Goal: Information Seeking & Learning: Learn about a topic

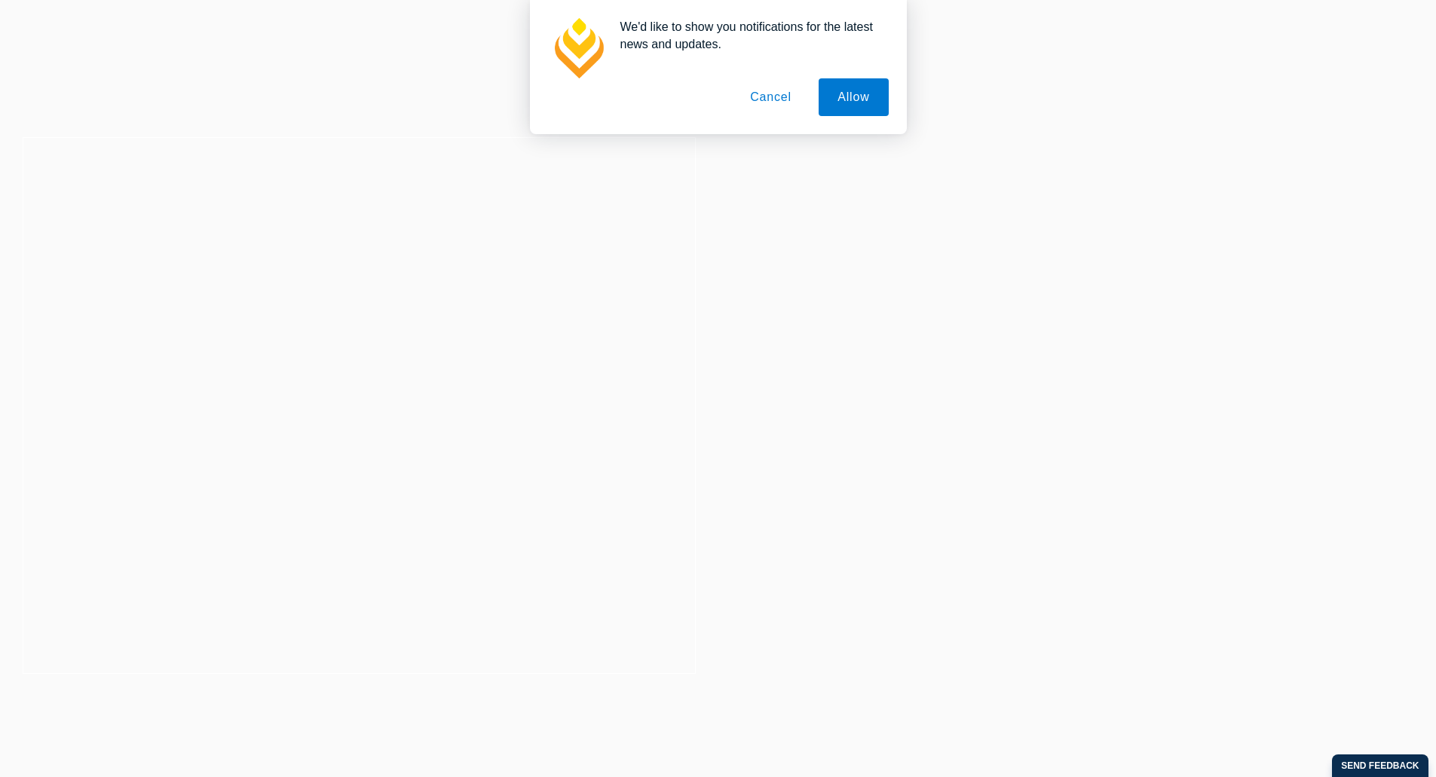
click at [924, 121] on div "We'd like to show you notifications for the latest news and updates. Allow Canc…" at bounding box center [718, 67] width 1436 height 134
click at [838, 86] on button "Allow" at bounding box center [853, 97] width 69 height 38
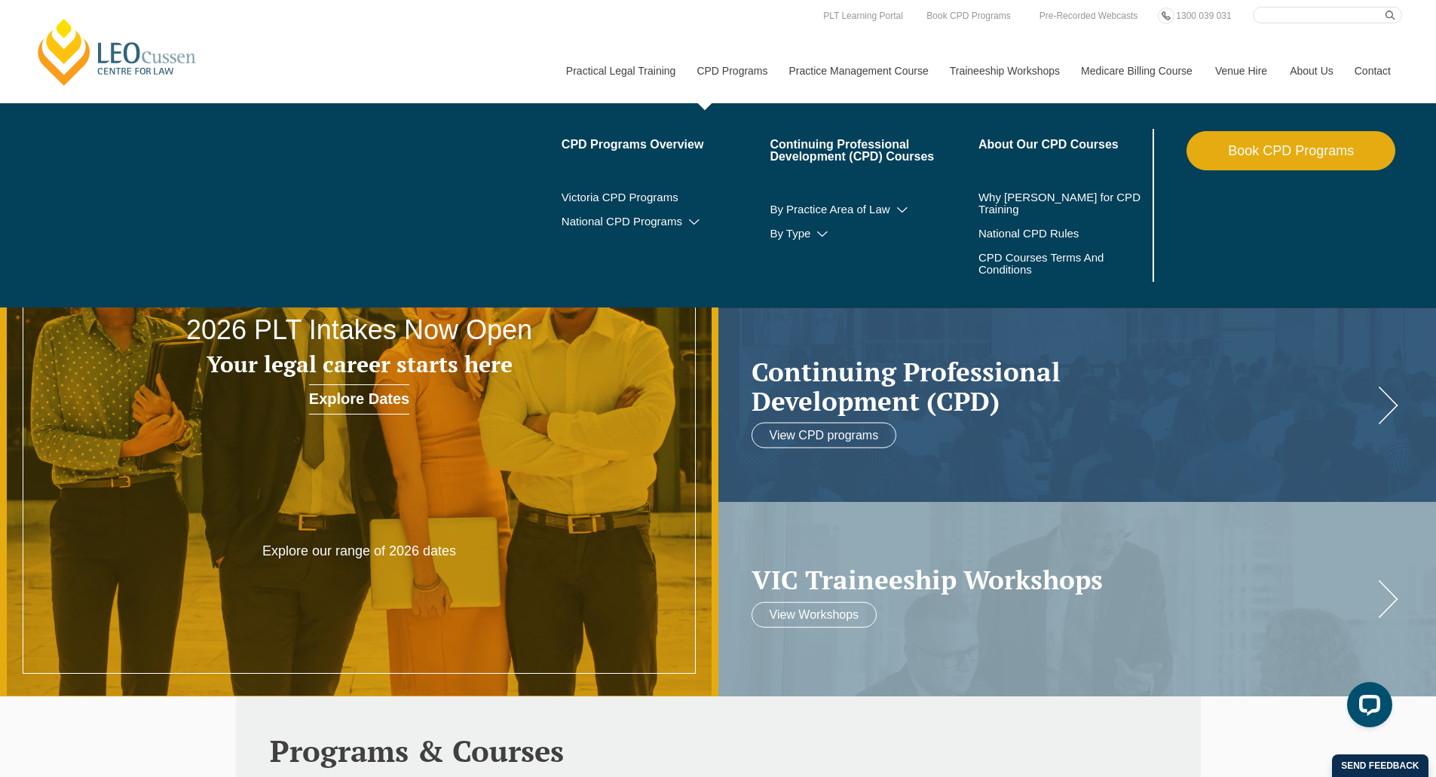
click at [741, 63] on link "CPD Programs" at bounding box center [731, 70] width 92 height 65
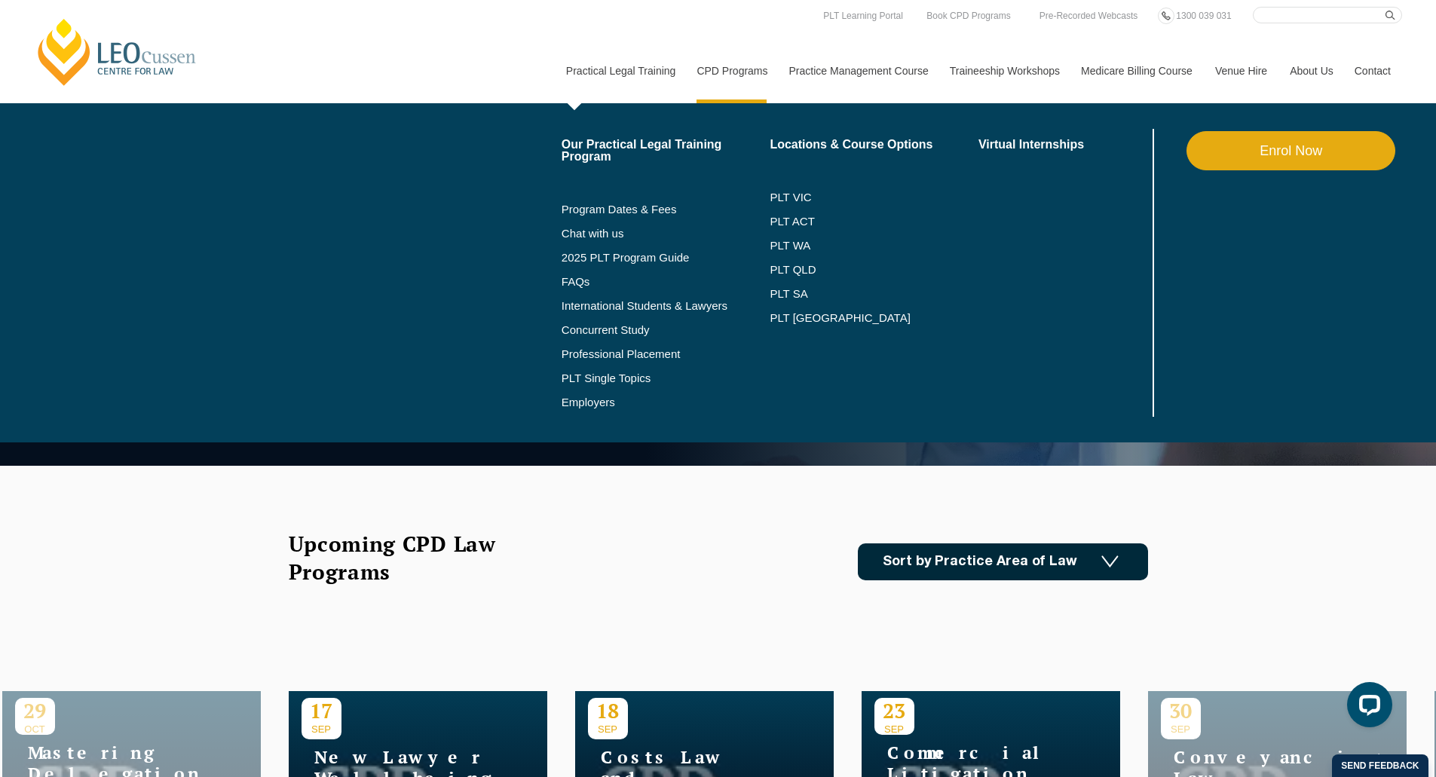
click at [611, 201] on li "Program Dates & Fees" at bounding box center [666, 210] width 209 height 24
click at [612, 206] on link "Program Dates & Fees" at bounding box center [666, 210] width 209 height 12
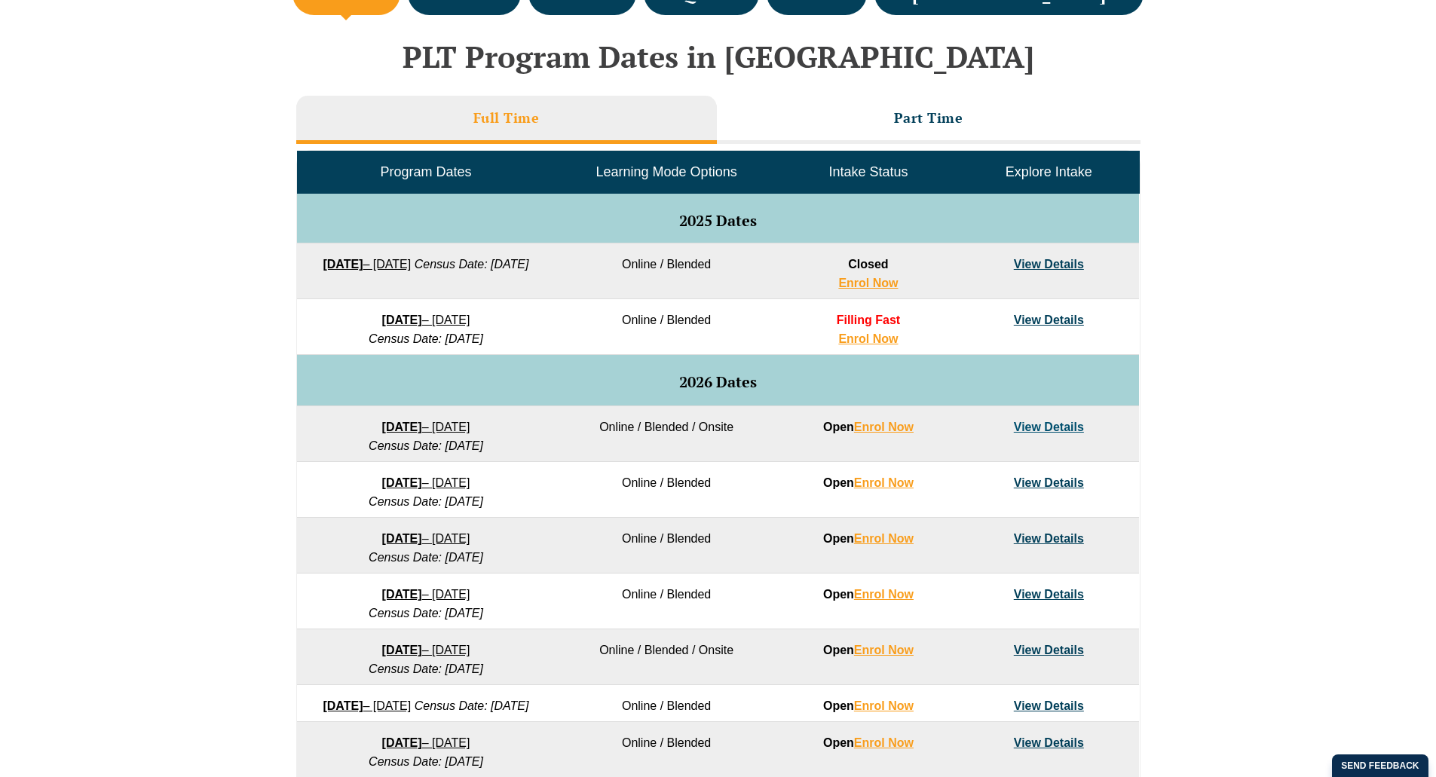
scroll to position [679, 0]
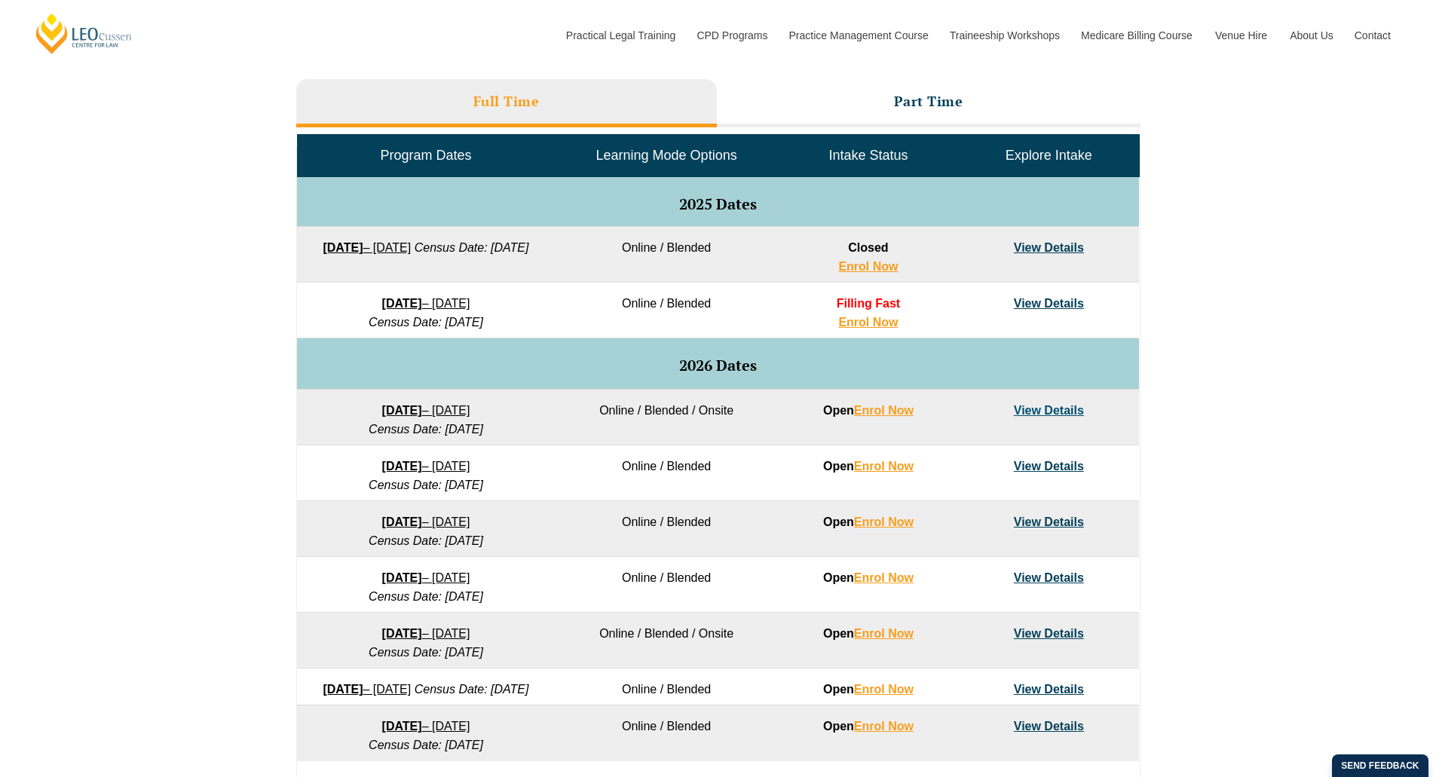
click at [714, 247] on td "Online / Blended" at bounding box center [666, 255] width 223 height 56
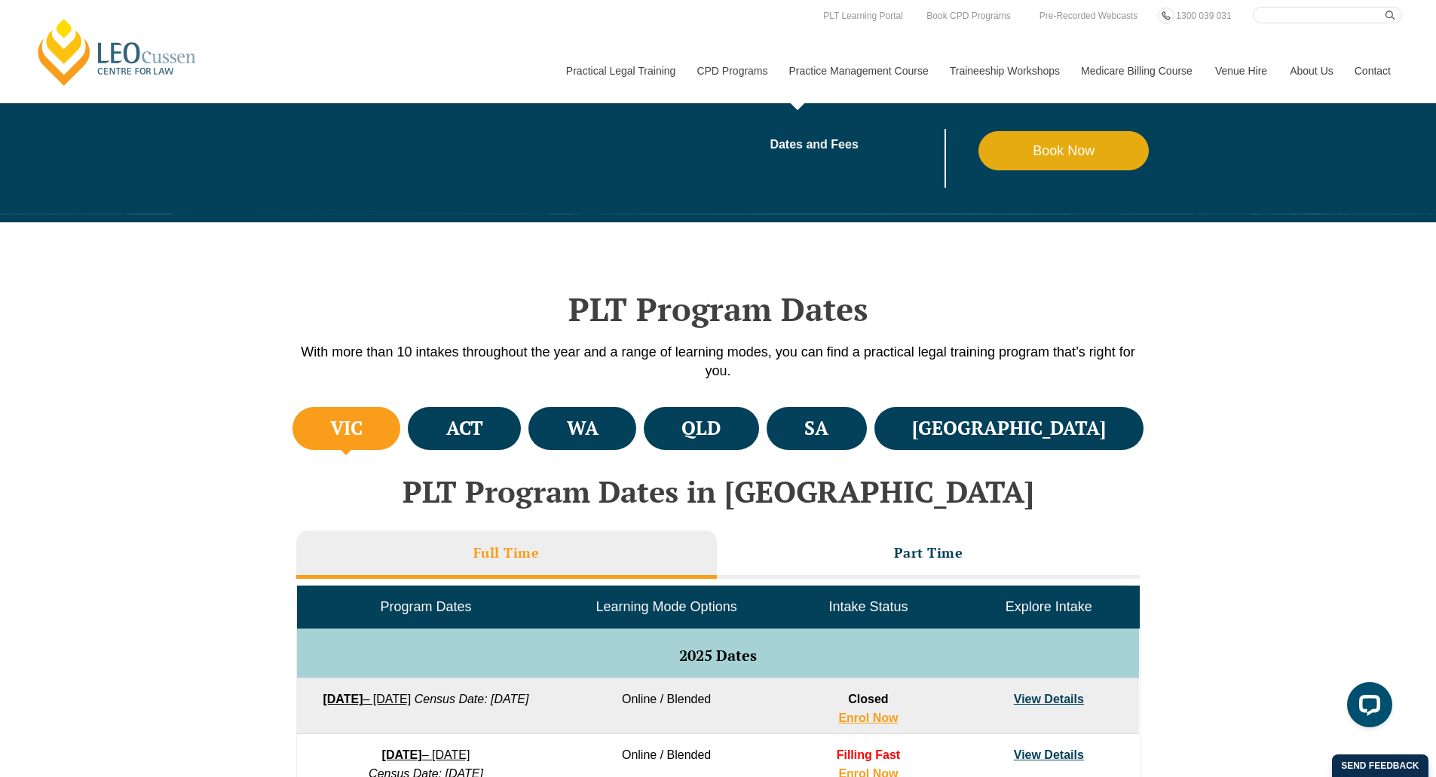
scroll to position [226, 0]
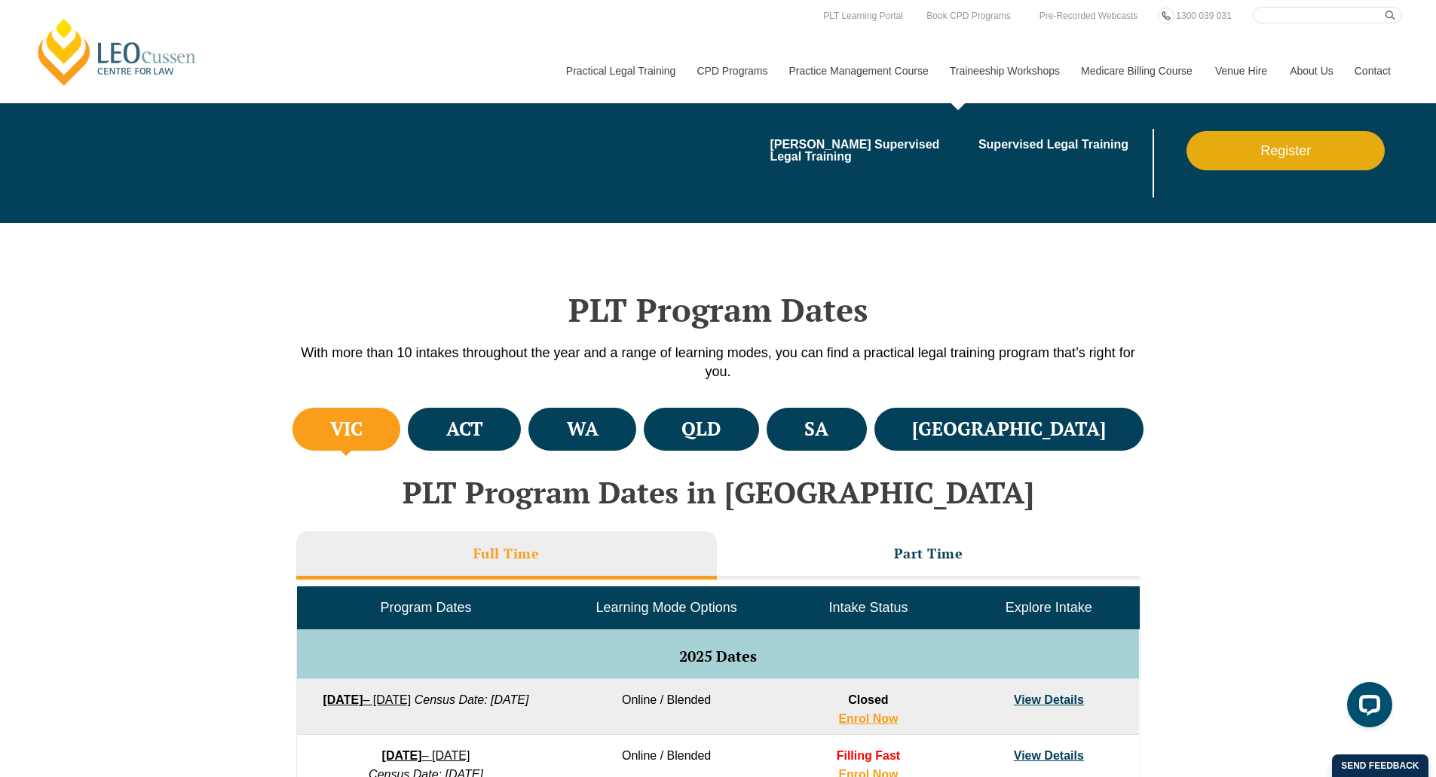
click at [1025, 78] on link "Traineeship Workshops" at bounding box center [1004, 70] width 131 height 65
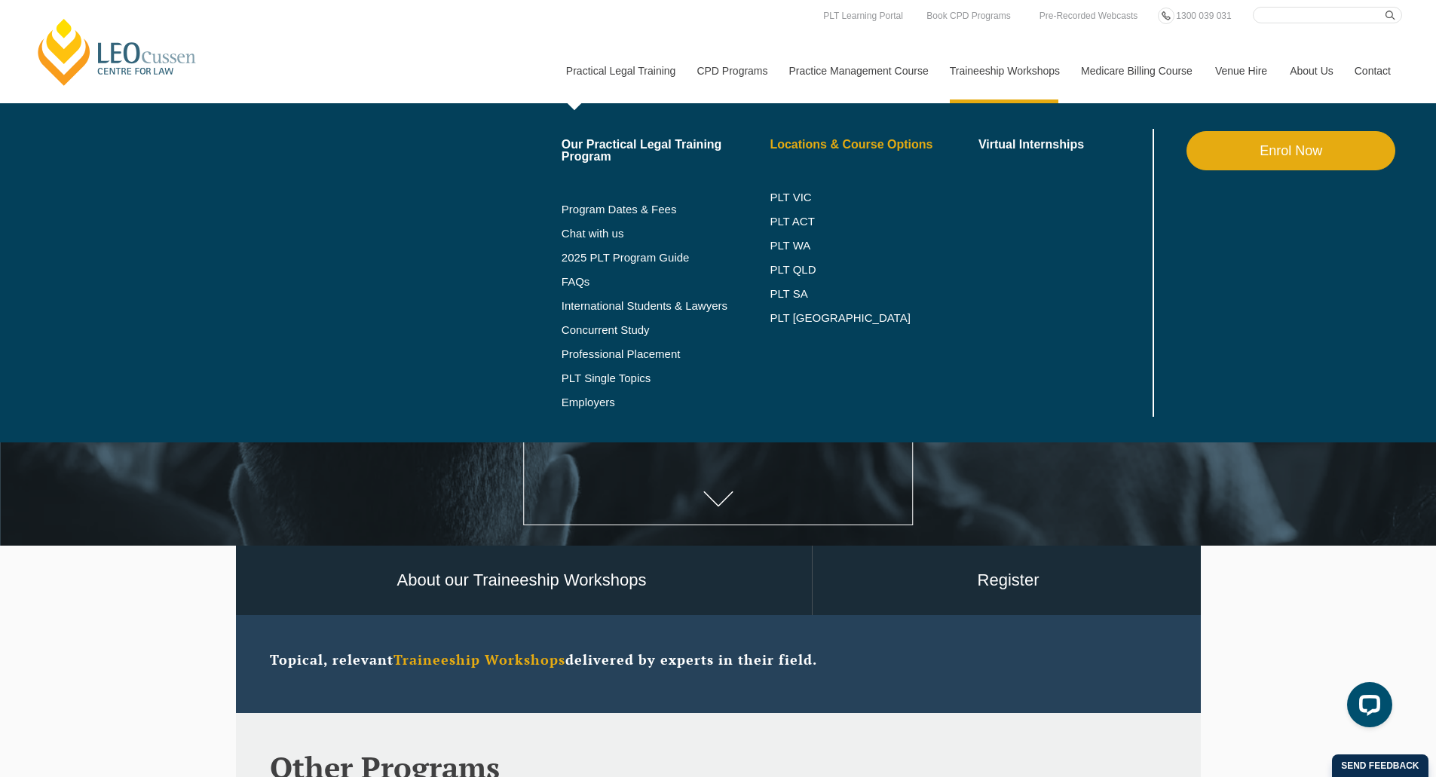
click at [883, 143] on link "Locations & Course Options" at bounding box center [874, 145] width 209 height 12
click at [627, 141] on link "Our Practical Legal Training Program" at bounding box center [666, 151] width 209 height 24
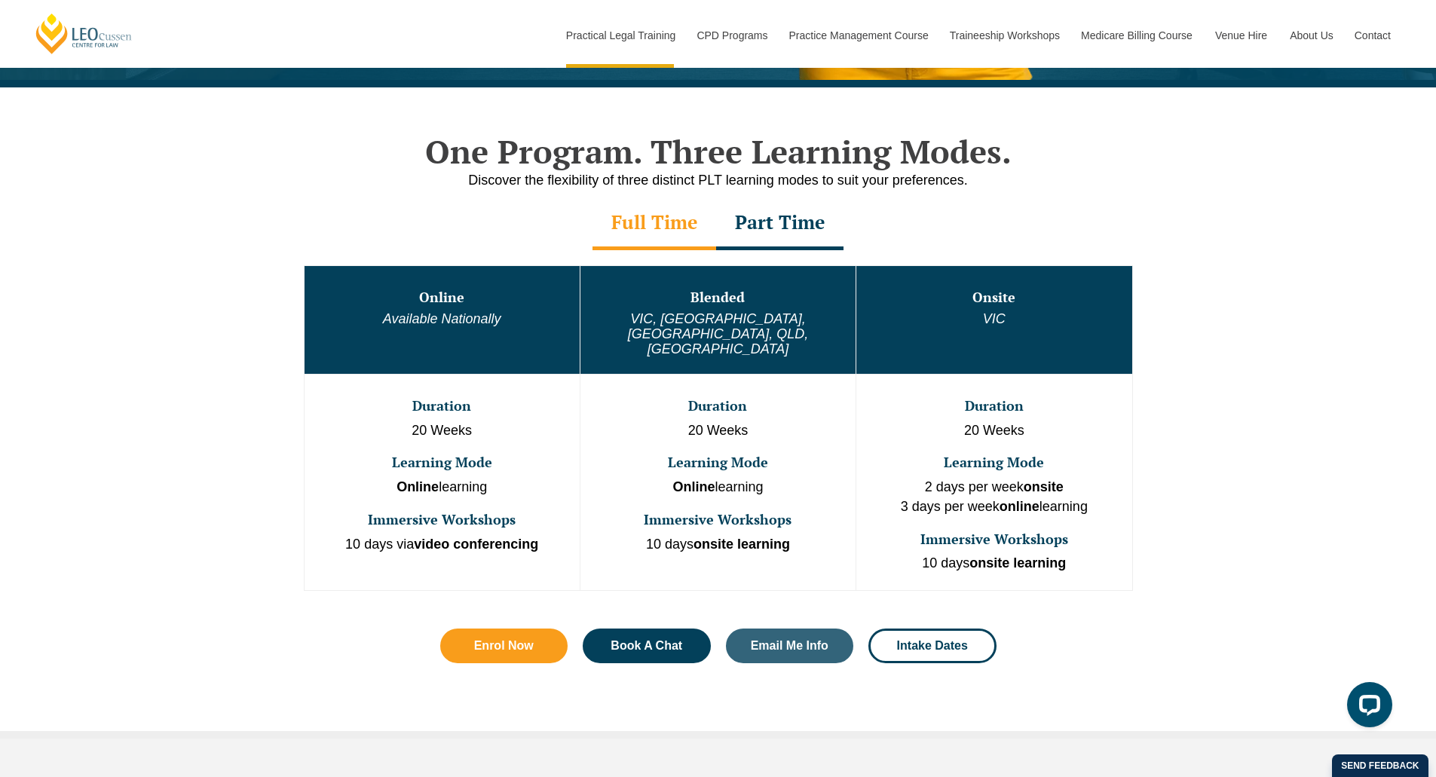
scroll to position [679, 0]
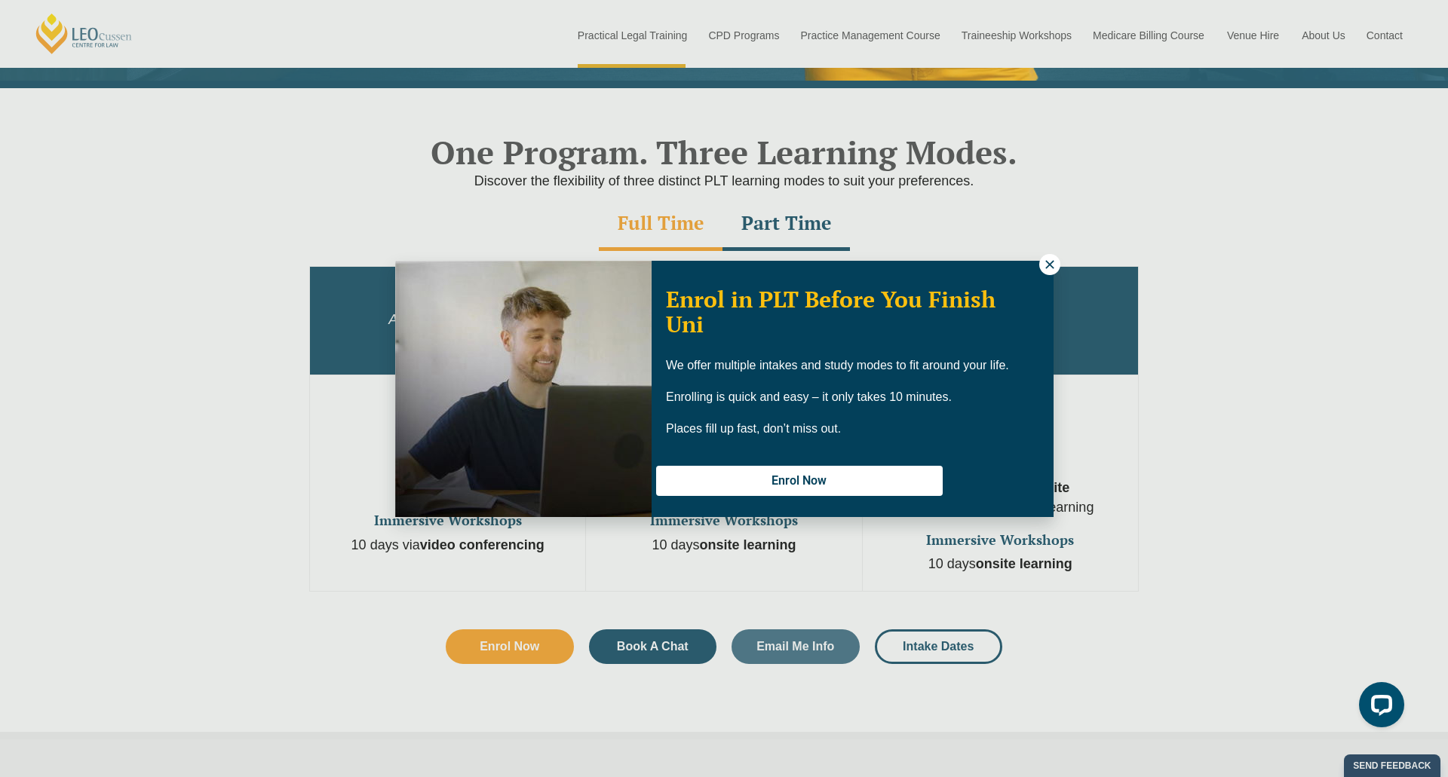
click at [1047, 258] on icon at bounding box center [1050, 265] width 14 height 14
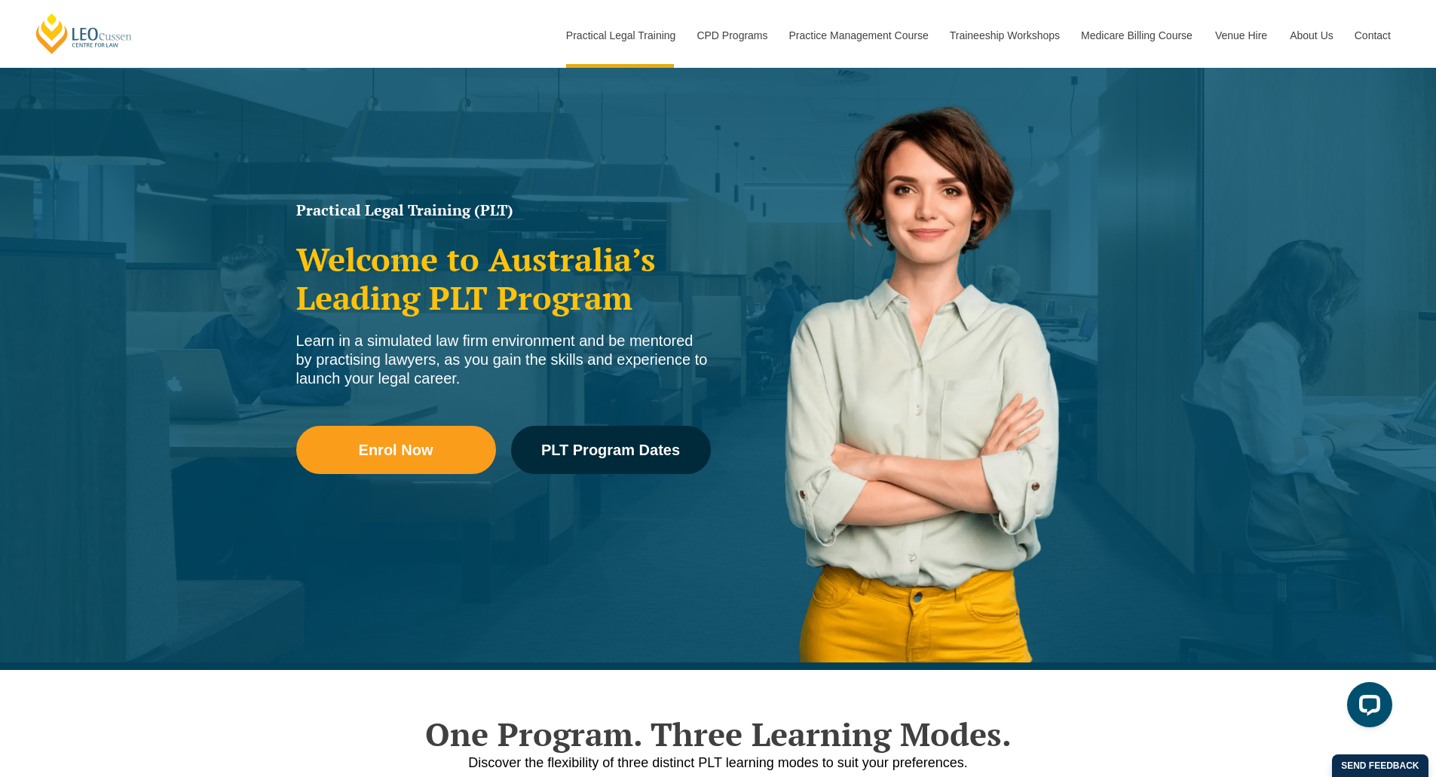
scroll to position [0, 0]
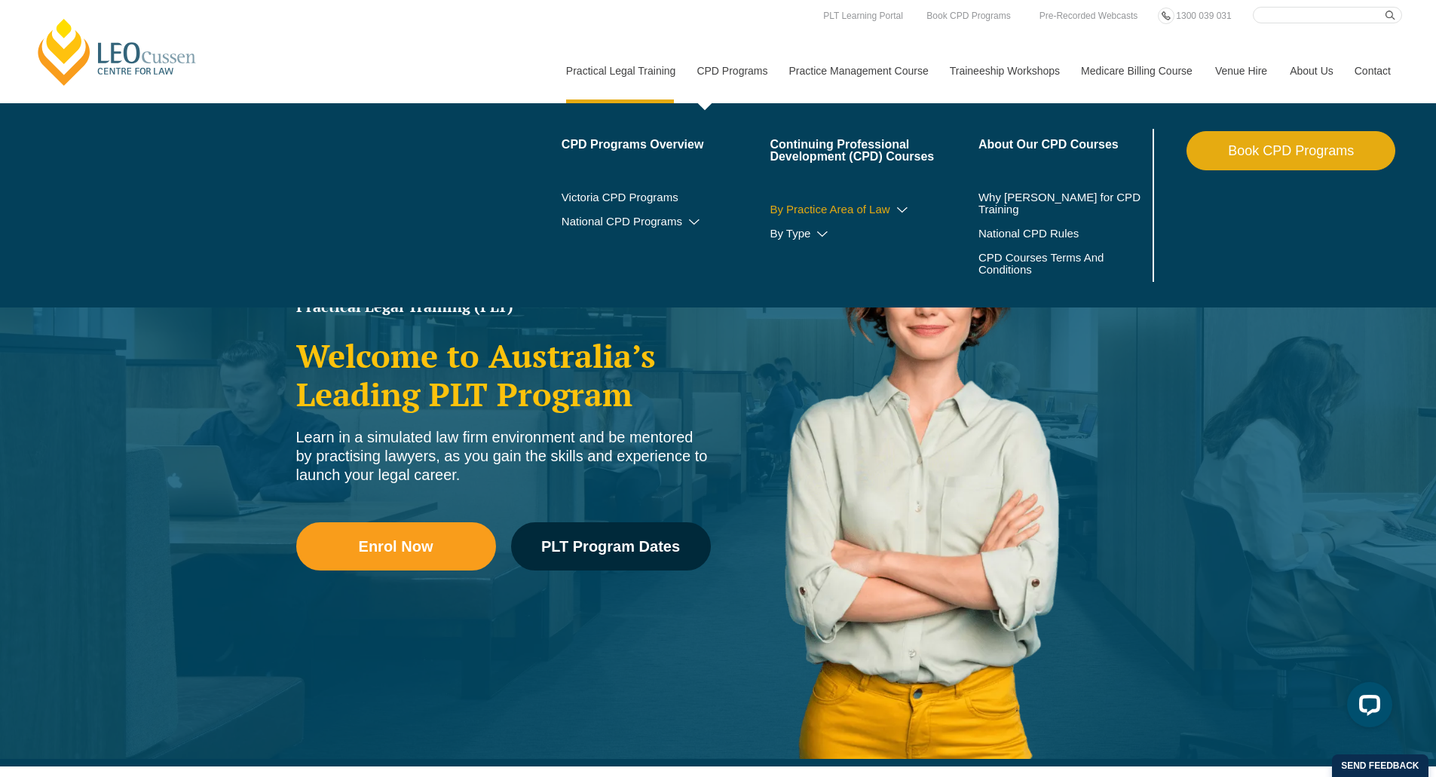
click at [872, 210] on link "By Practice Area of Law" at bounding box center [874, 210] width 209 height 12
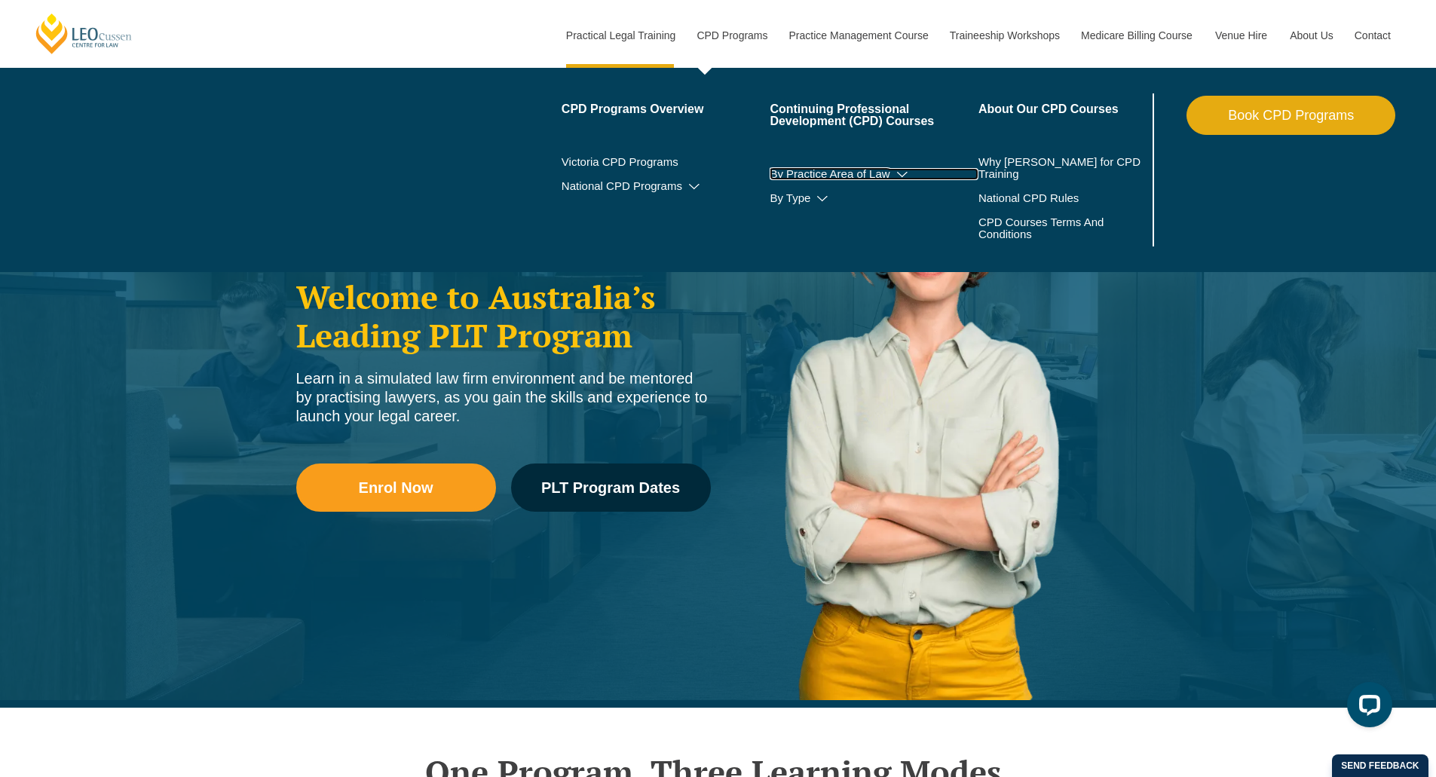
scroll to position [75, 0]
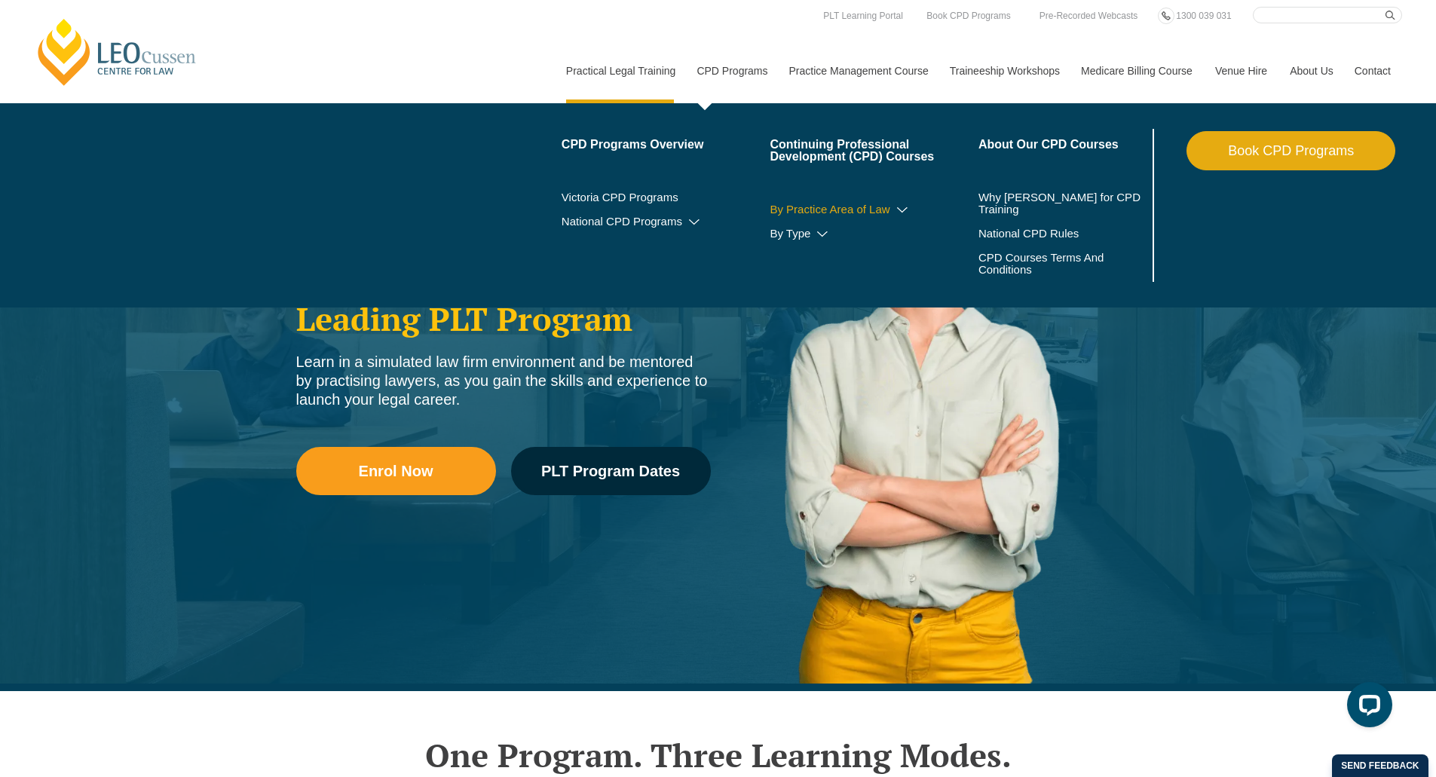
click at [850, 212] on link "By Practice Area of Law" at bounding box center [874, 210] width 209 height 12
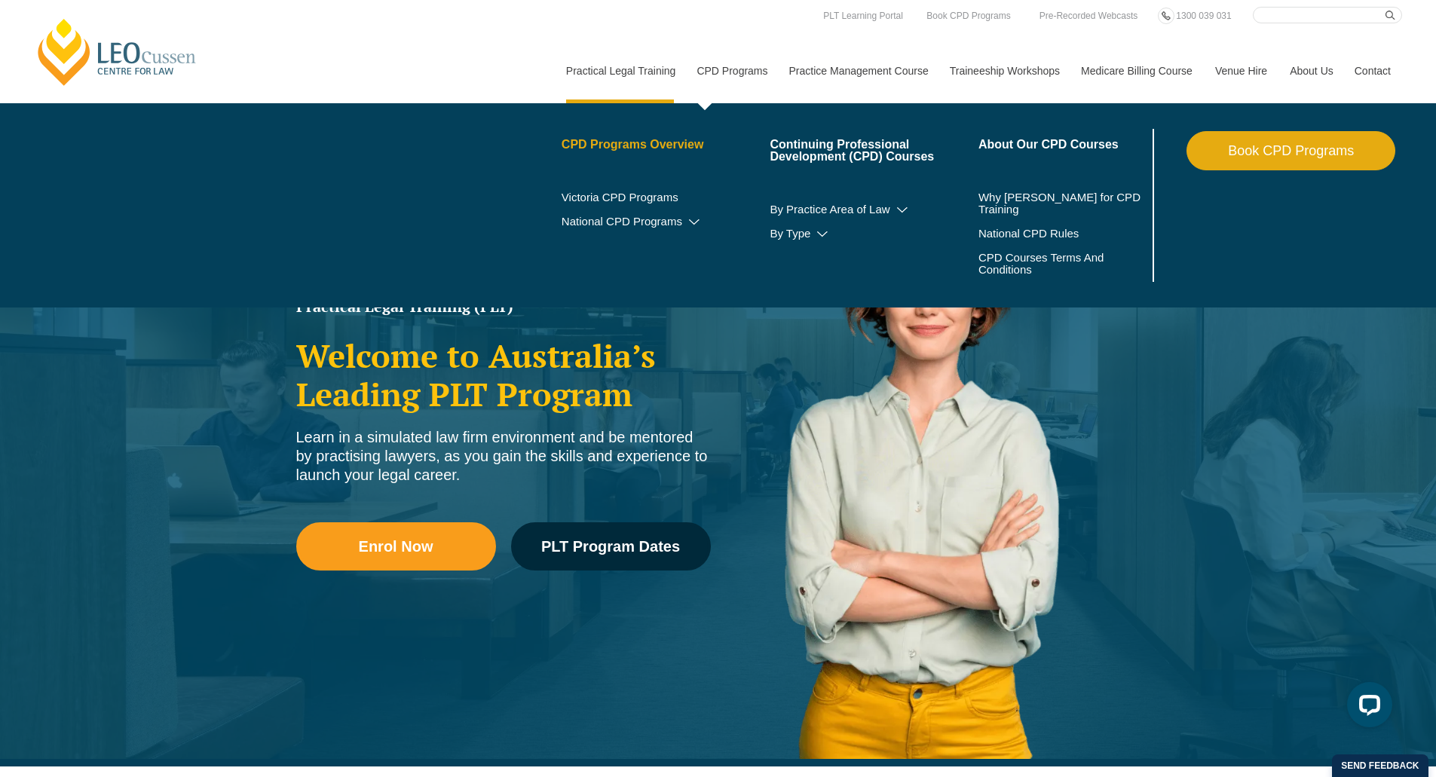
click at [681, 148] on link "CPD Programs Overview" at bounding box center [666, 145] width 209 height 12
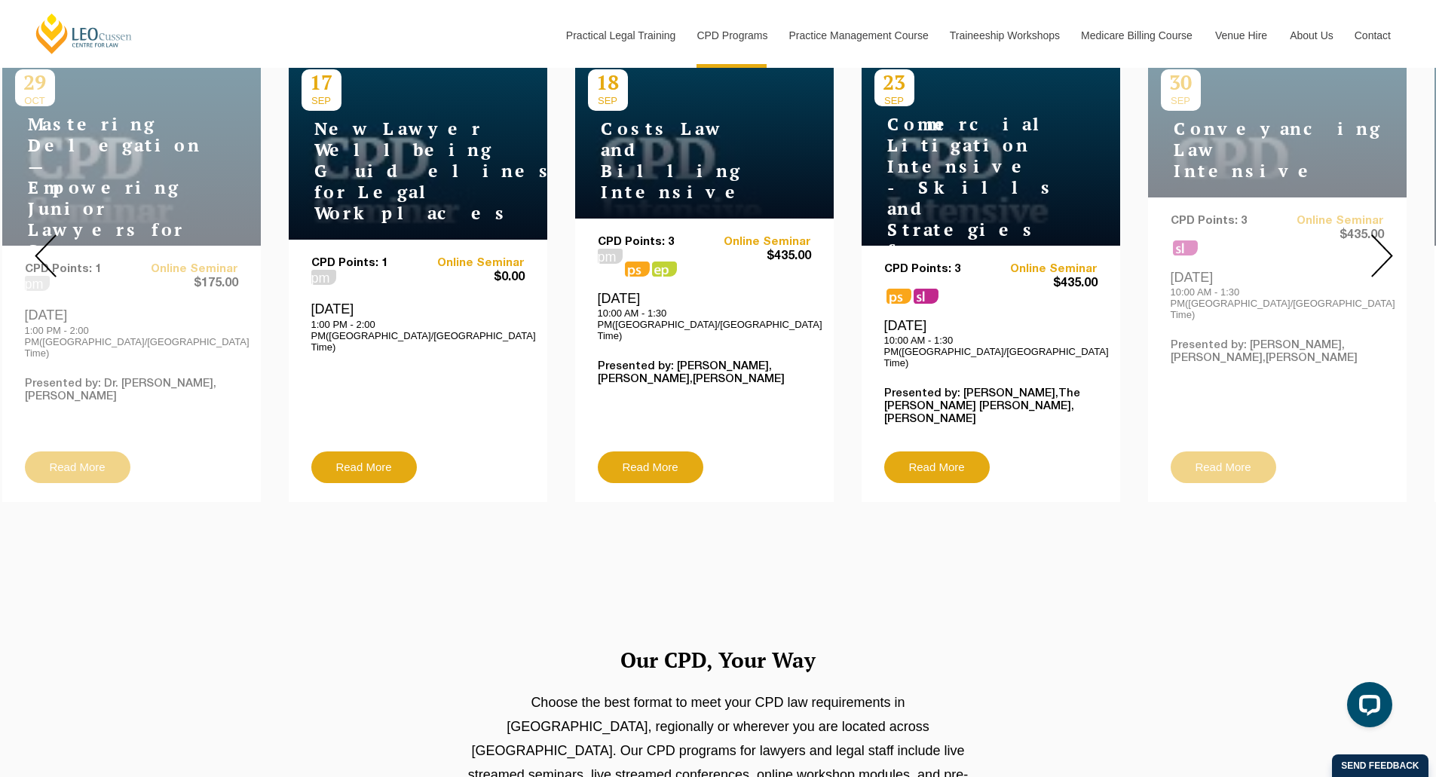
scroll to position [603, 0]
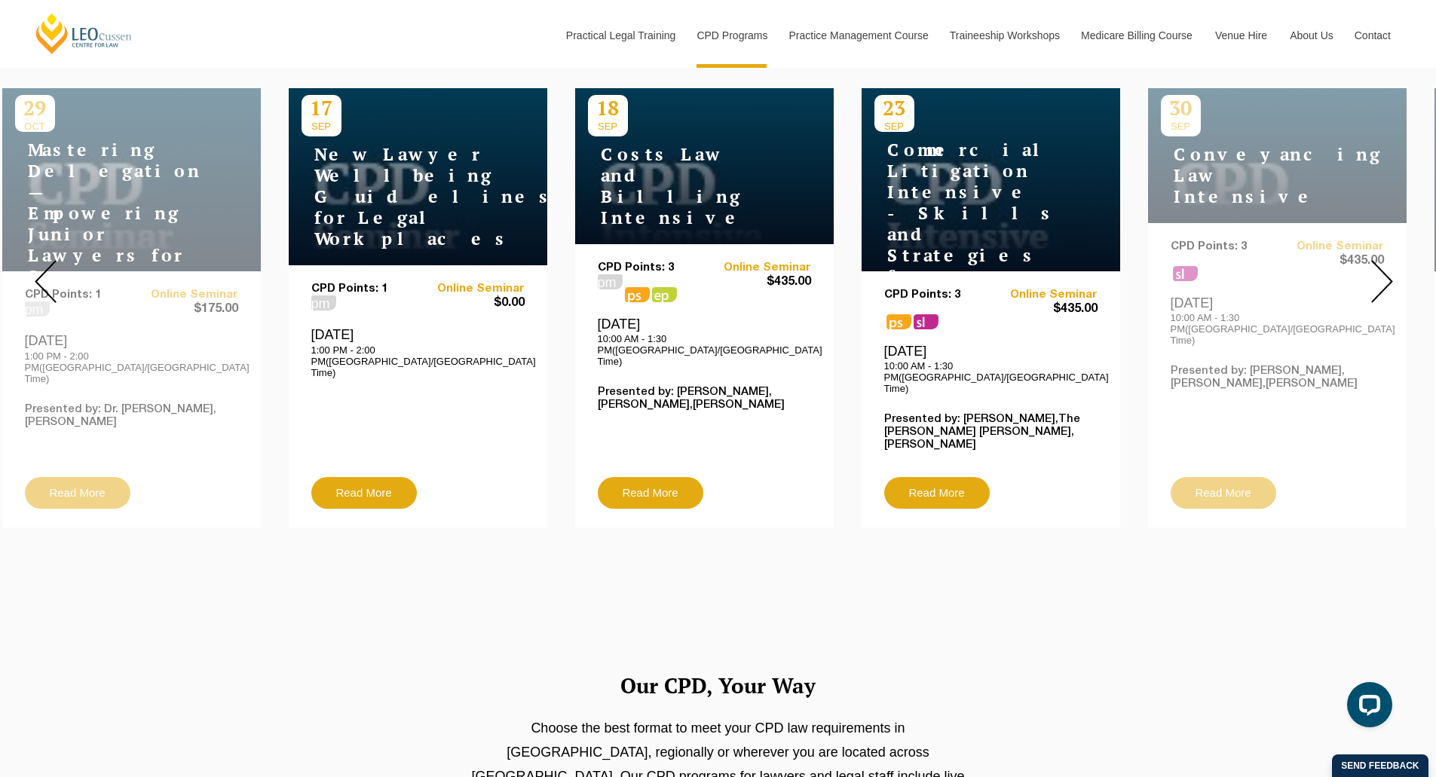
click at [1388, 264] on img at bounding box center [1383, 281] width 22 height 43
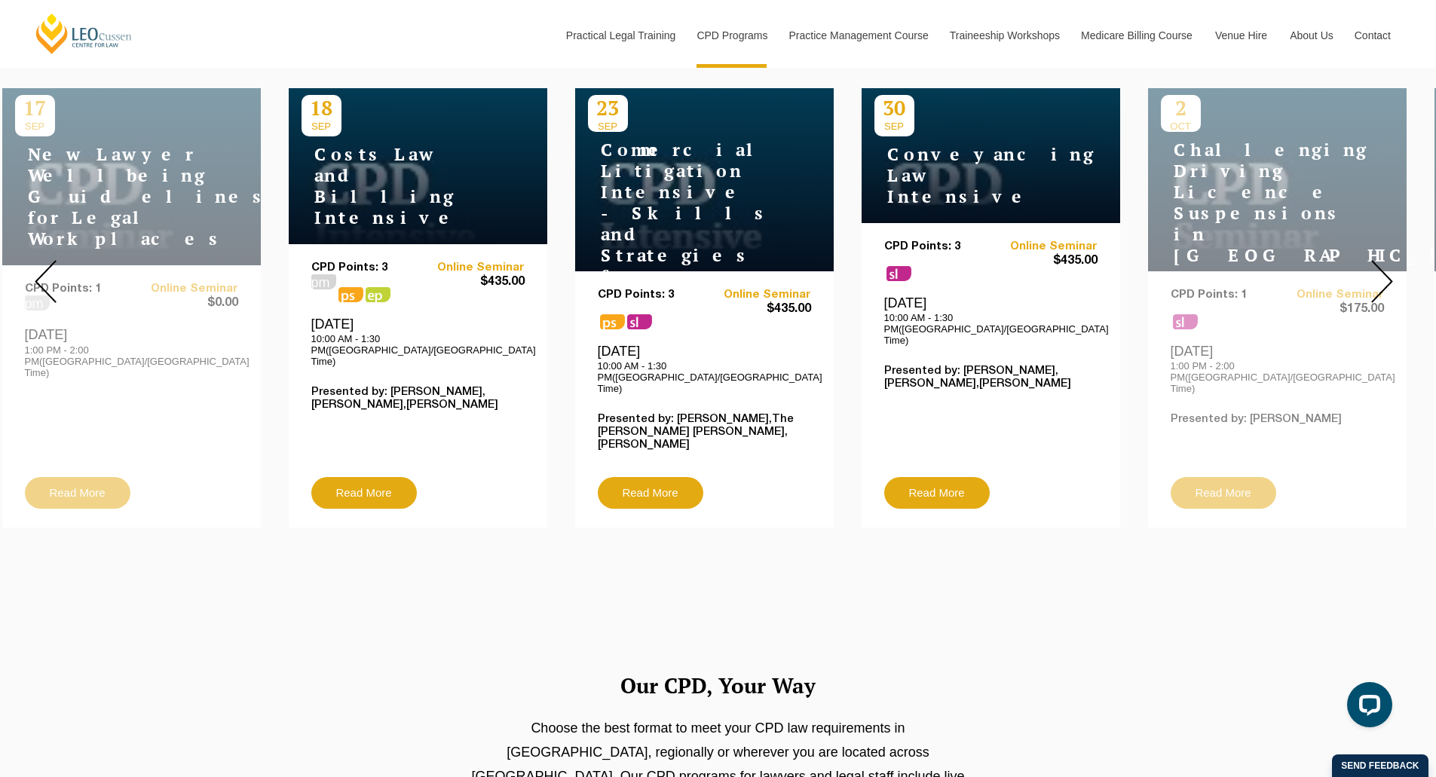
click at [33, 279] on div at bounding box center [45, 281] width 90 height 515
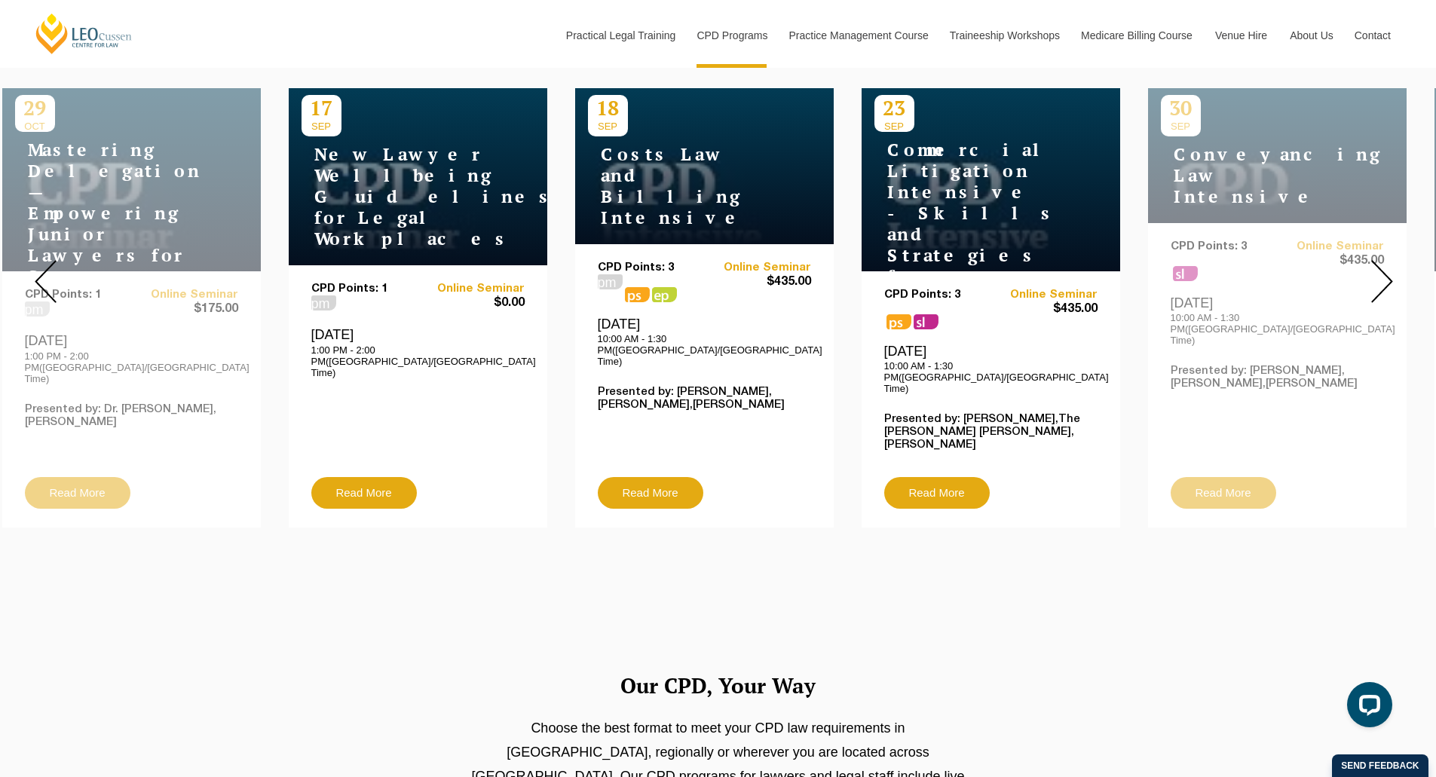
click at [1389, 265] on img at bounding box center [1383, 281] width 22 height 43
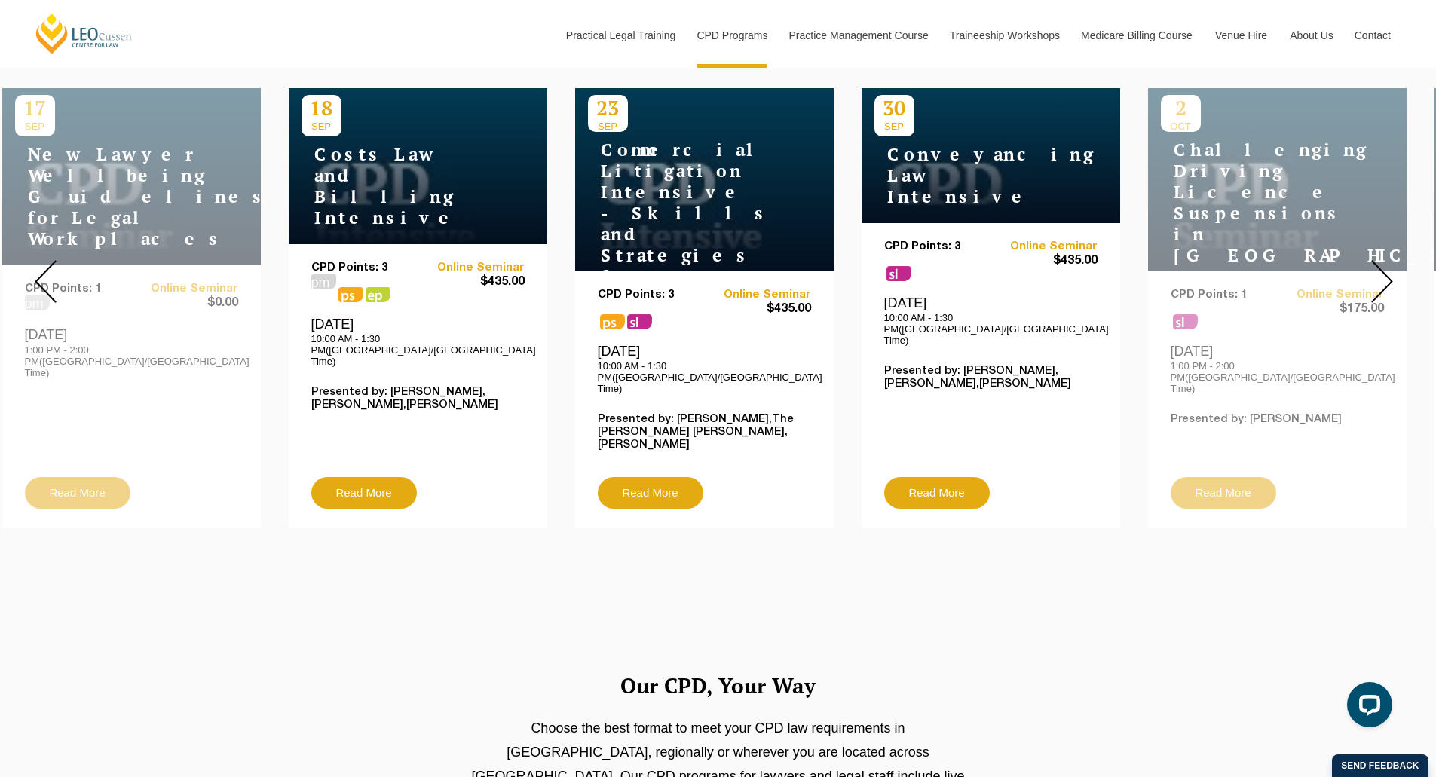
click at [1389, 265] on img at bounding box center [1383, 281] width 22 height 43
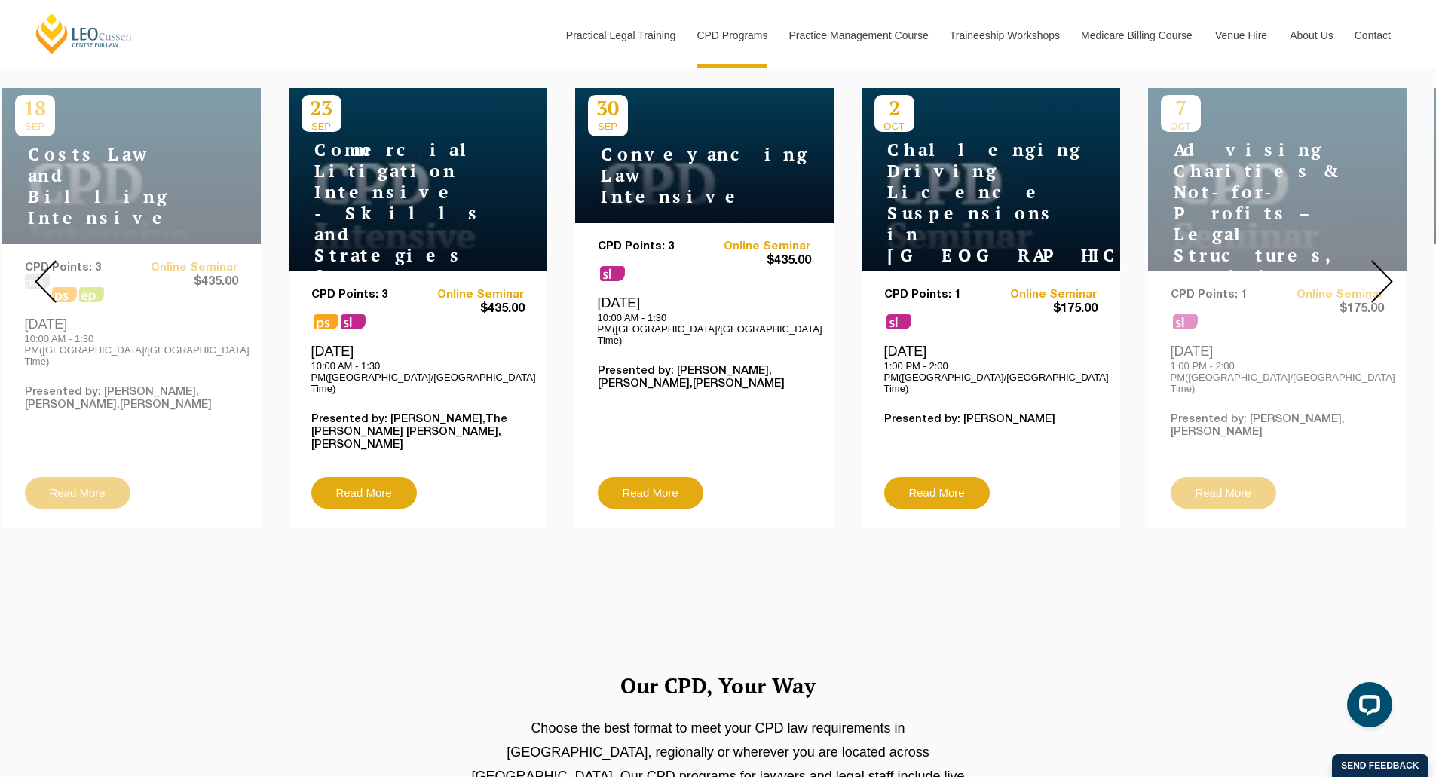
click at [1389, 265] on img at bounding box center [1383, 281] width 22 height 43
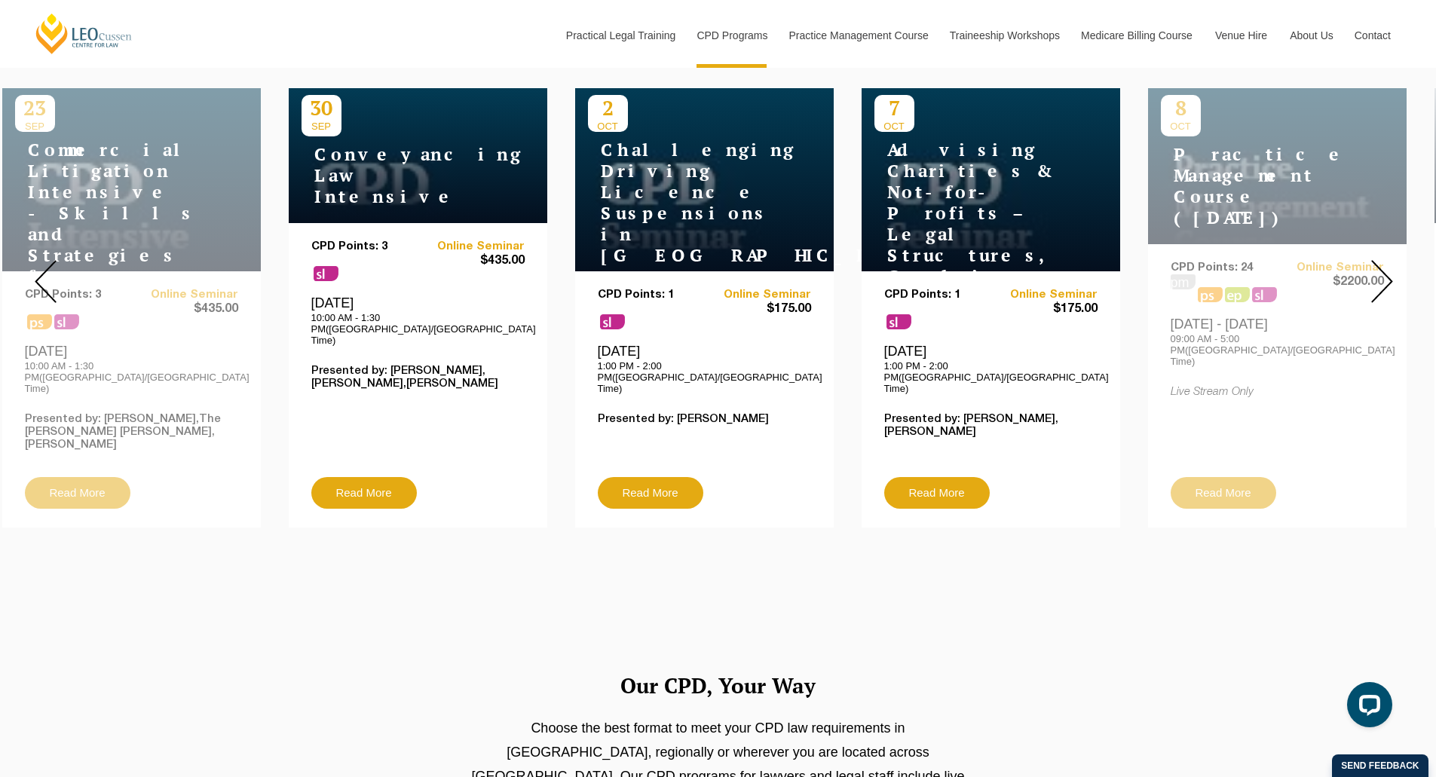
click at [1389, 265] on img at bounding box center [1383, 281] width 22 height 43
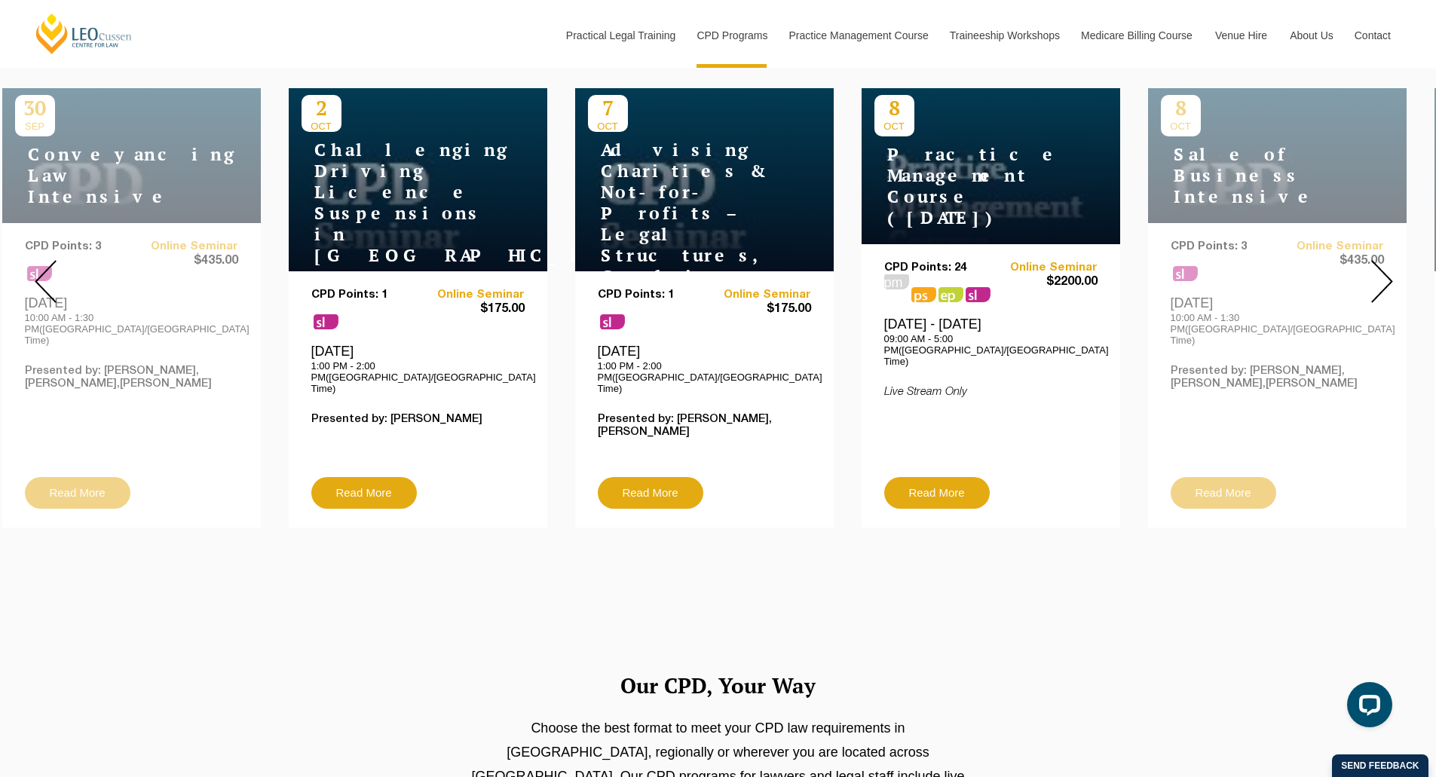
click at [1389, 265] on img at bounding box center [1383, 281] width 22 height 43
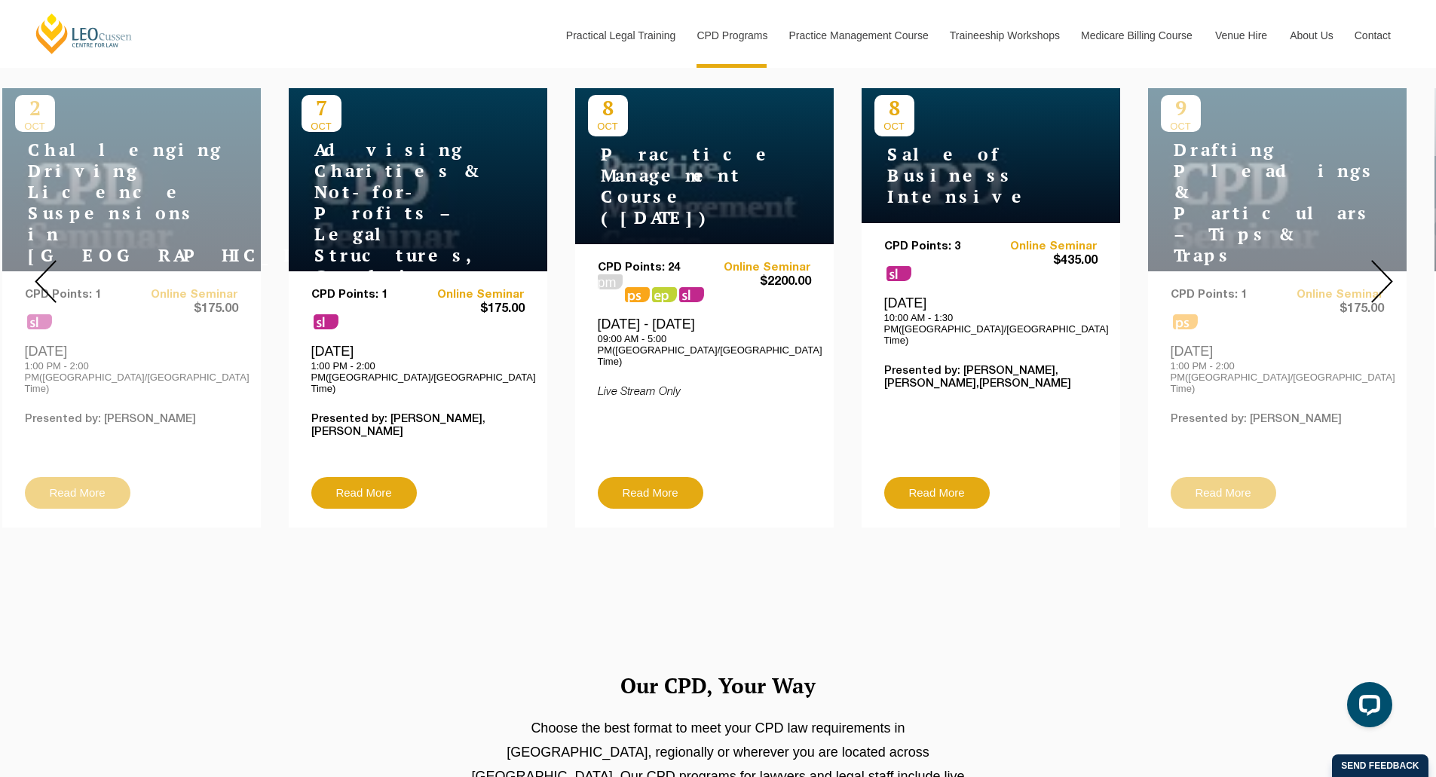
click at [1389, 265] on img at bounding box center [1383, 281] width 22 height 43
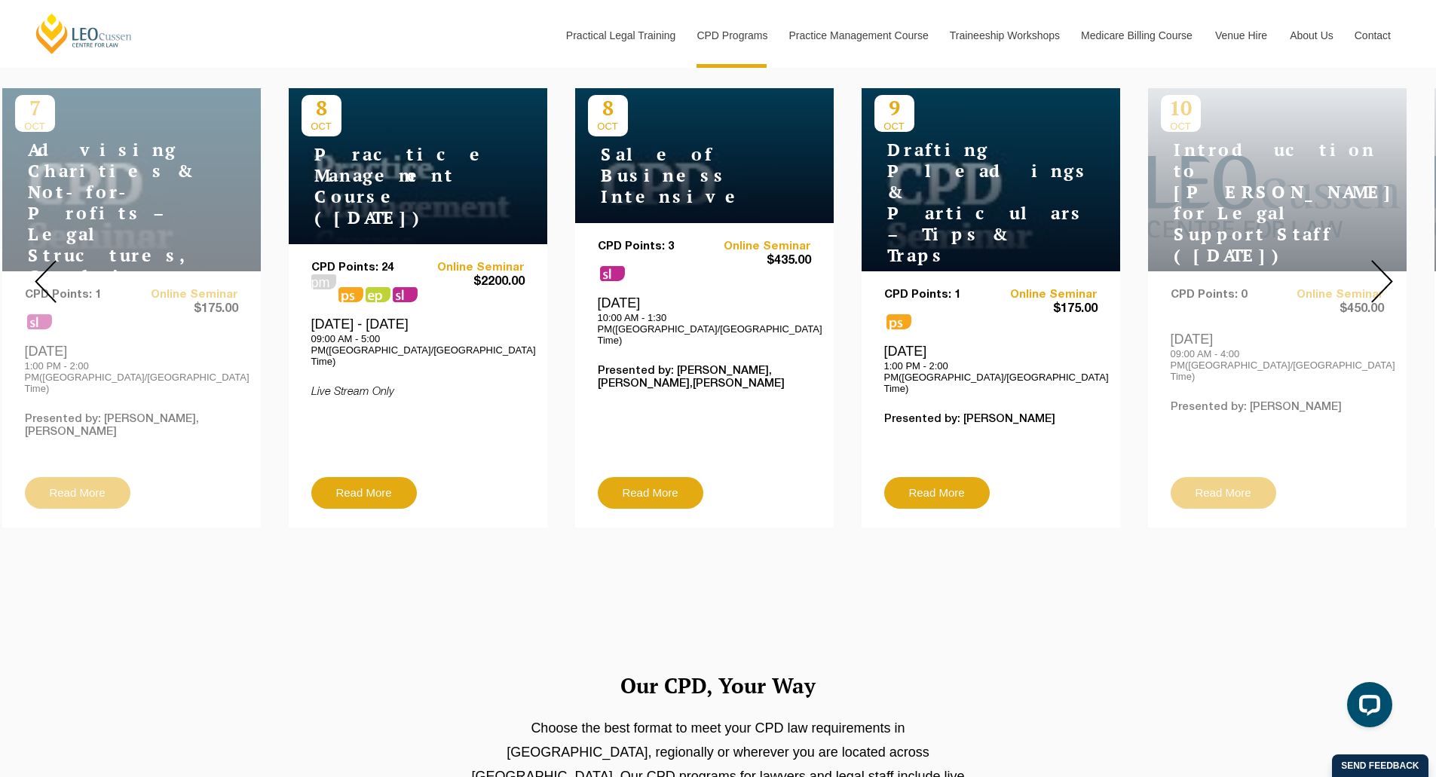
click at [1389, 265] on img at bounding box center [1383, 281] width 22 height 43
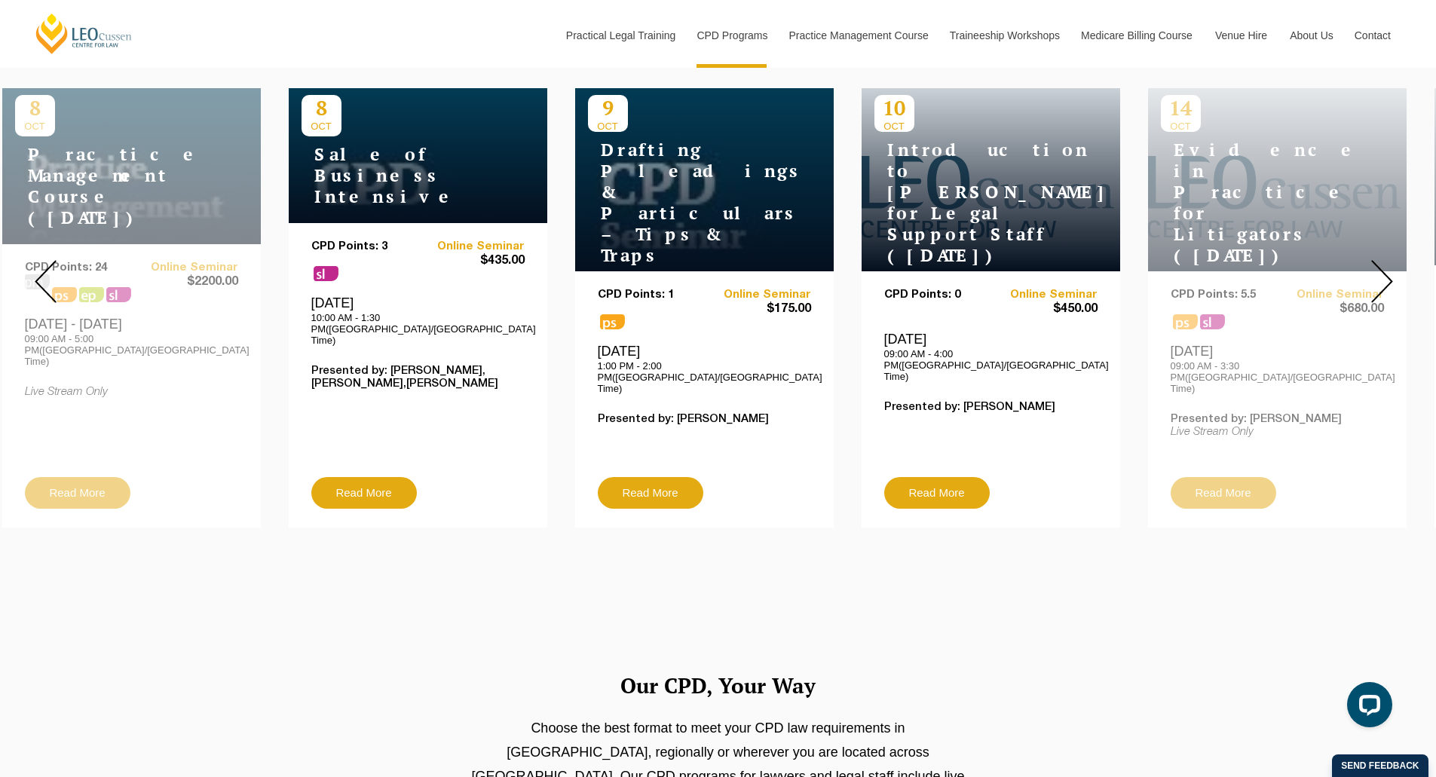
click at [1389, 265] on img at bounding box center [1383, 281] width 22 height 43
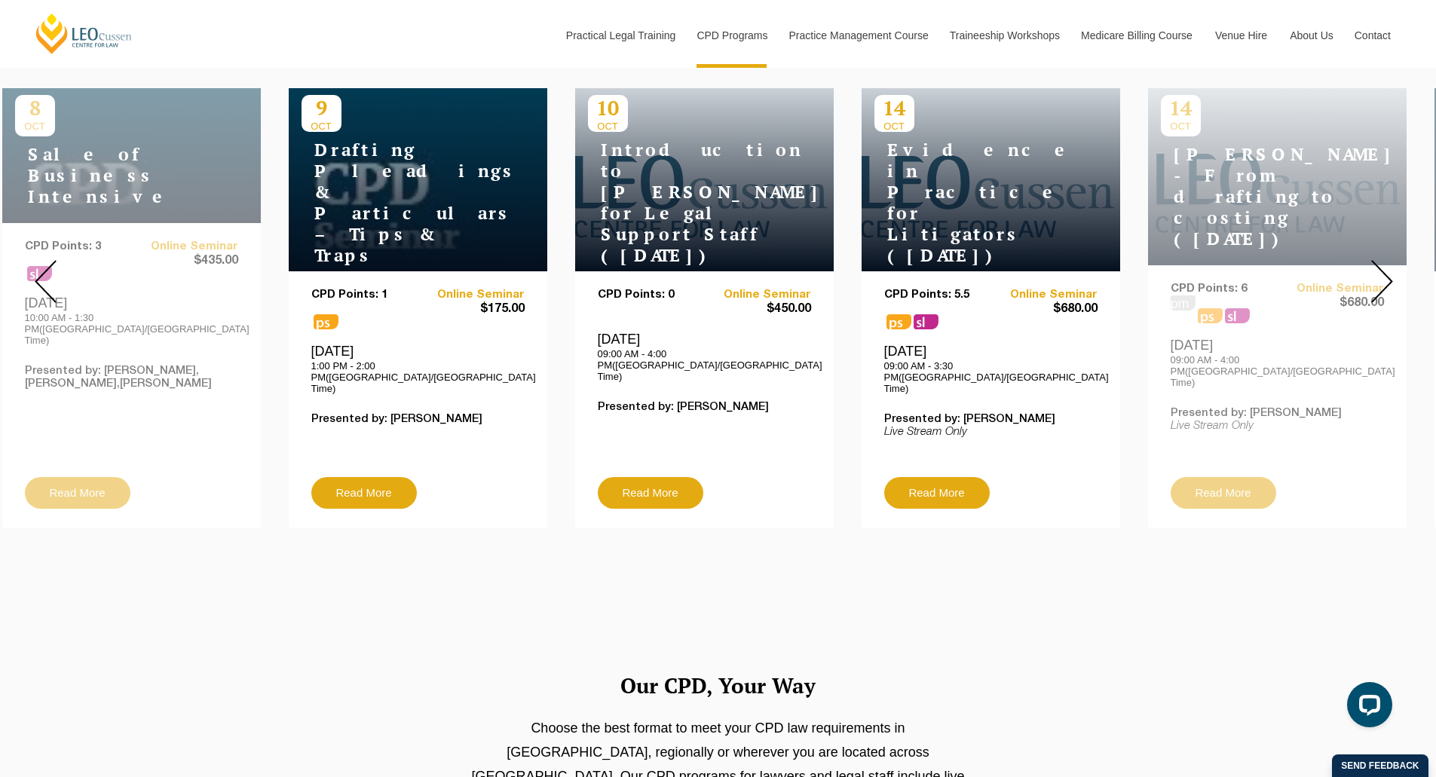
click at [1389, 265] on img at bounding box center [1383, 281] width 22 height 43
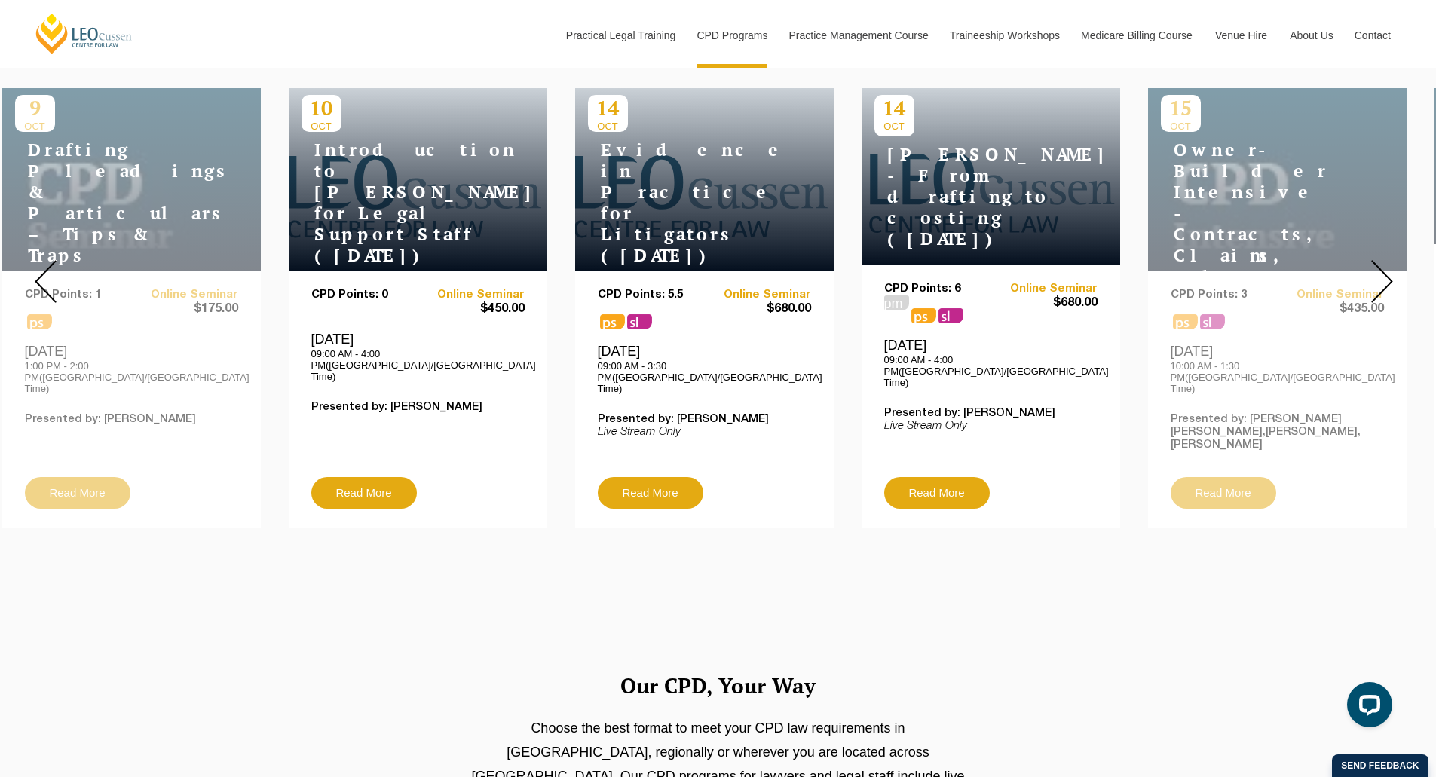
click at [1389, 265] on img at bounding box center [1383, 281] width 22 height 43
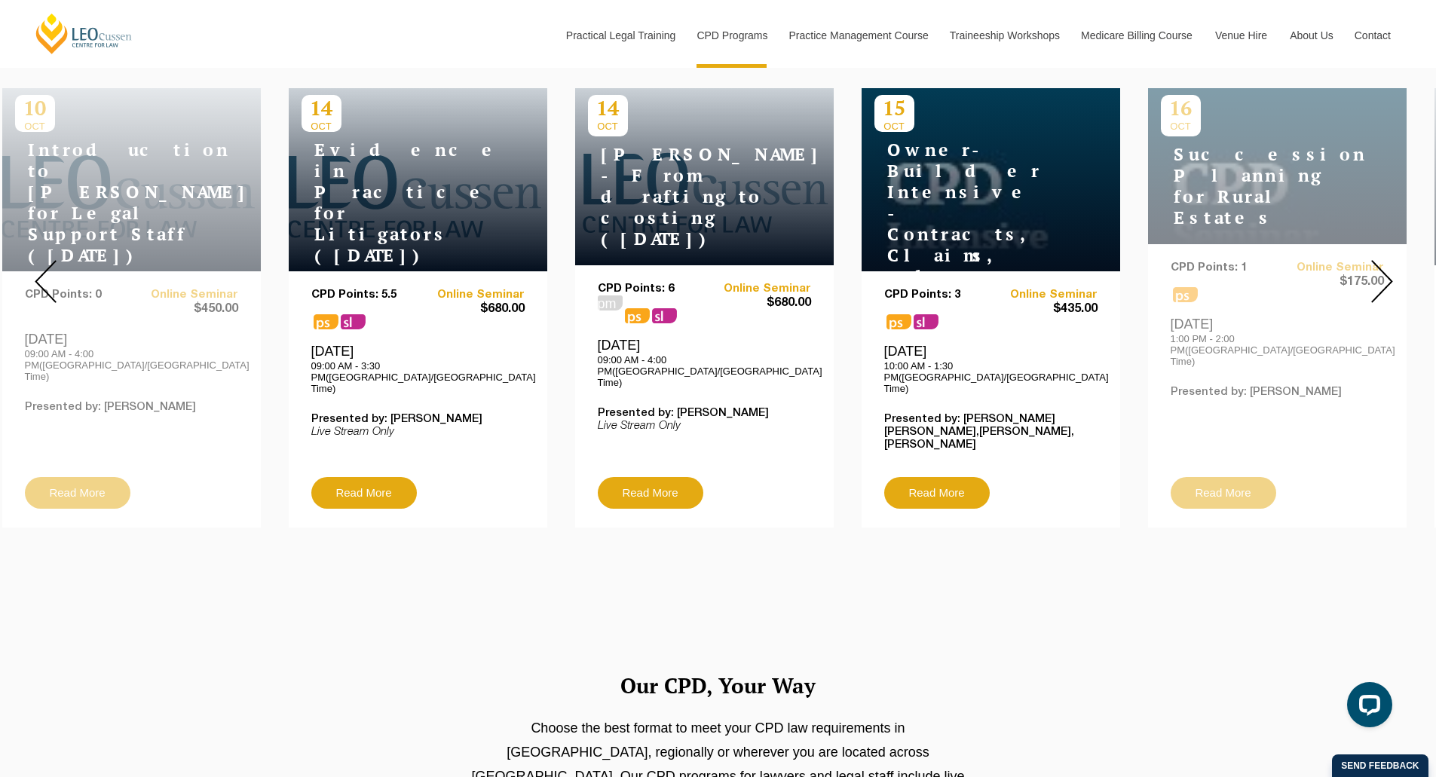
click at [1389, 265] on img at bounding box center [1383, 281] width 22 height 43
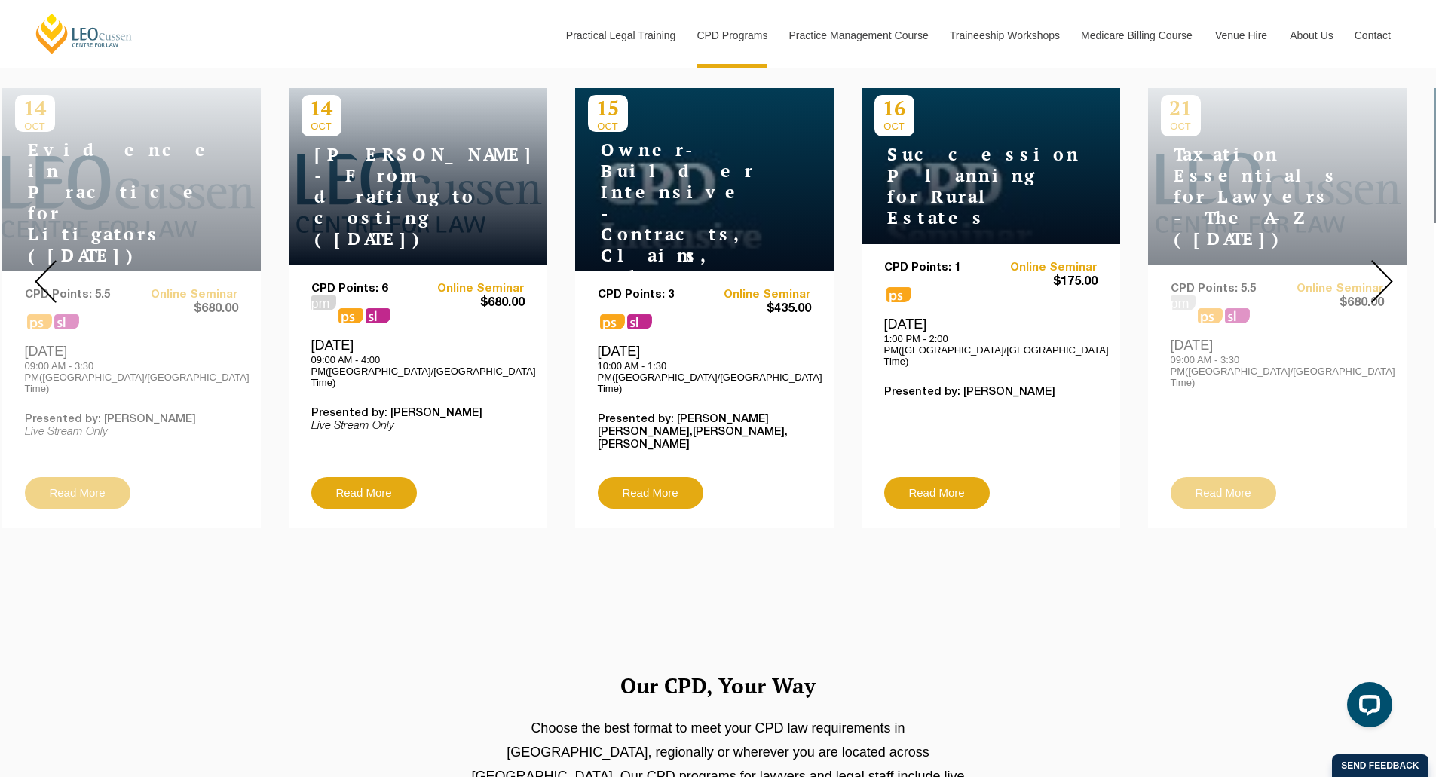
click at [1389, 265] on img at bounding box center [1383, 281] width 22 height 43
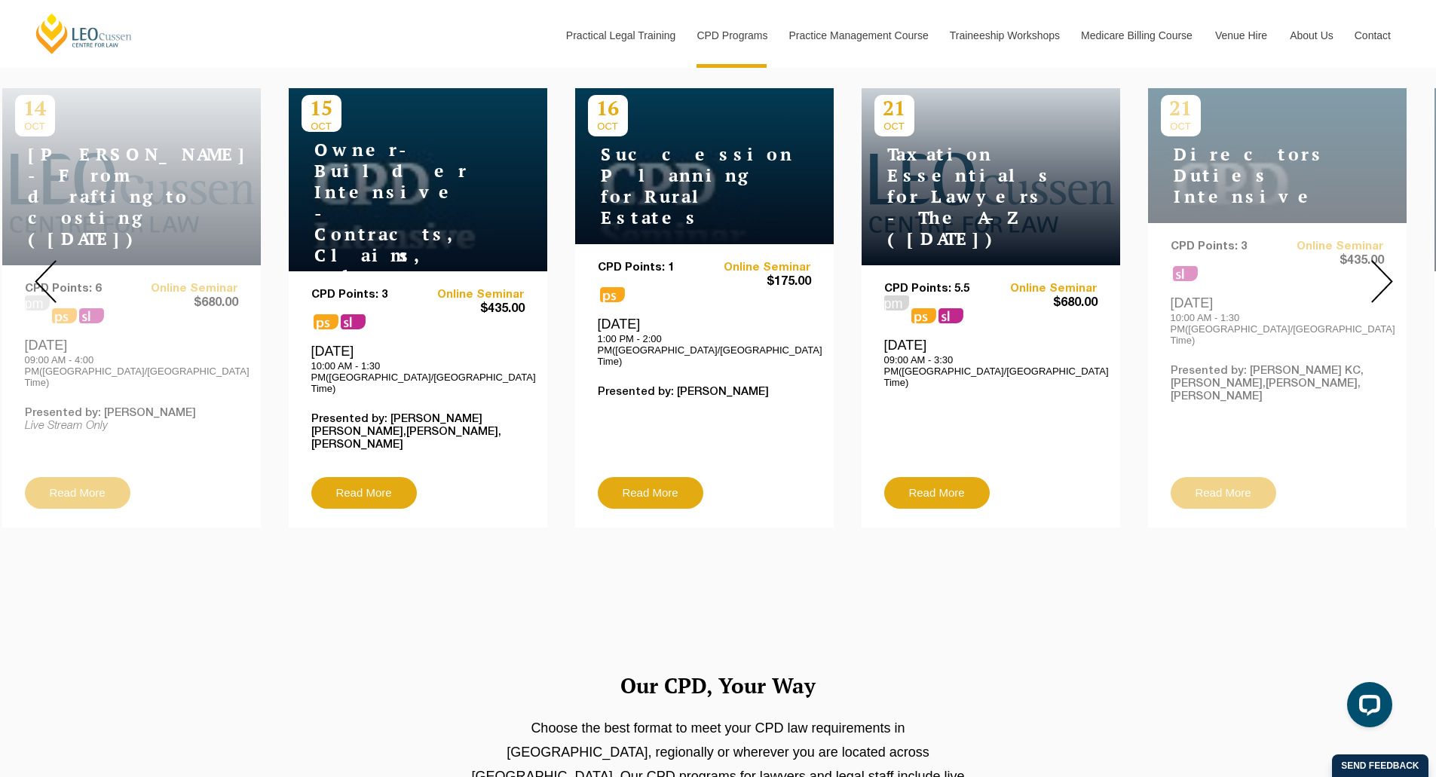
click at [1389, 265] on img at bounding box center [1383, 281] width 22 height 43
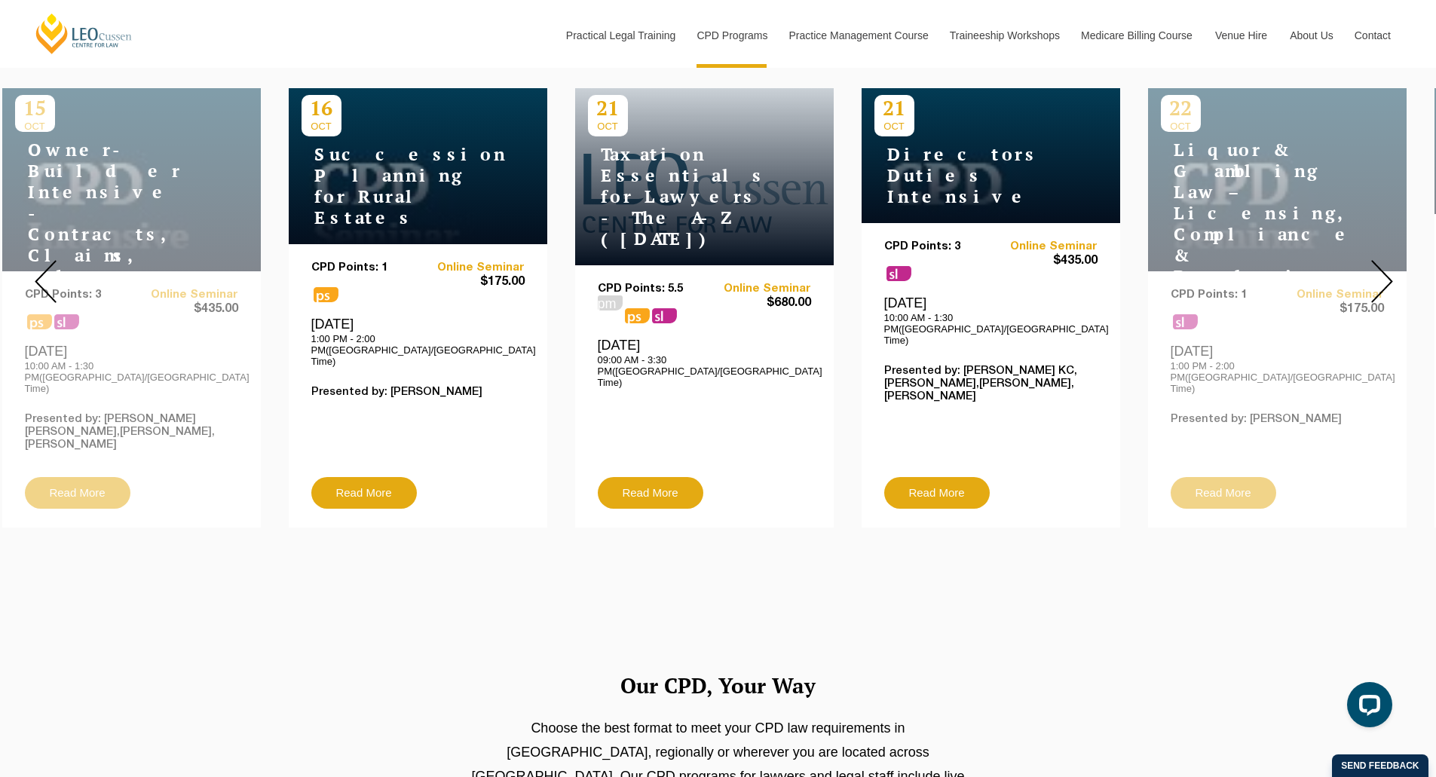
click at [1389, 265] on img at bounding box center [1383, 281] width 22 height 43
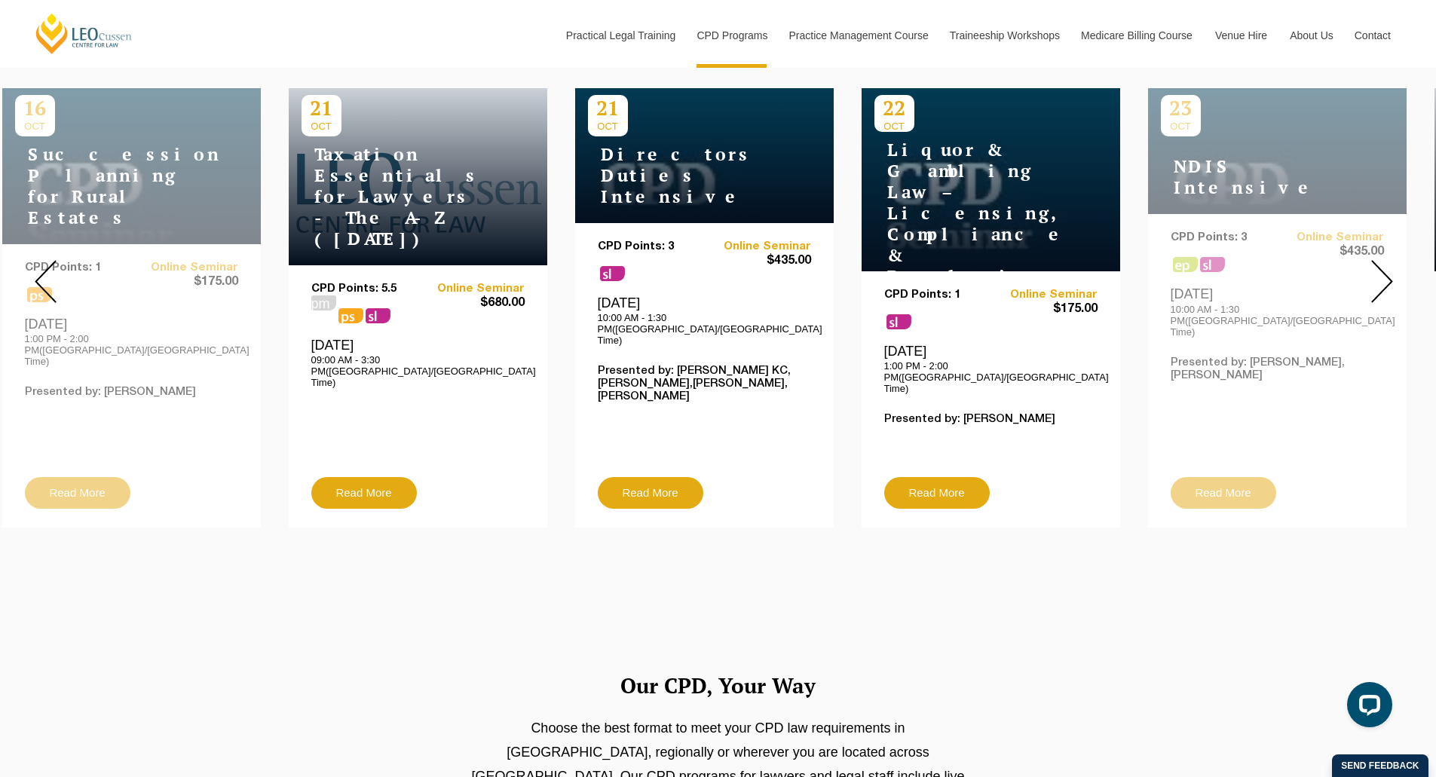
click at [1389, 265] on img at bounding box center [1383, 281] width 22 height 43
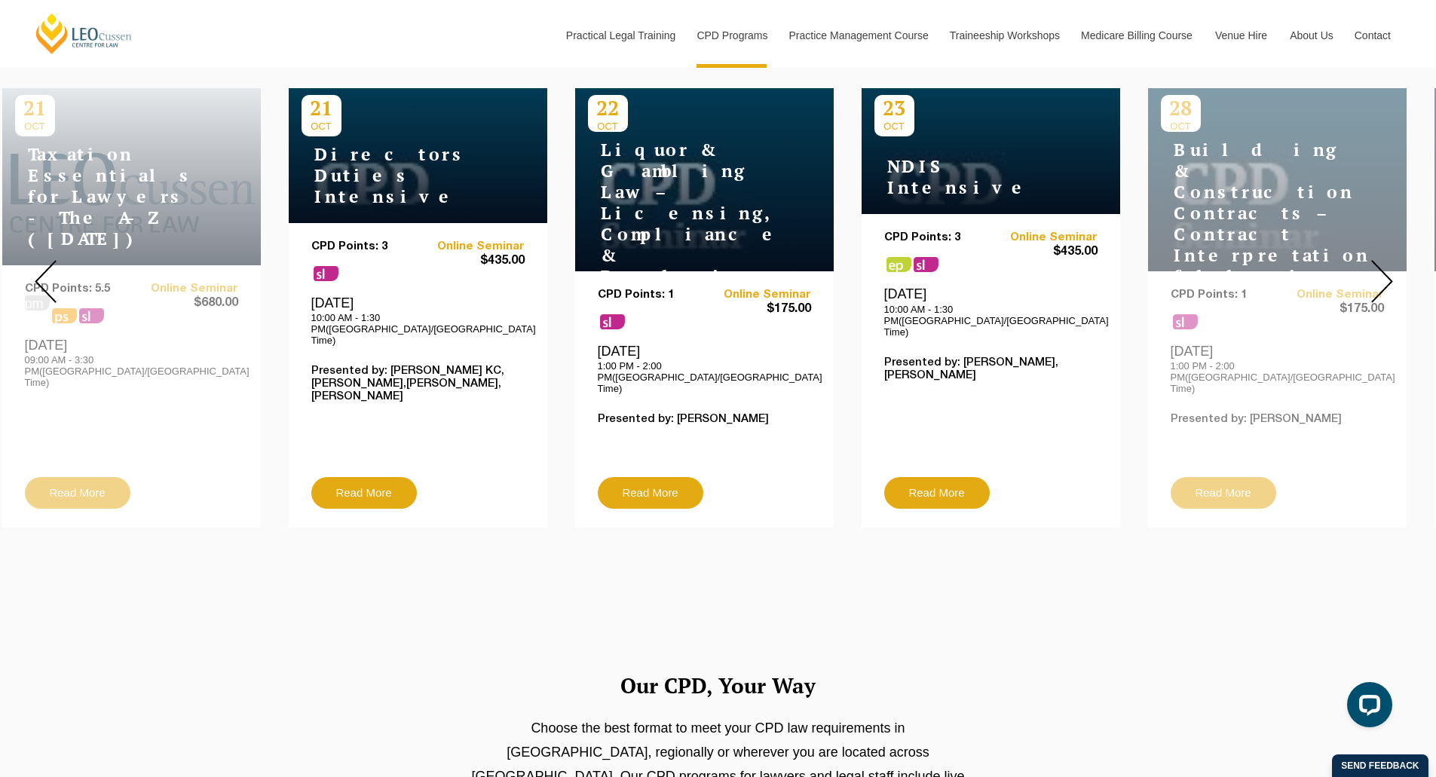
click at [1389, 265] on img at bounding box center [1383, 281] width 22 height 43
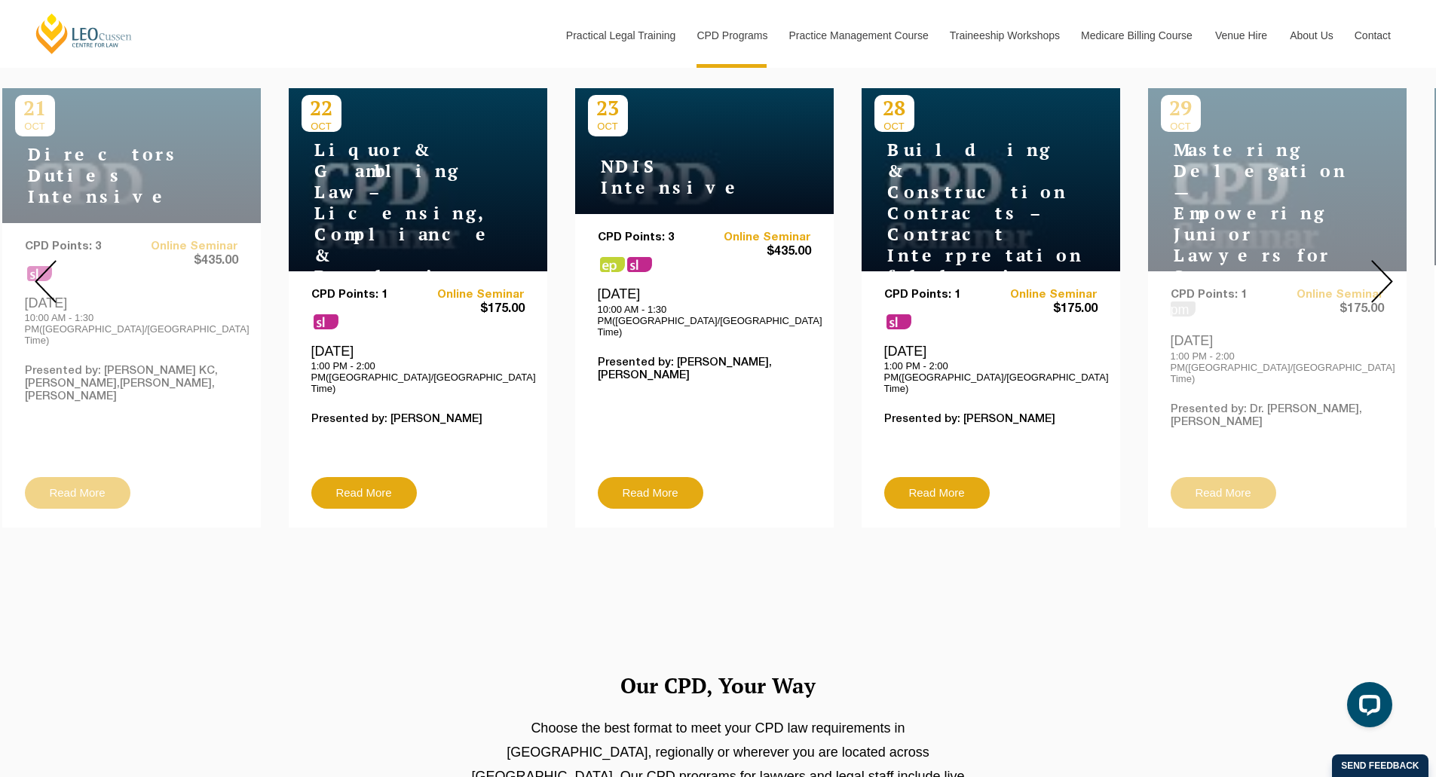
click at [1389, 265] on img at bounding box center [1383, 281] width 22 height 43
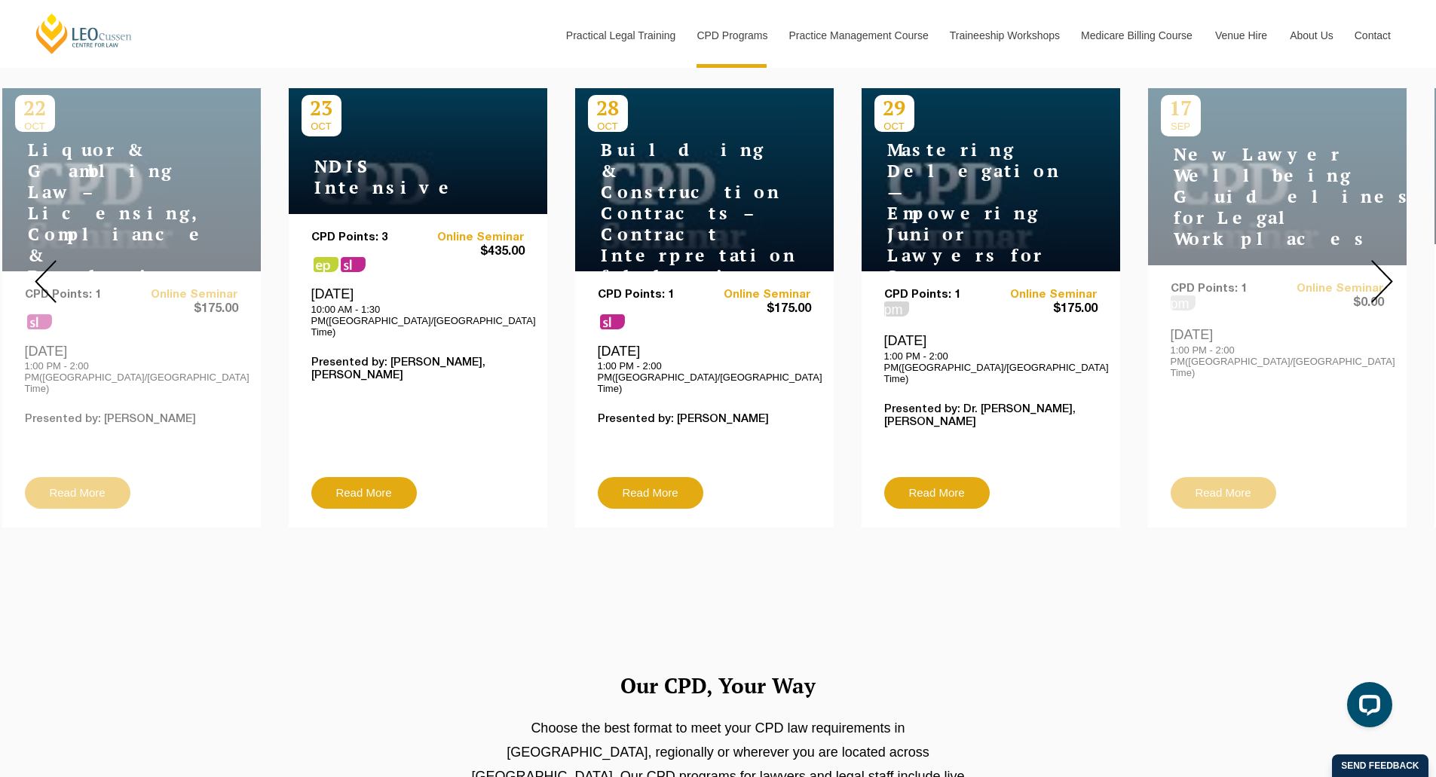
click at [1389, 265] on img at bounding box center [1383, 281] width 22 height 43
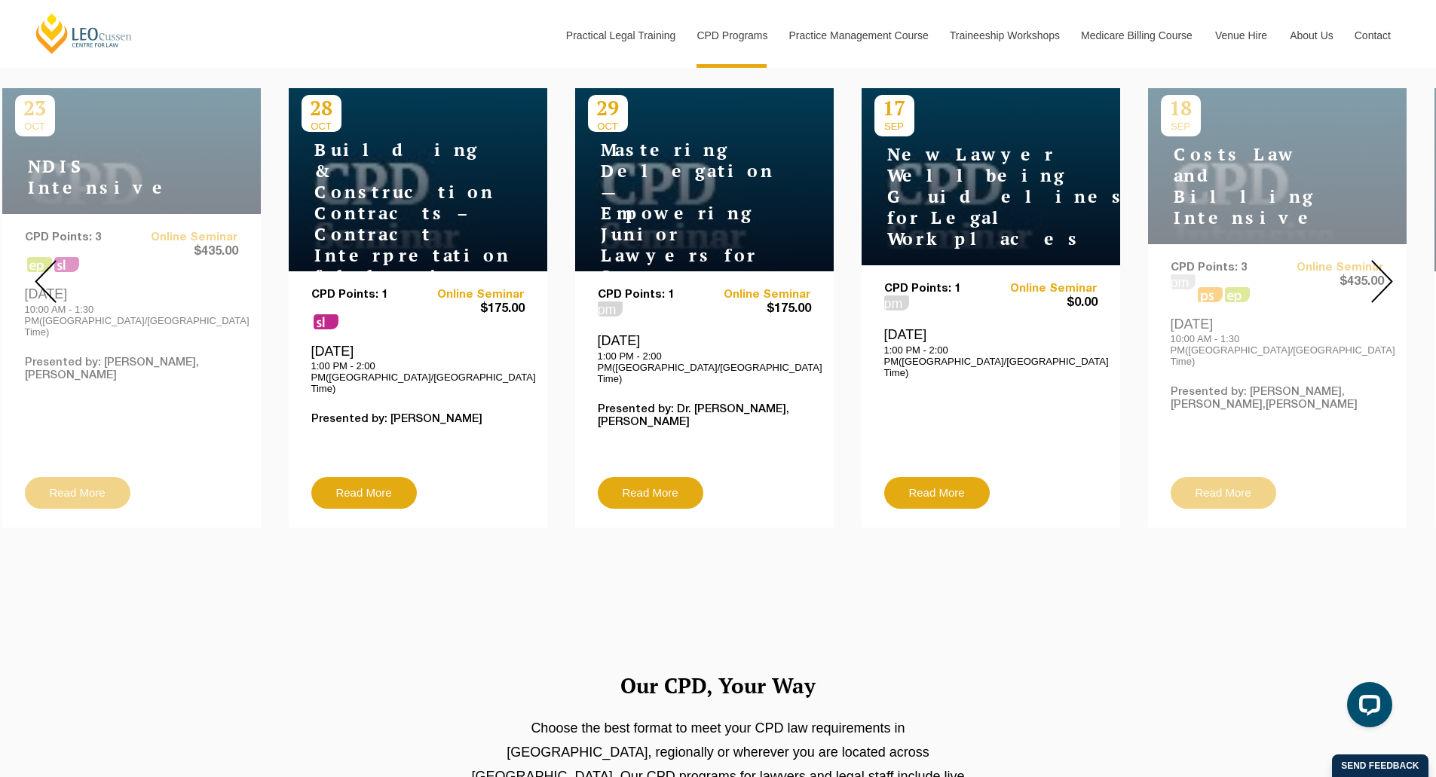
click at [45, 260] on img at bounding box center [46, 281] width 22 height 43
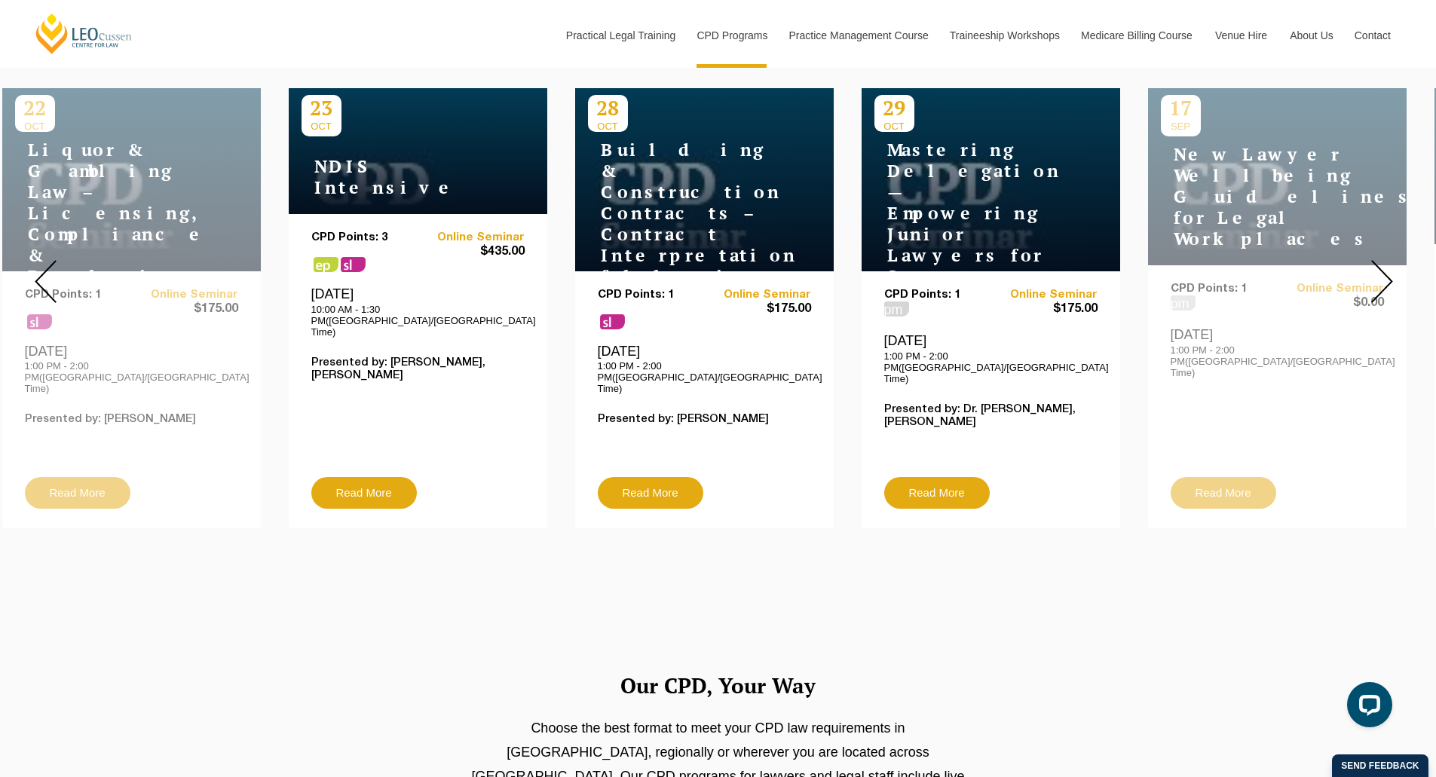
click at [52, 260] on img at bounding box center [46, 281] width 22 height 43
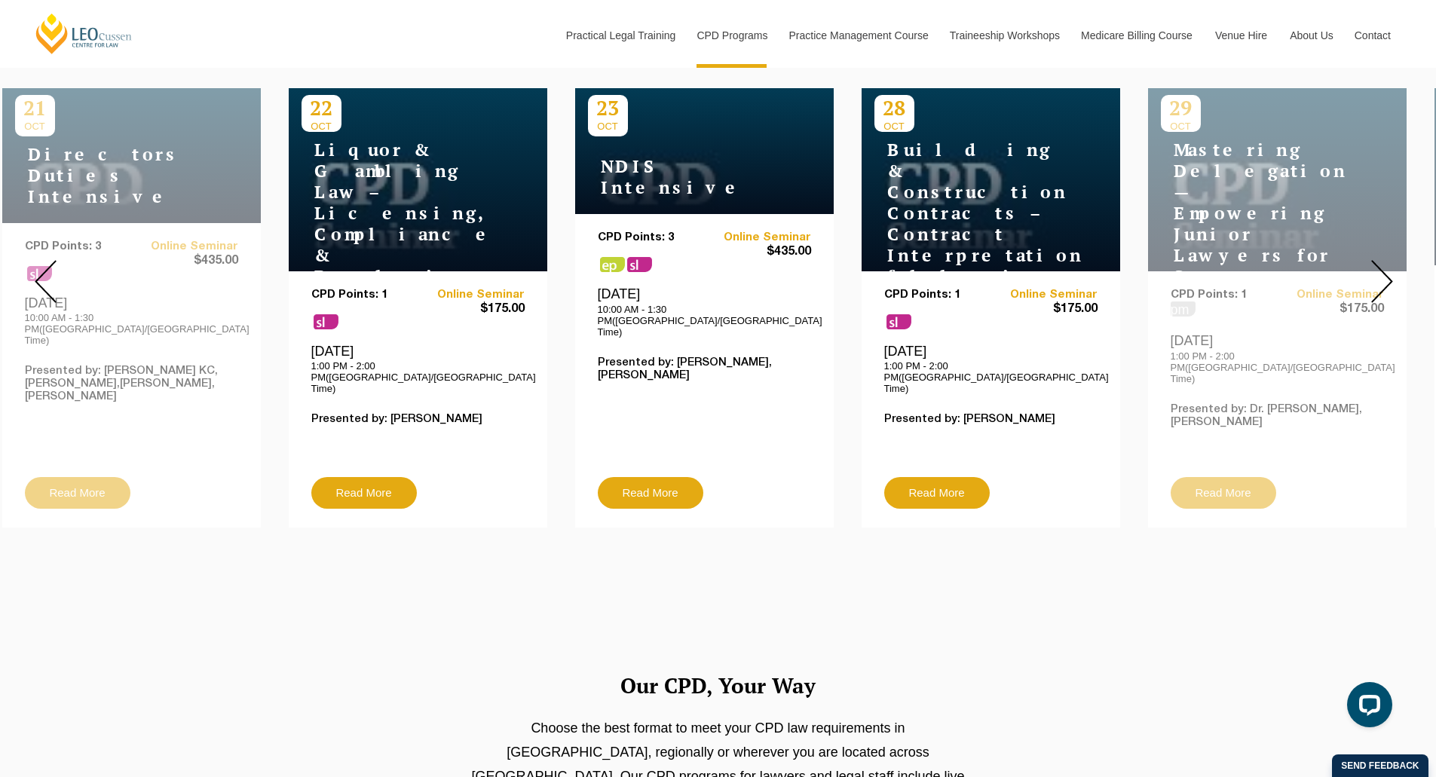
click at [53, 260] on img at bounding box center [46, 281] width 22 height 43
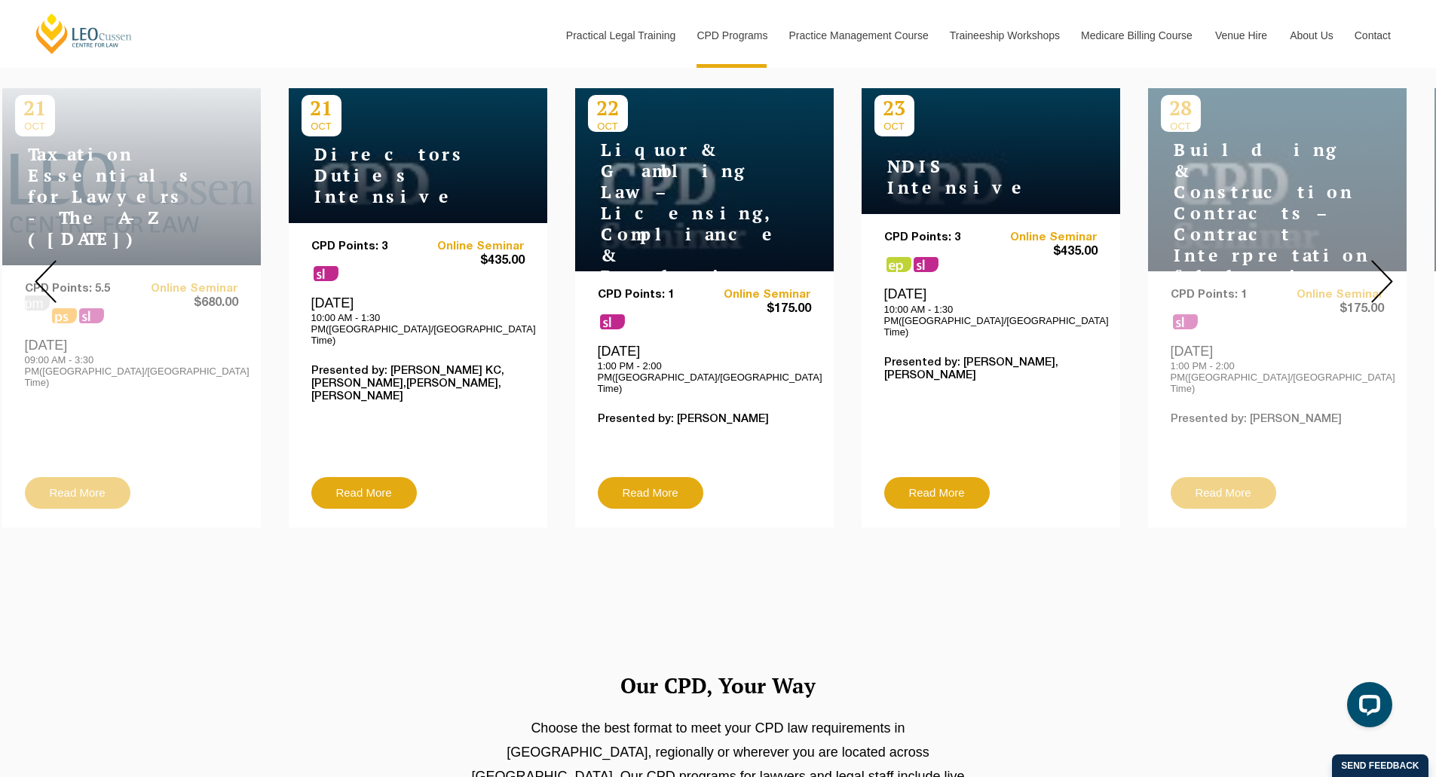
click at [53, 260] on img at bounding box center [46, 281] width 22 height 43
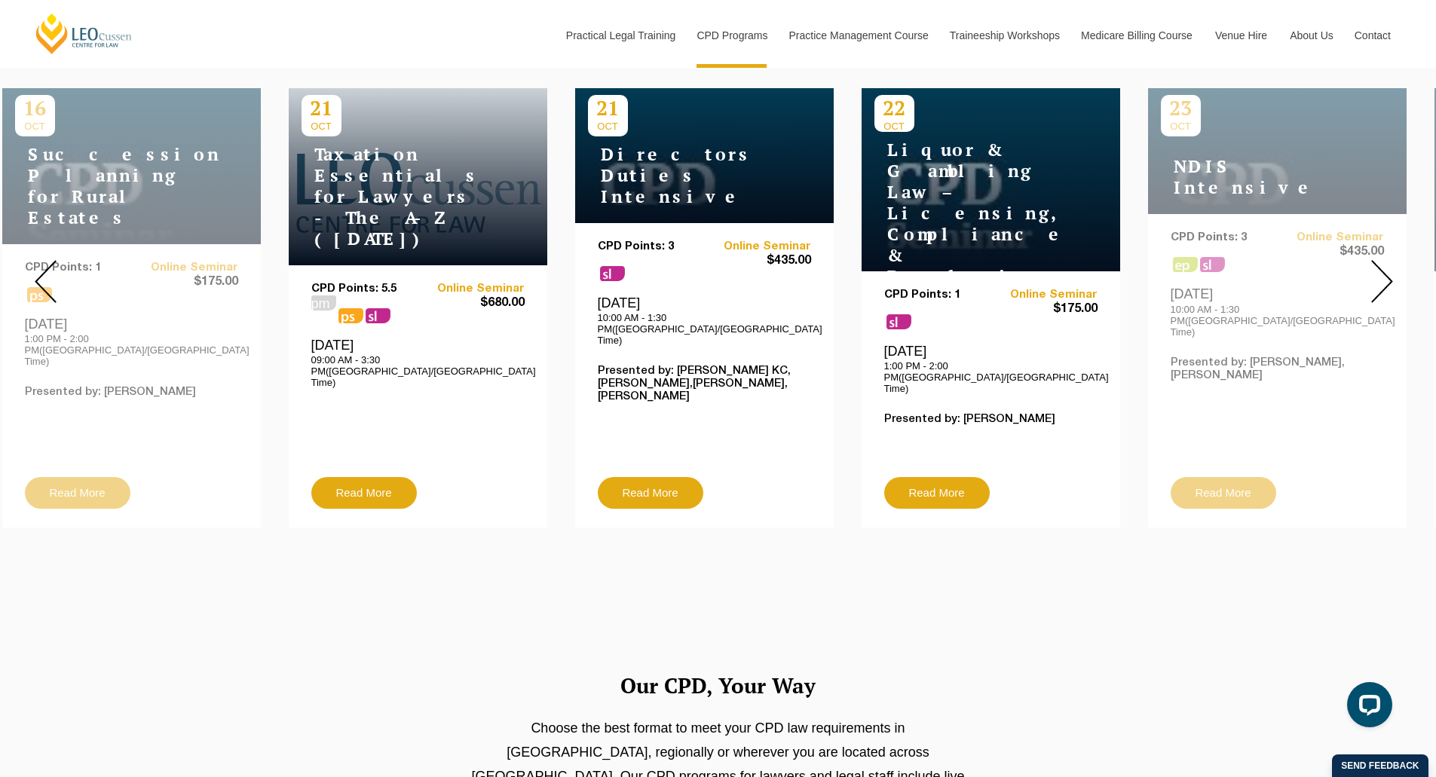
click at [53, 260] on img at bounding box center [46, 281] width 22 height 43
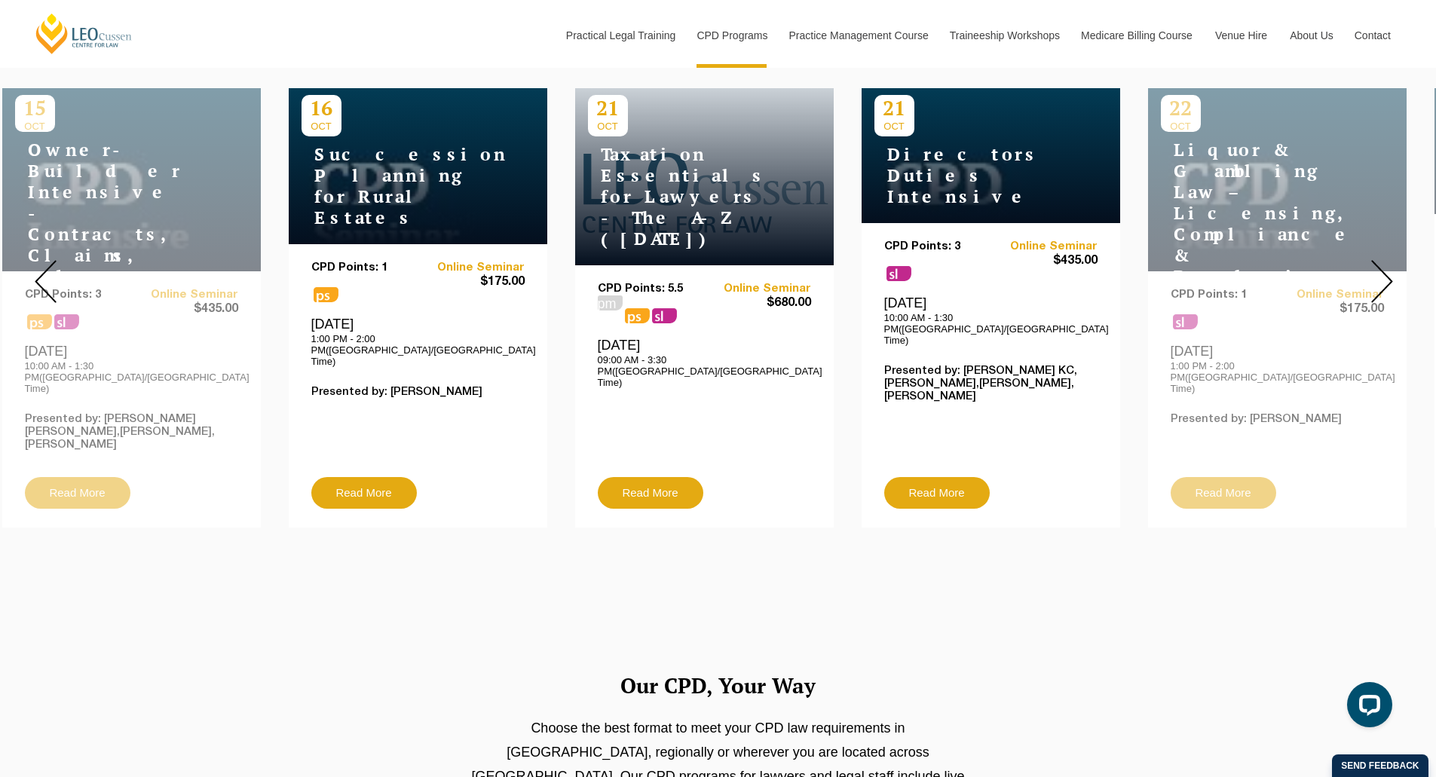
click at [53, 260] on img at bounding box center [46, 281] width 22 height 43
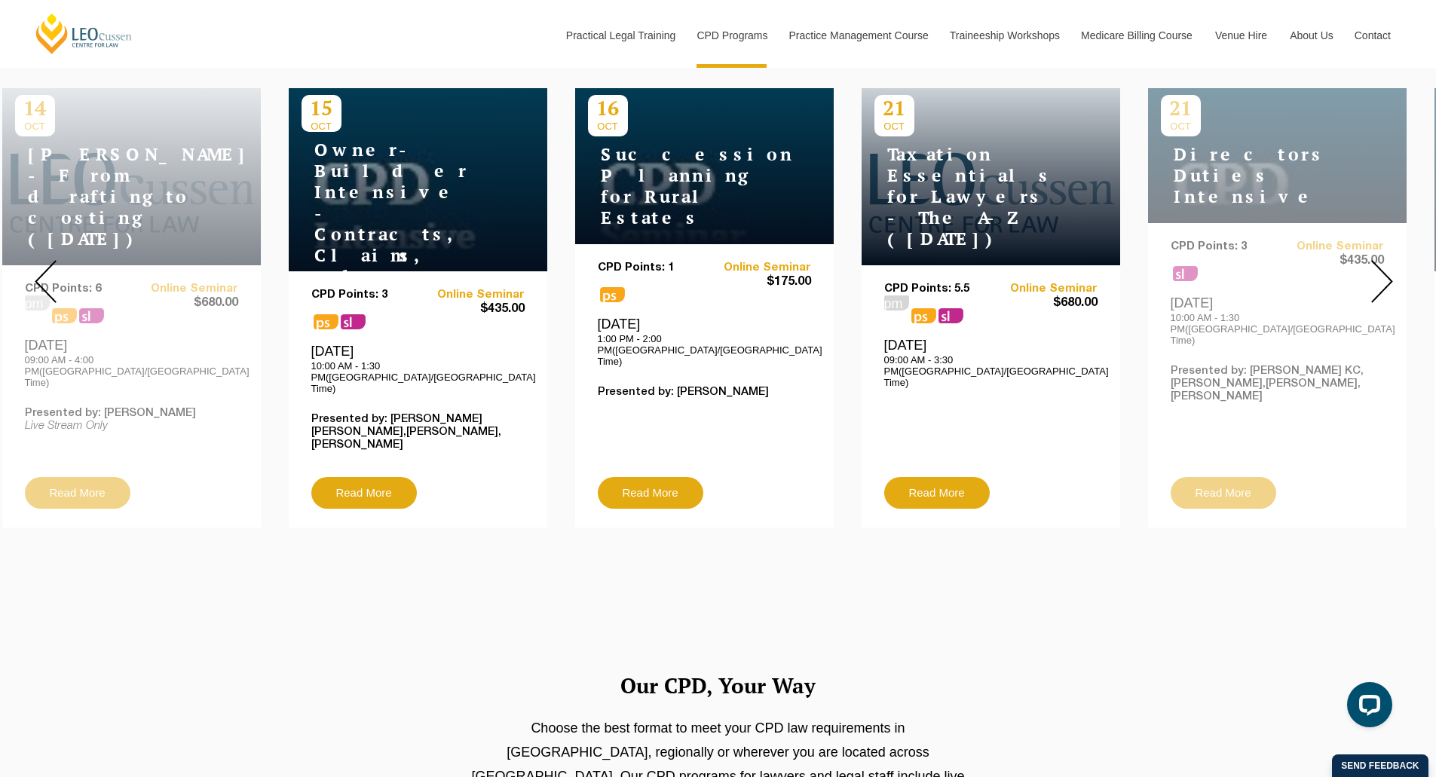
click at [53, 278] on img at bounding box center [46, 281] width 22 height 43
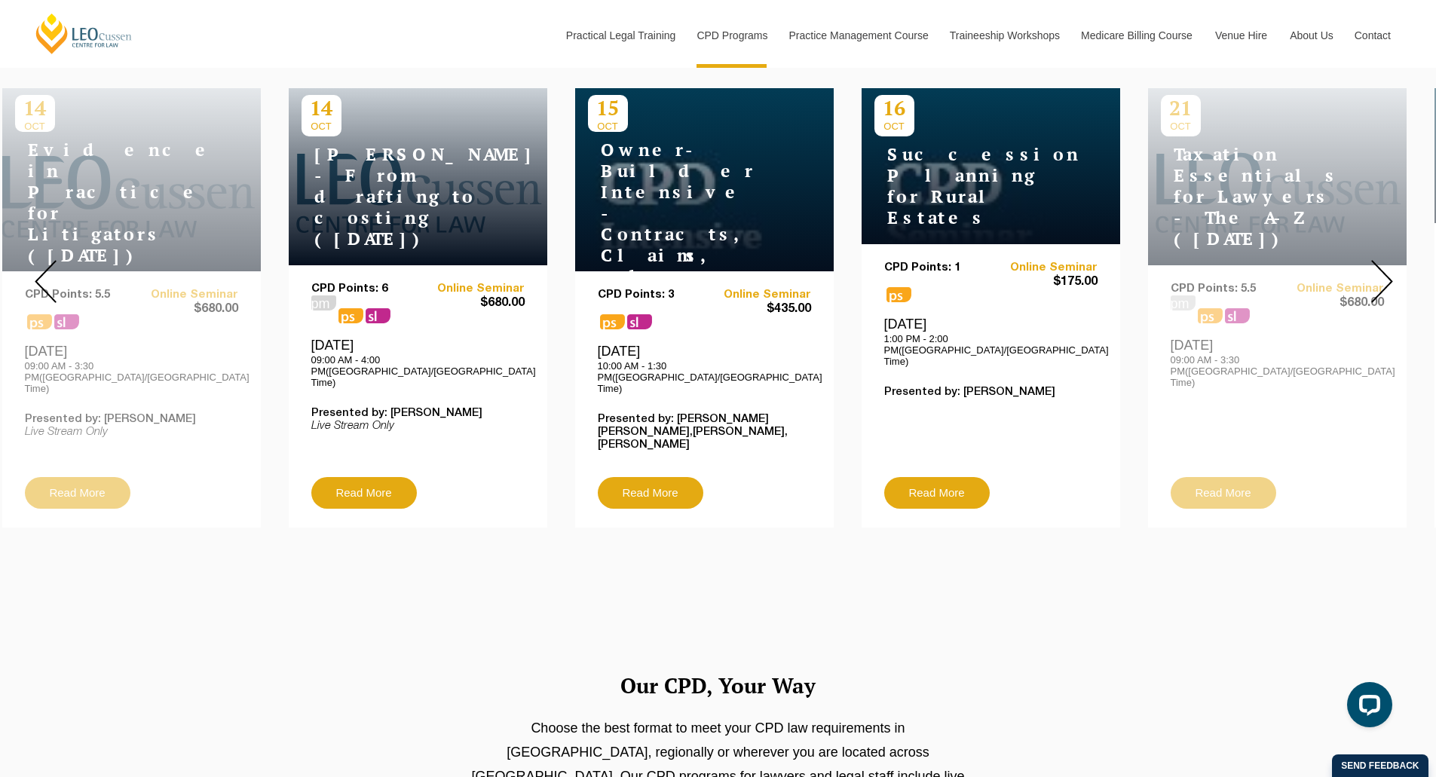
click at [53, 272] on img at bounding box center [46, 281] width 22 height 43
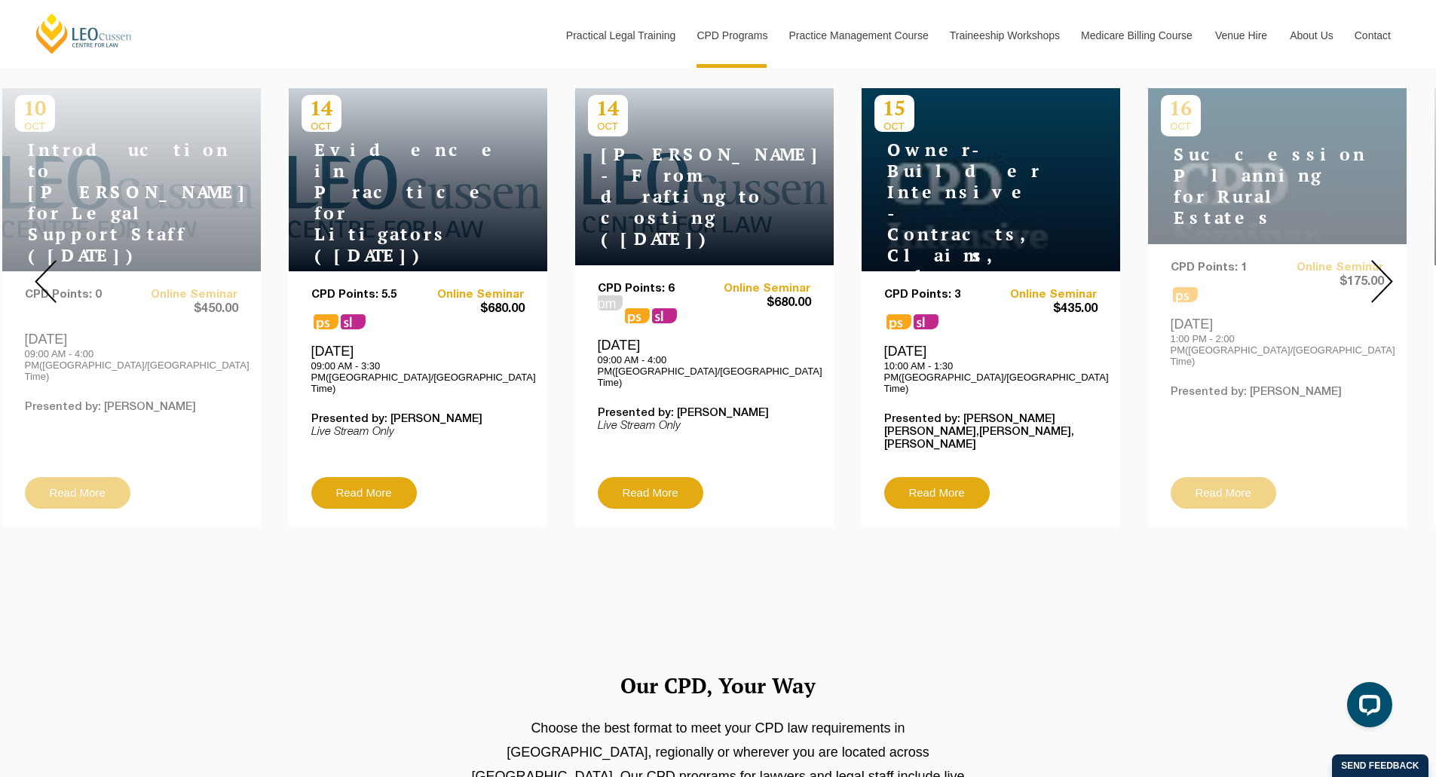
click at [53, 272] on img at bounding box center [46, 281] width 22 height 43
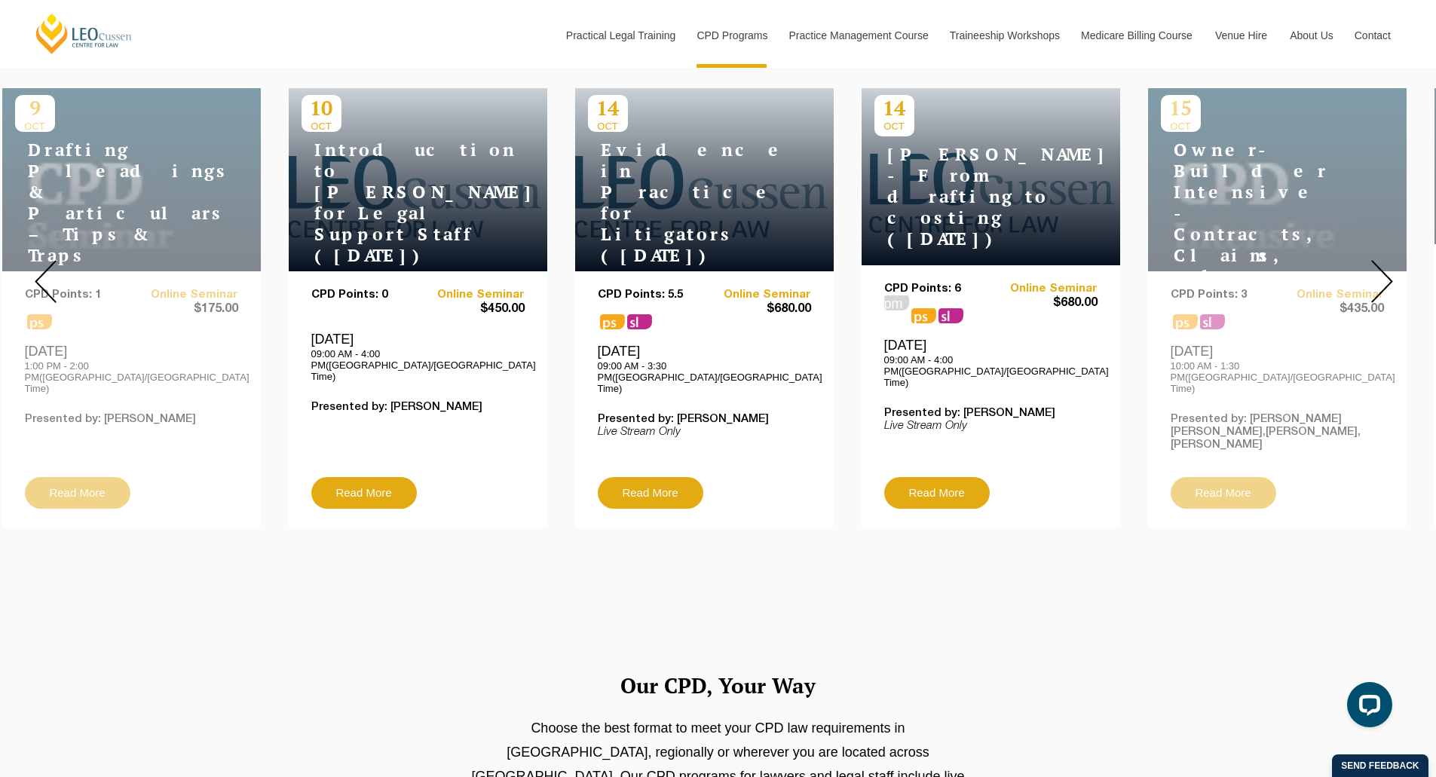
click at [52, 272] on img at bounding box center [46, 281] width 22 height 43
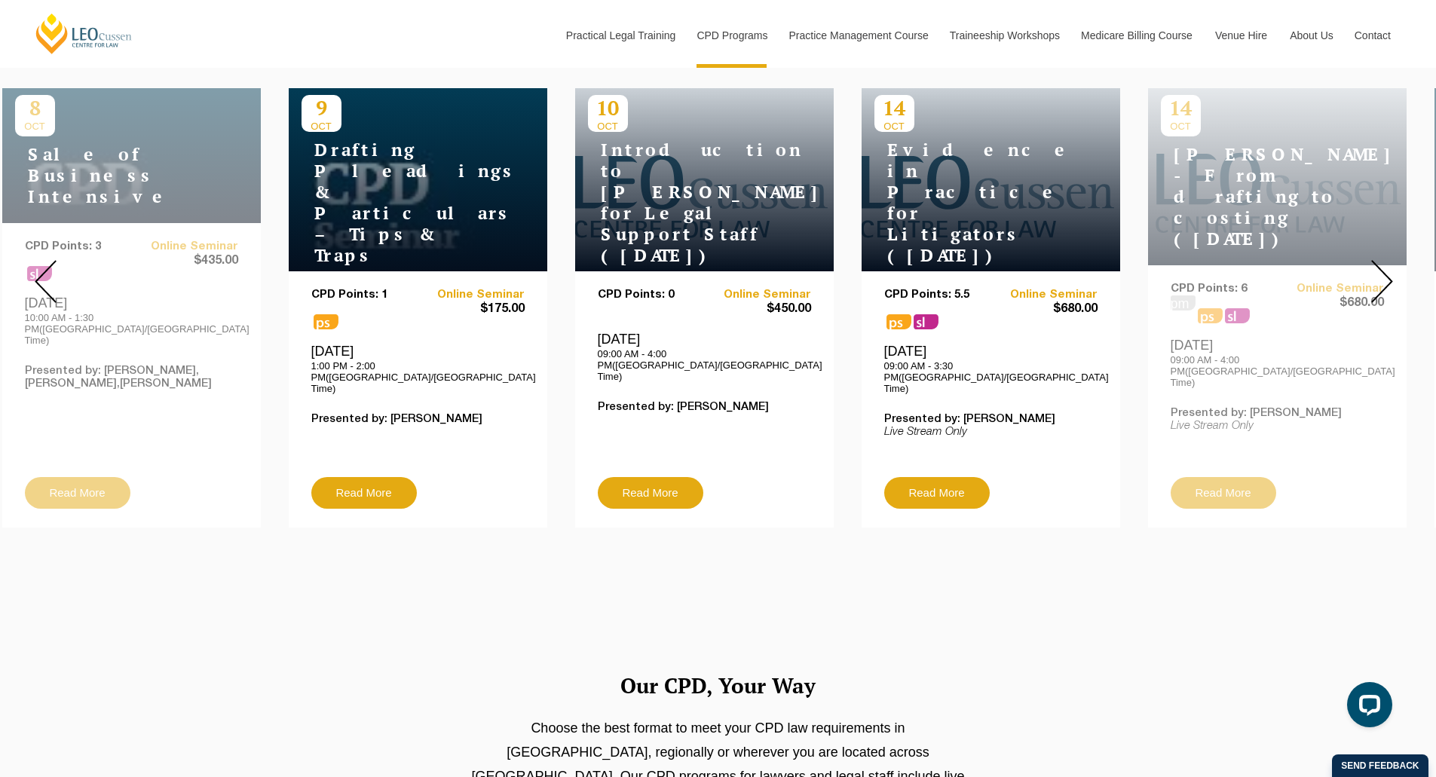
click at [52, 272] on img at bounding box center [46, 281] width 22 height 43
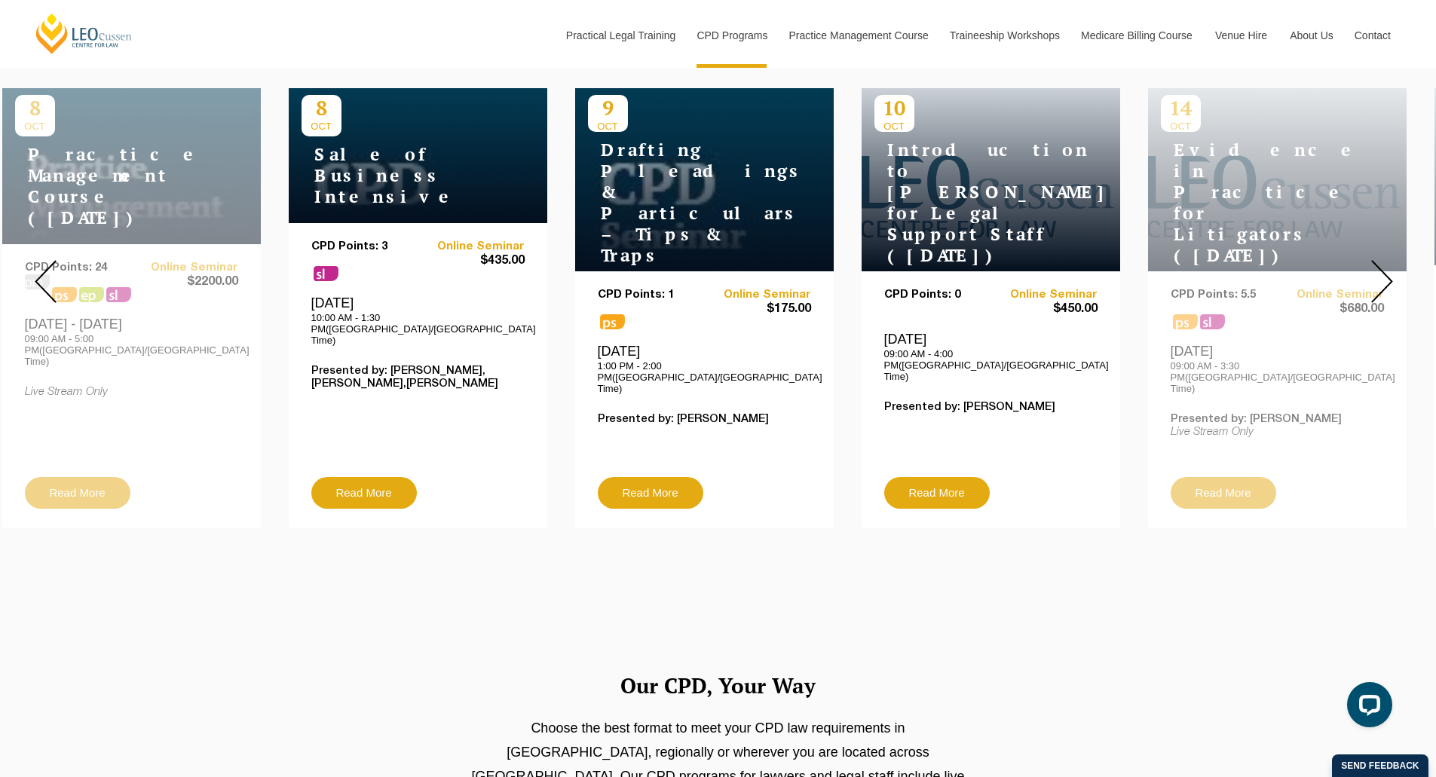
click at [52, 272] on img at bounding box center [46, 281] width 22 height 43
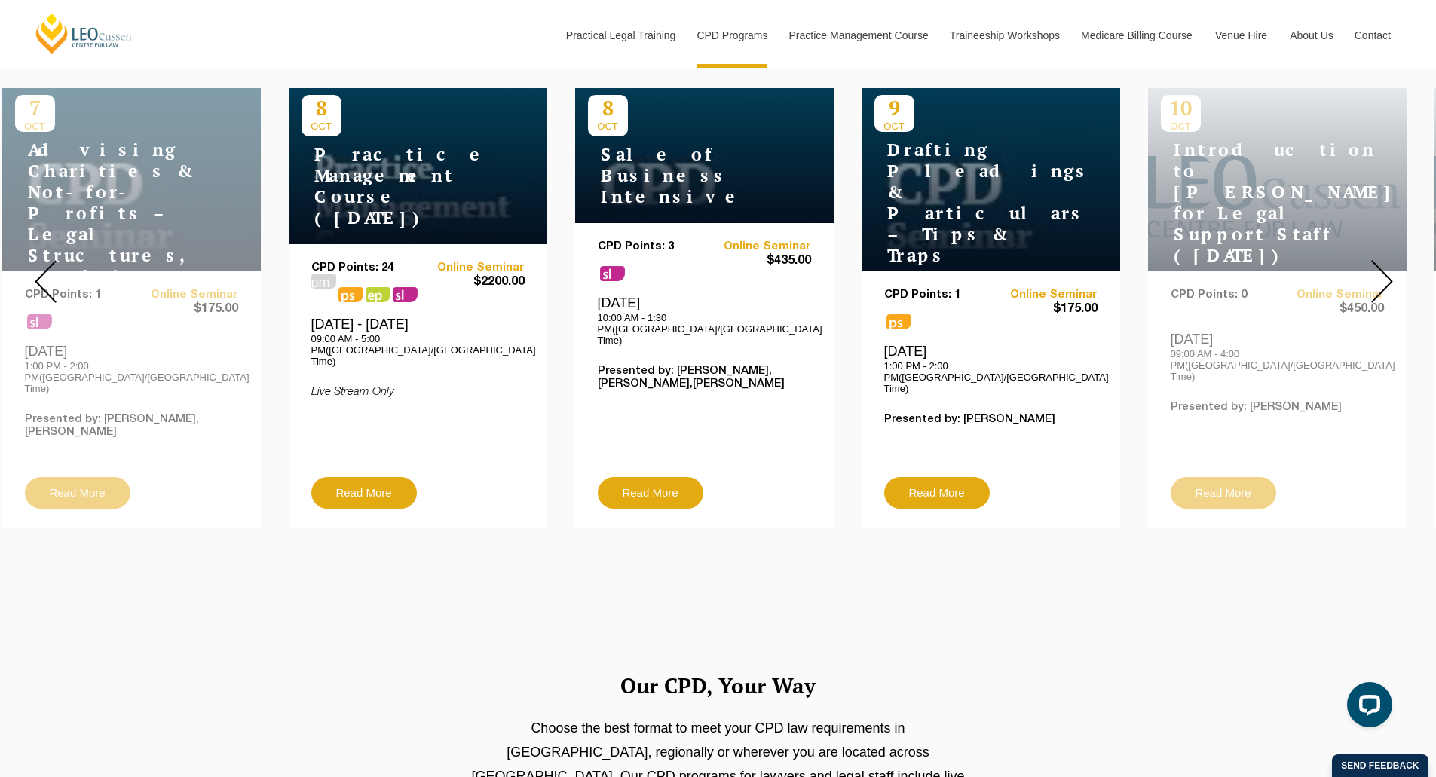
click at [52, 272] on img at bounding box center [46, 281] width 22 height 43
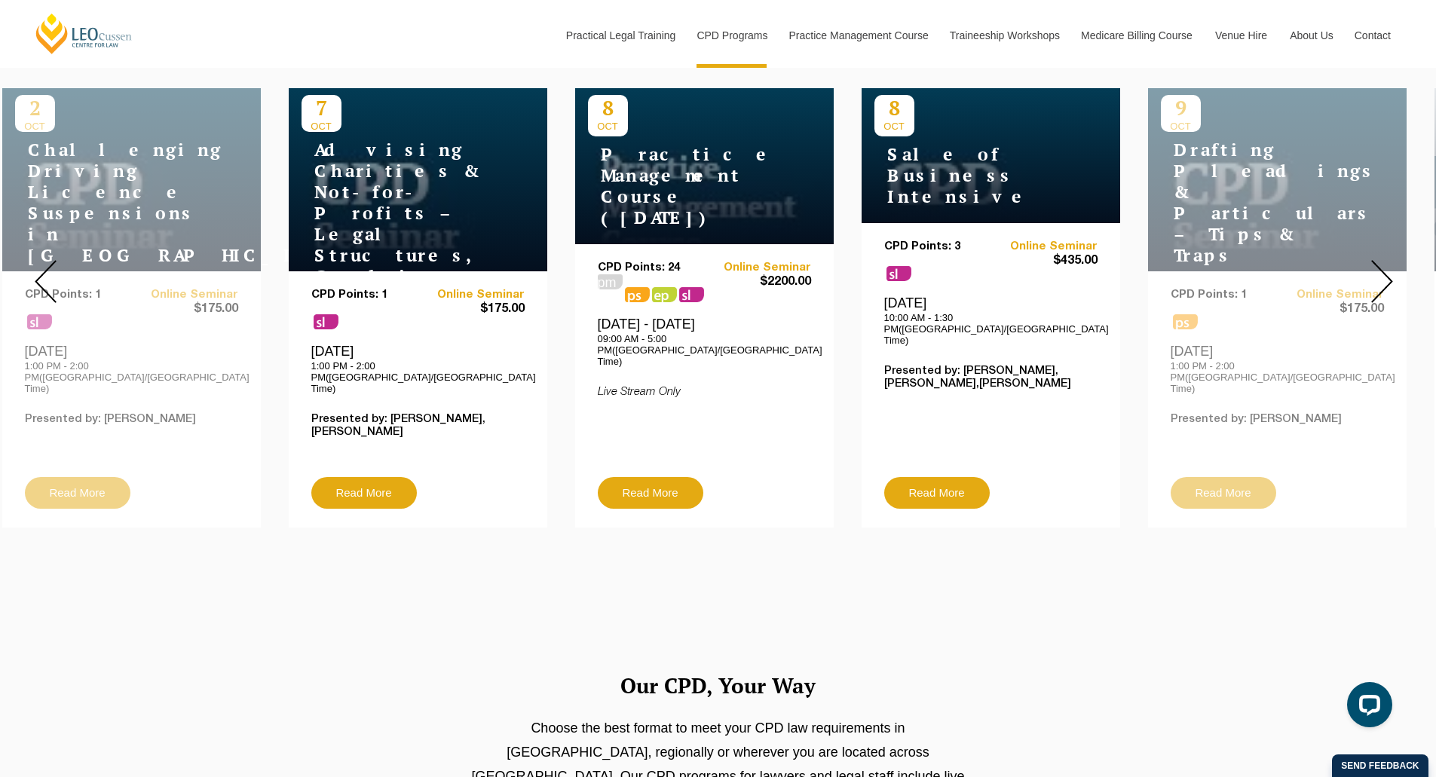
click at [52, 272] on img at bounding box center [46, 281] width 22 height 43
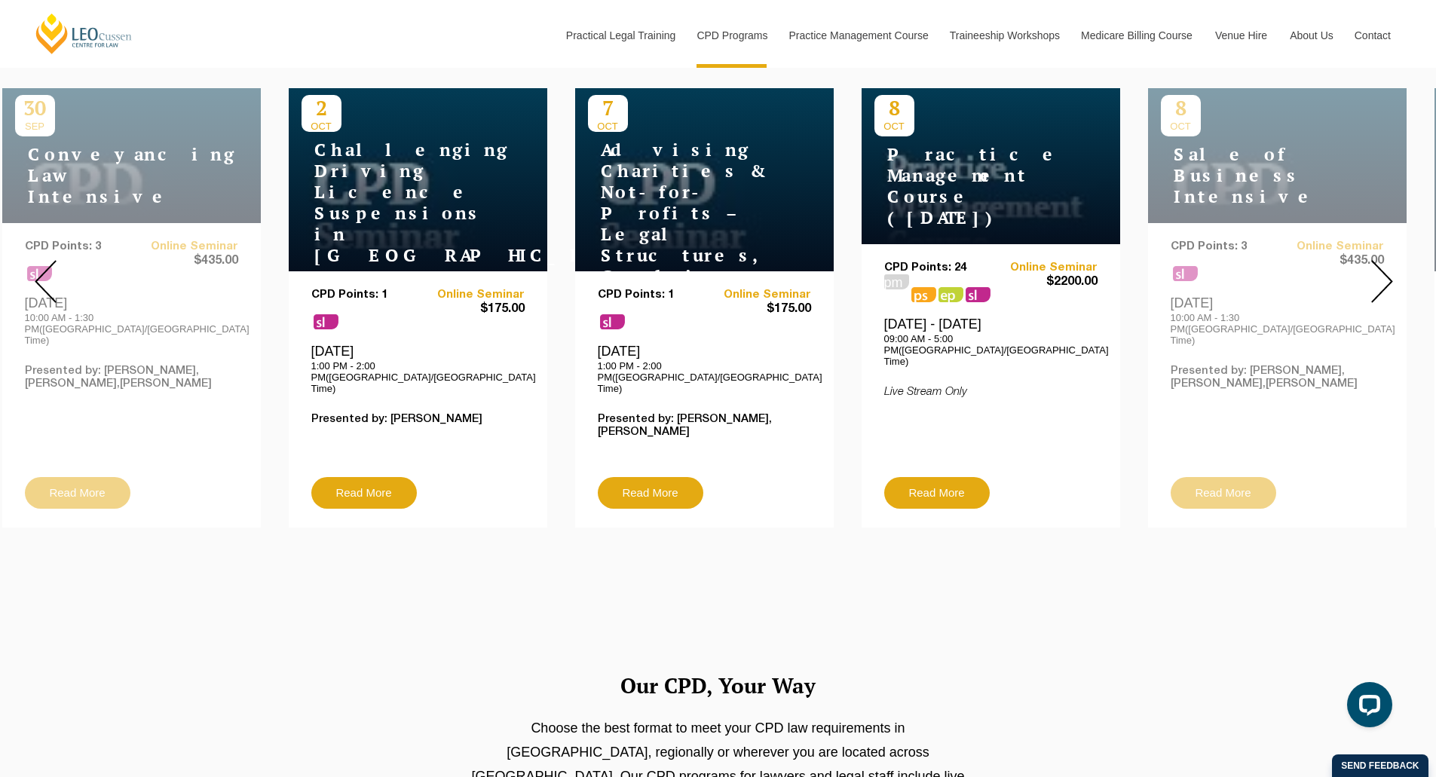
click at [52, 272] on img at bounding box center [46, 281] width 22 height 43
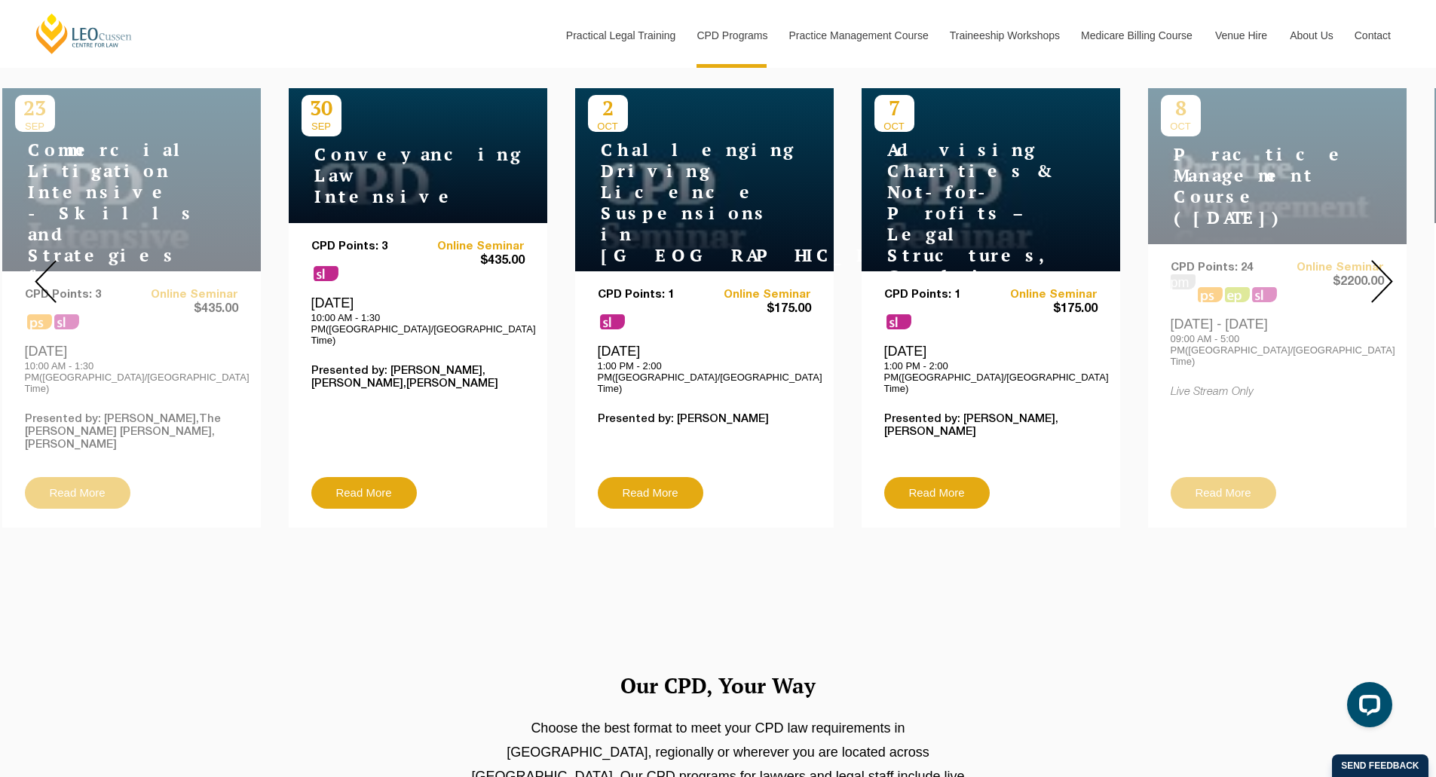
click at [1372, 260] on img at bounding box center [1383, 281] width 22 height 43
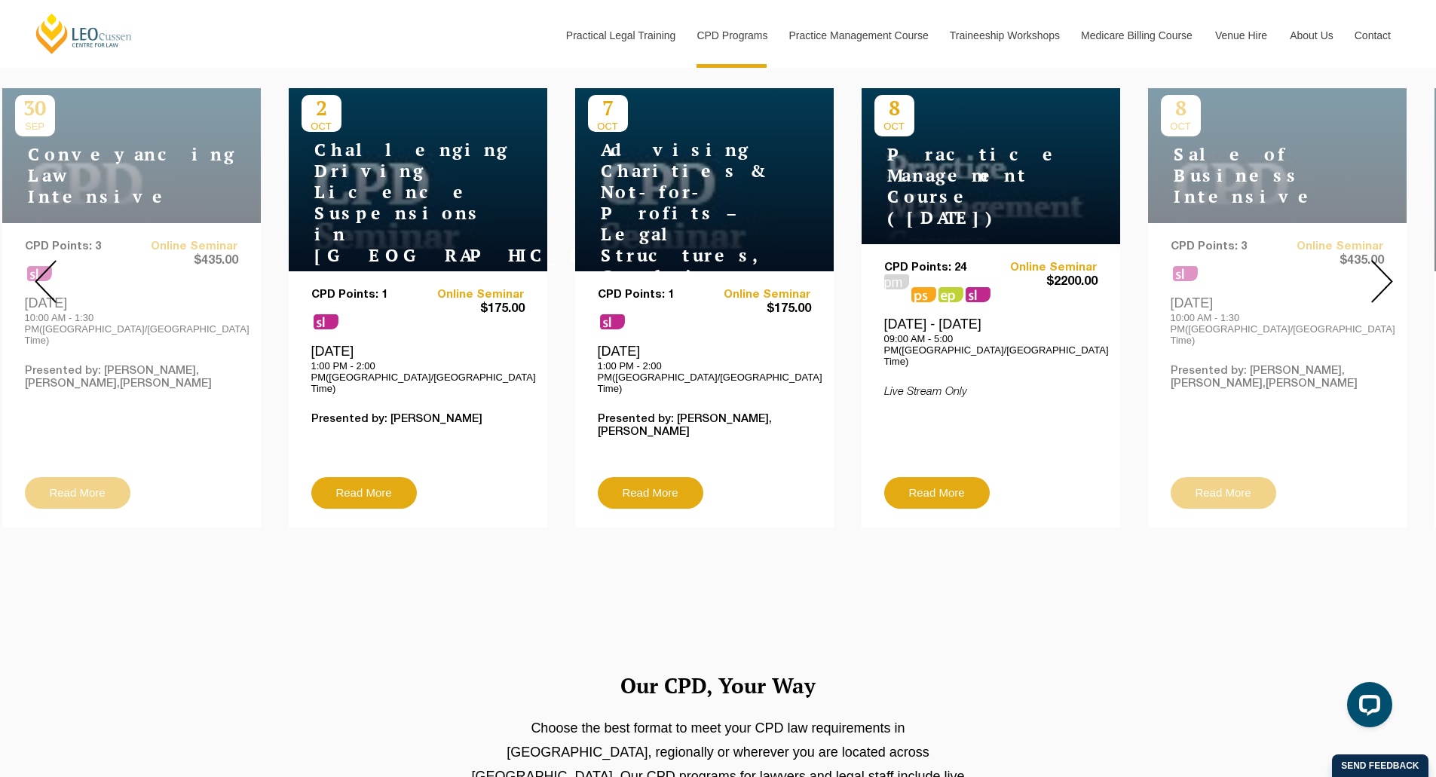
click at [1372, 260] on img at bounding box center [1383, 281] width 22 height 43
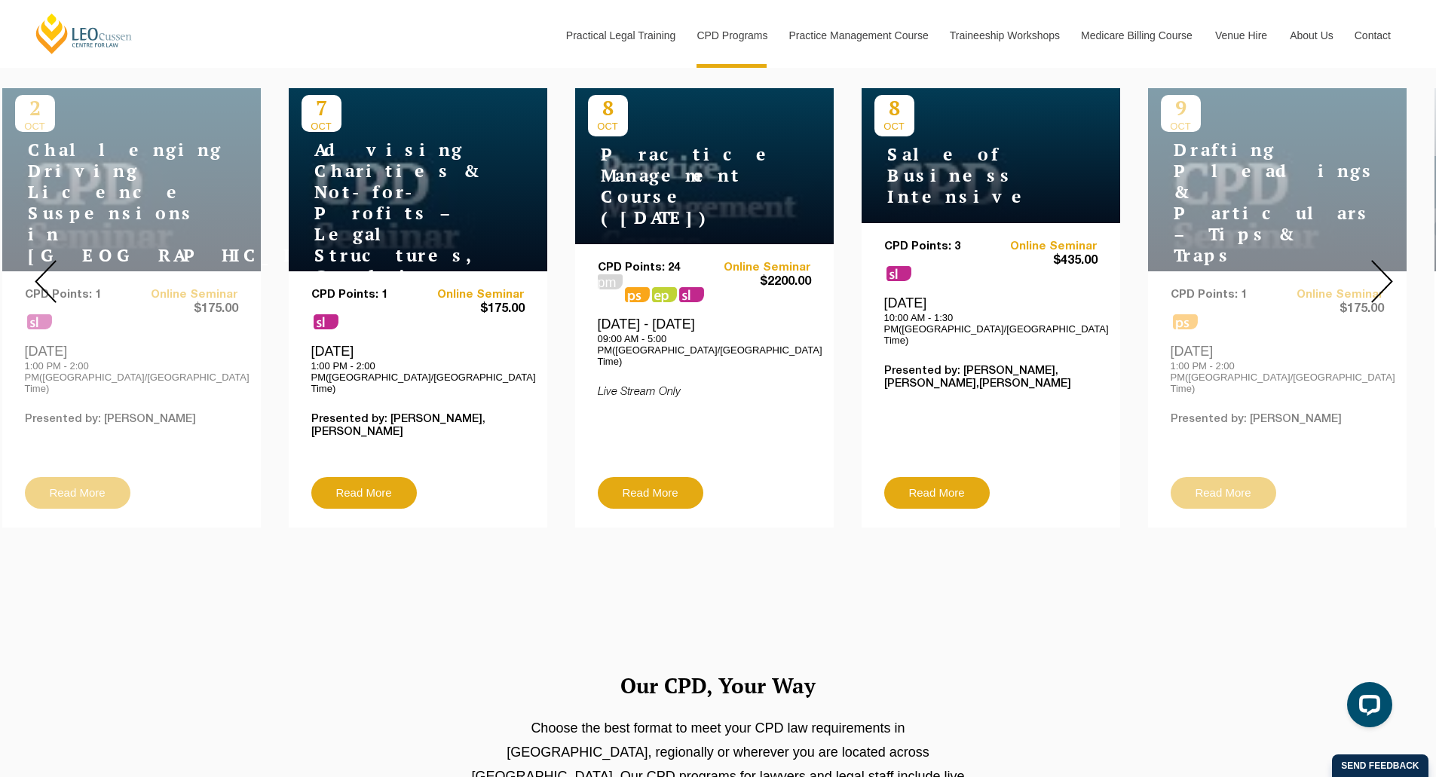
click at [1026, 158] on h4 "Sale of Business Intensive" at bounding box center [969, 175] width 188 height 63
click at [928, 477] on link "Read More" at bounding box center [937, 493] width 106 height 32
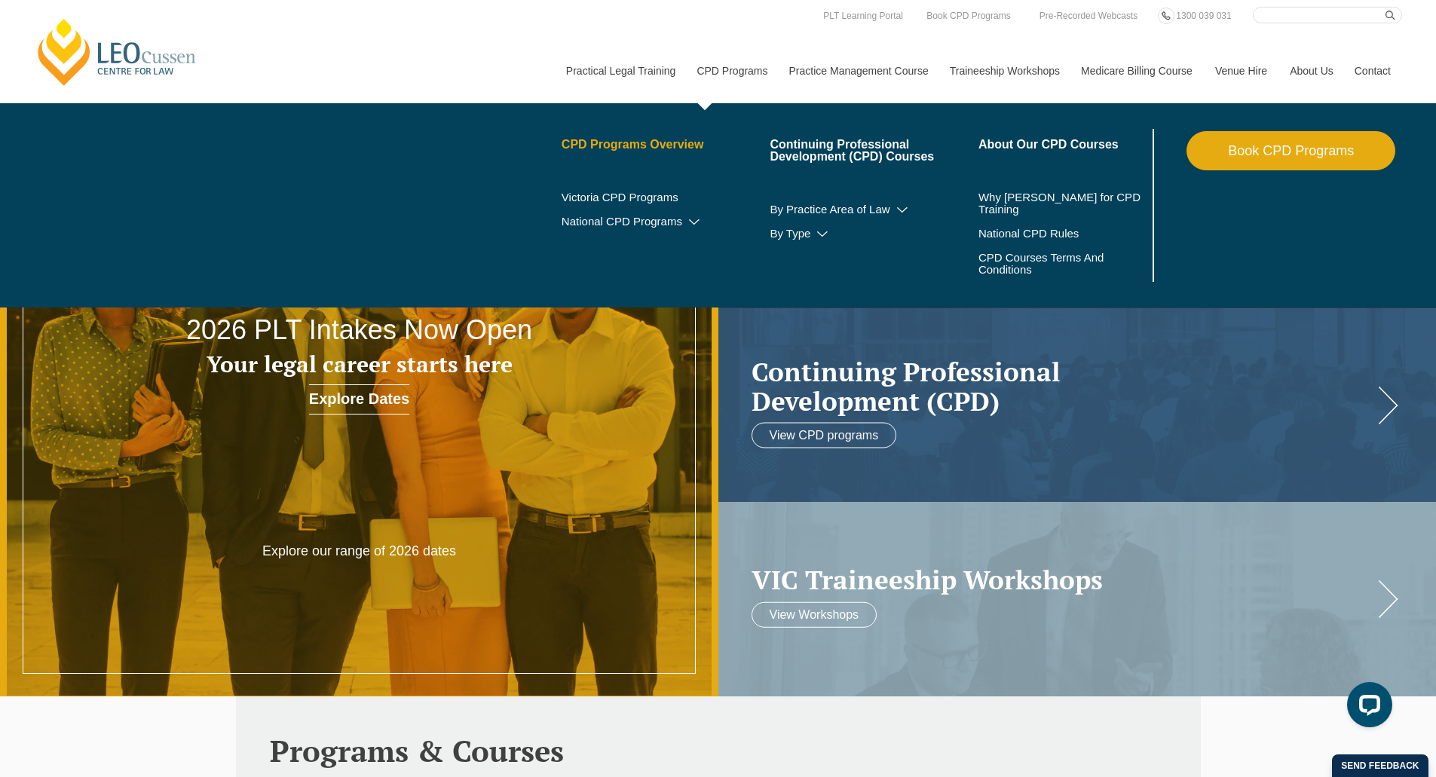
click at [657, 143] on link "CPD Programs Overview" at bounding box center [666, 145] width 209 height 12
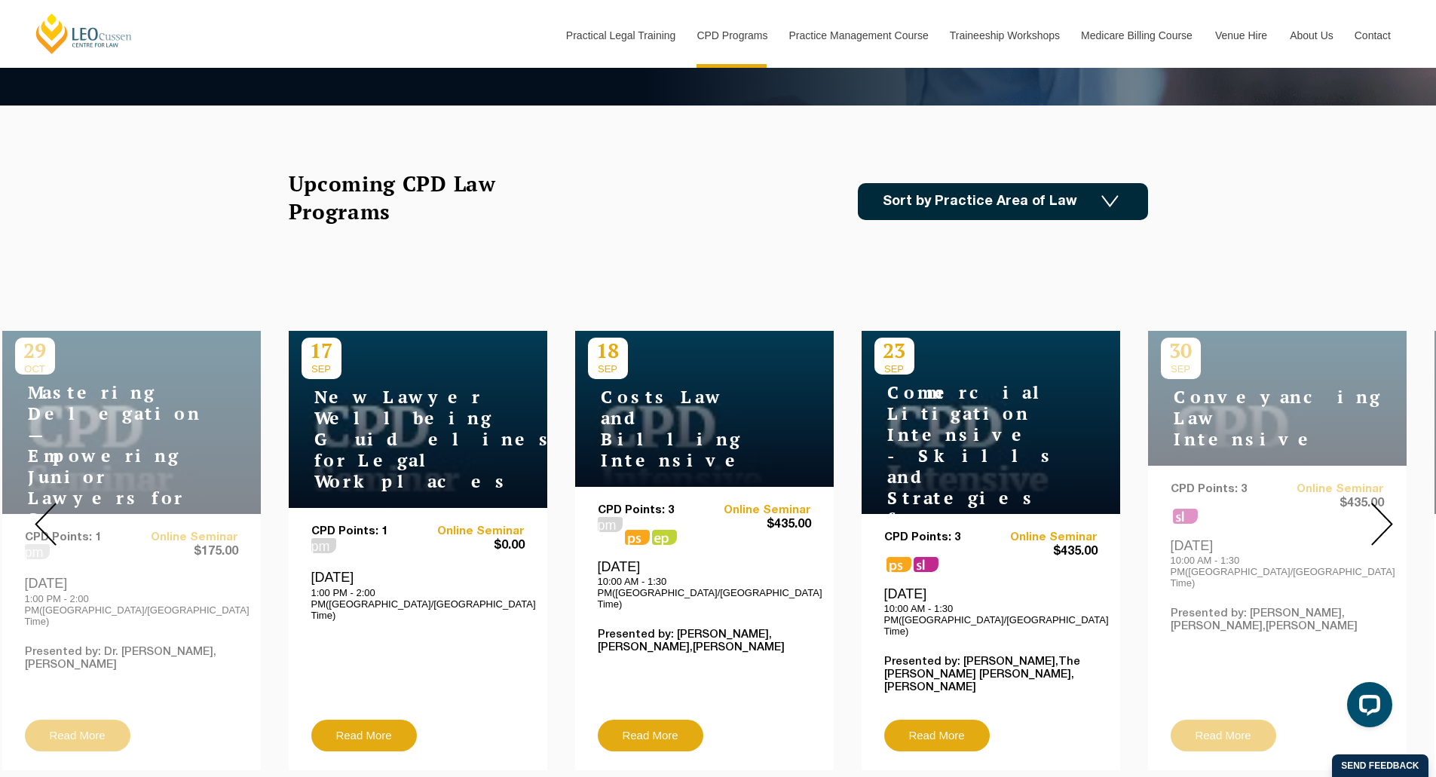
scroll to position [377, 0]
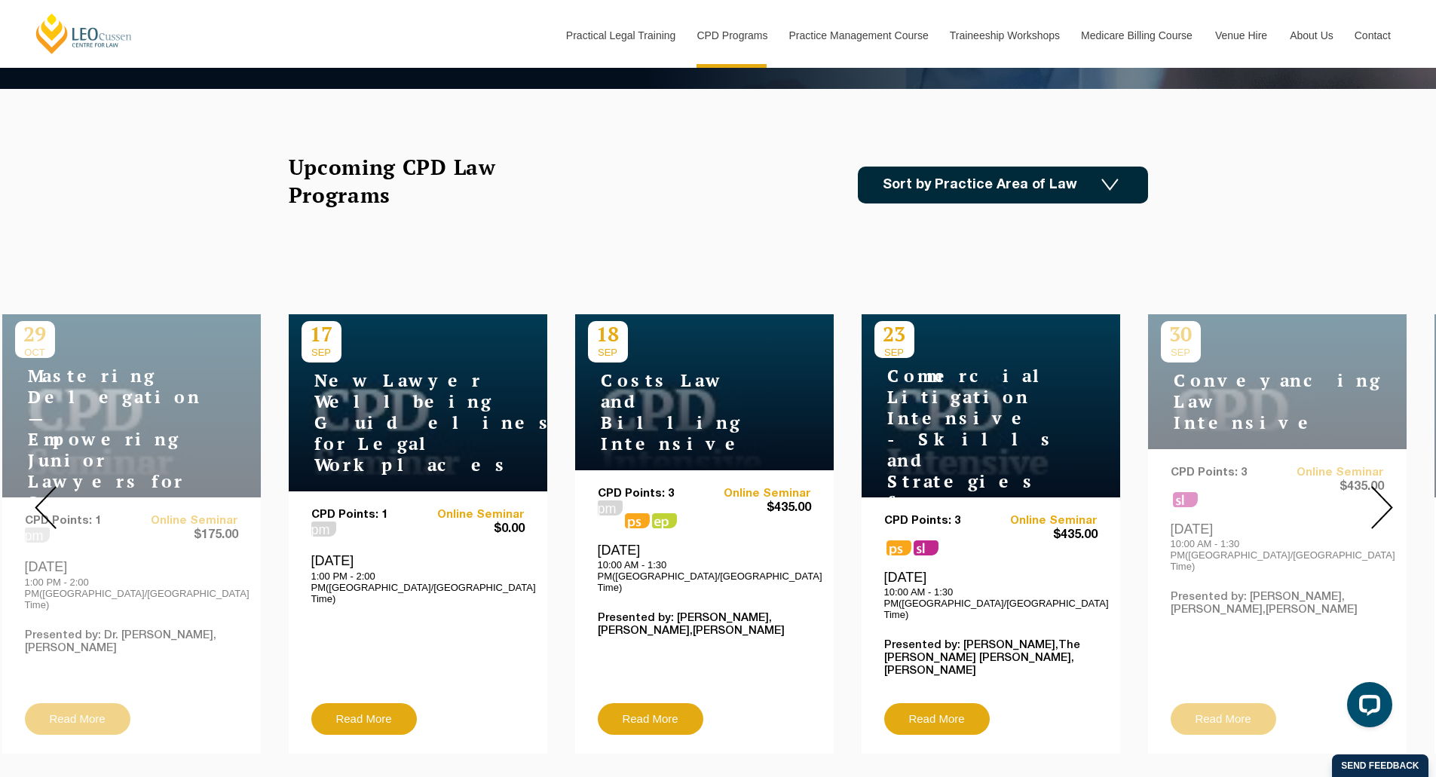
click at [1379, 486] on img at bounding box center [1383, 507] width 22 height 43
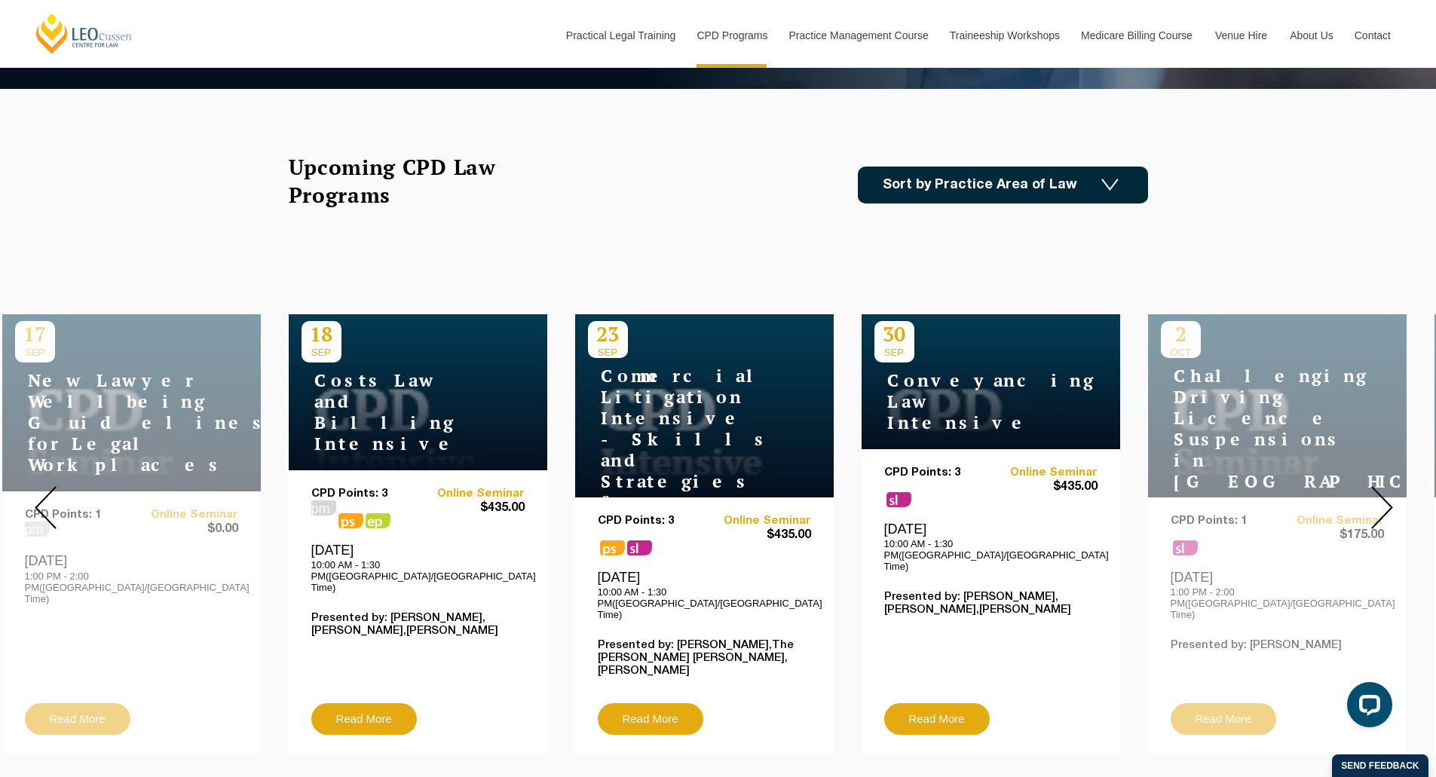
click at [1379, 486] on img at bounding box center [1383, 507] width 22 height 43
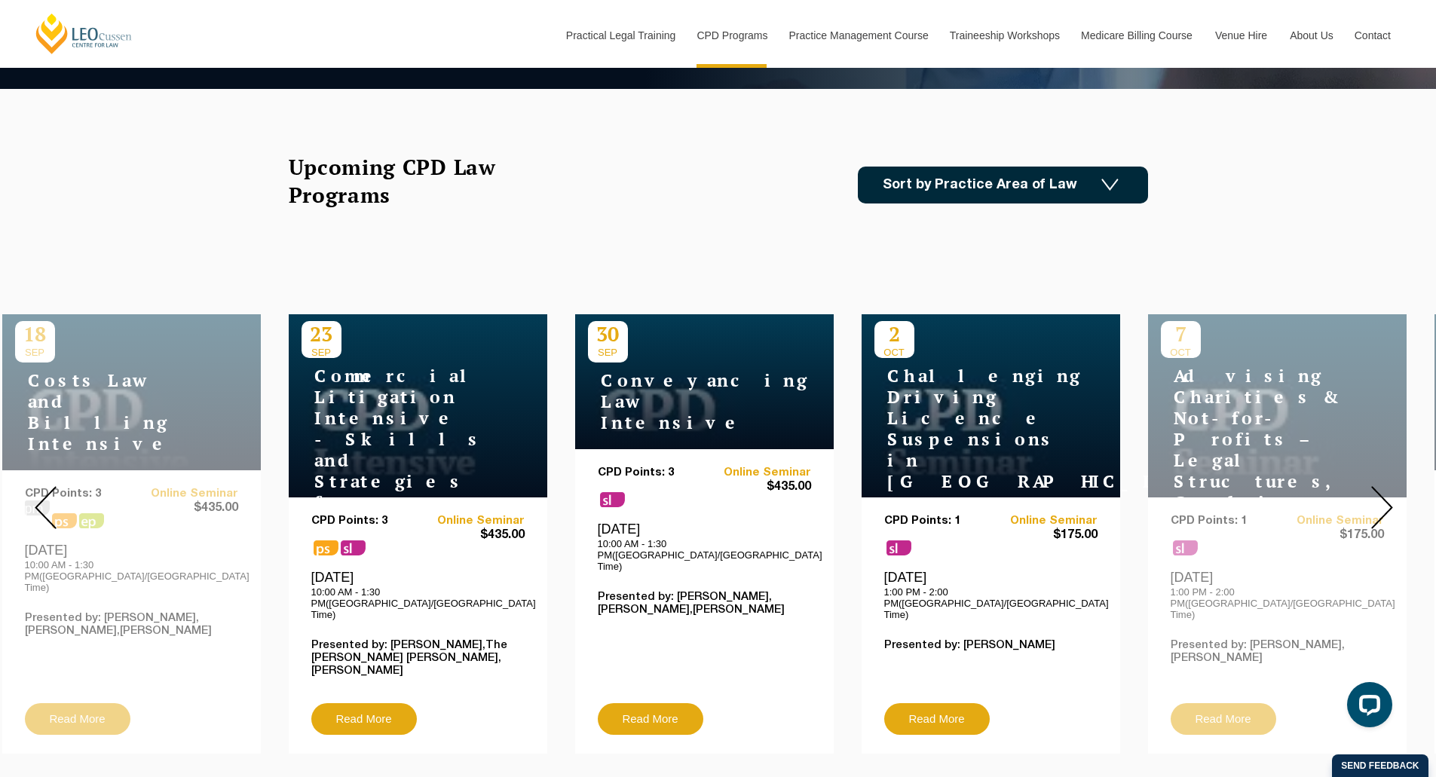
click at [1379, 486] on img at bounding box center [1383, 507] width 22 height 43
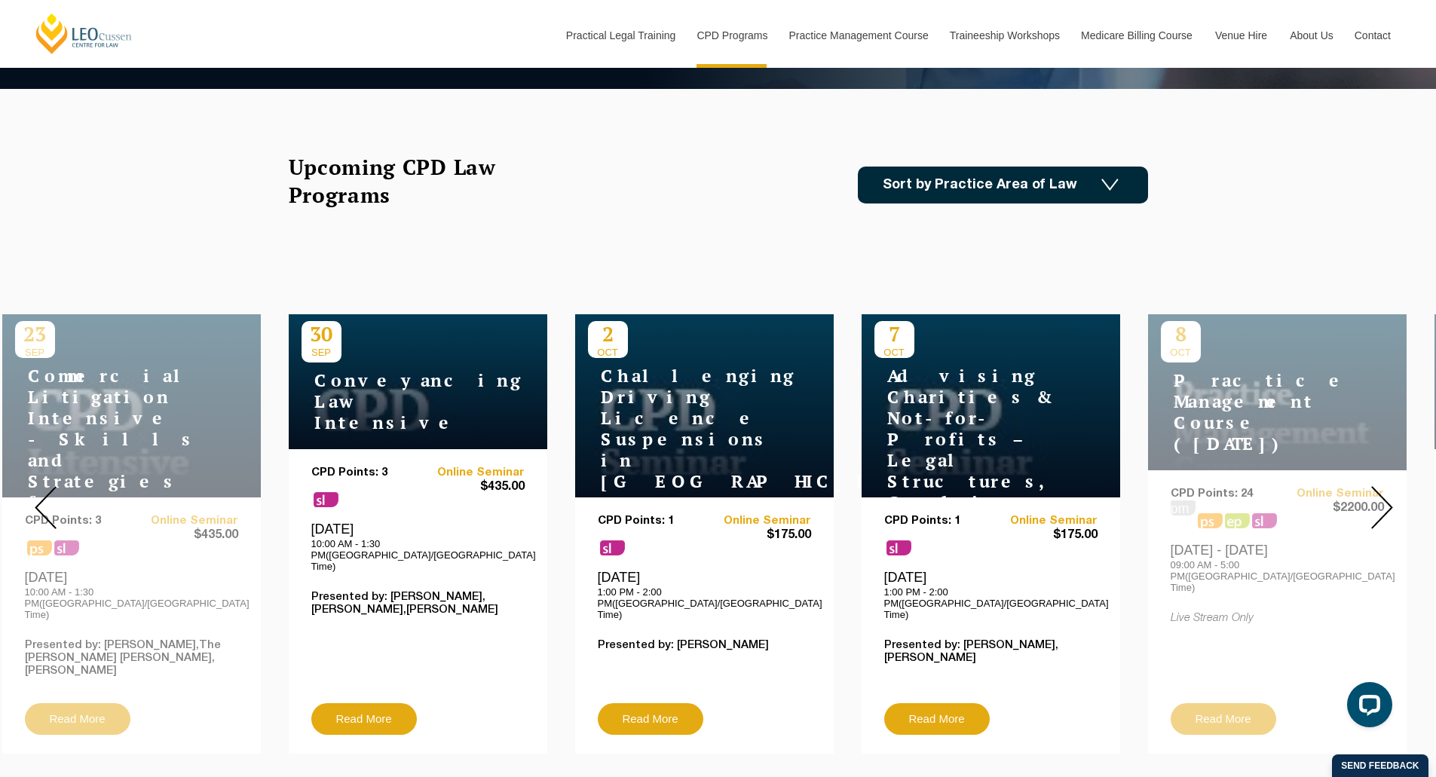
click at [1379, 486] on img at bounding box center [1383, 507] width 22 height 43
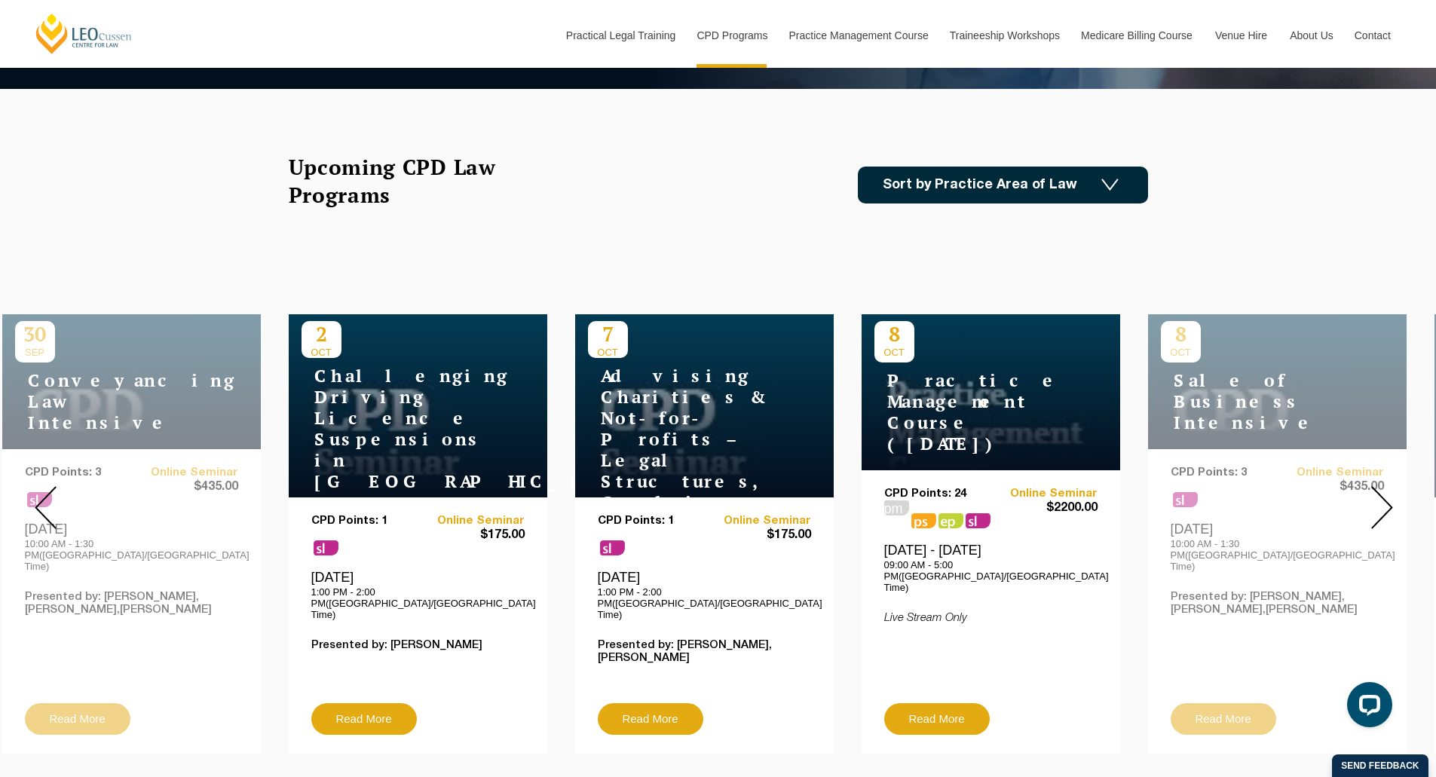
click at [1379, 486] on img at bounding box center [1383, 507] width 22 height 43
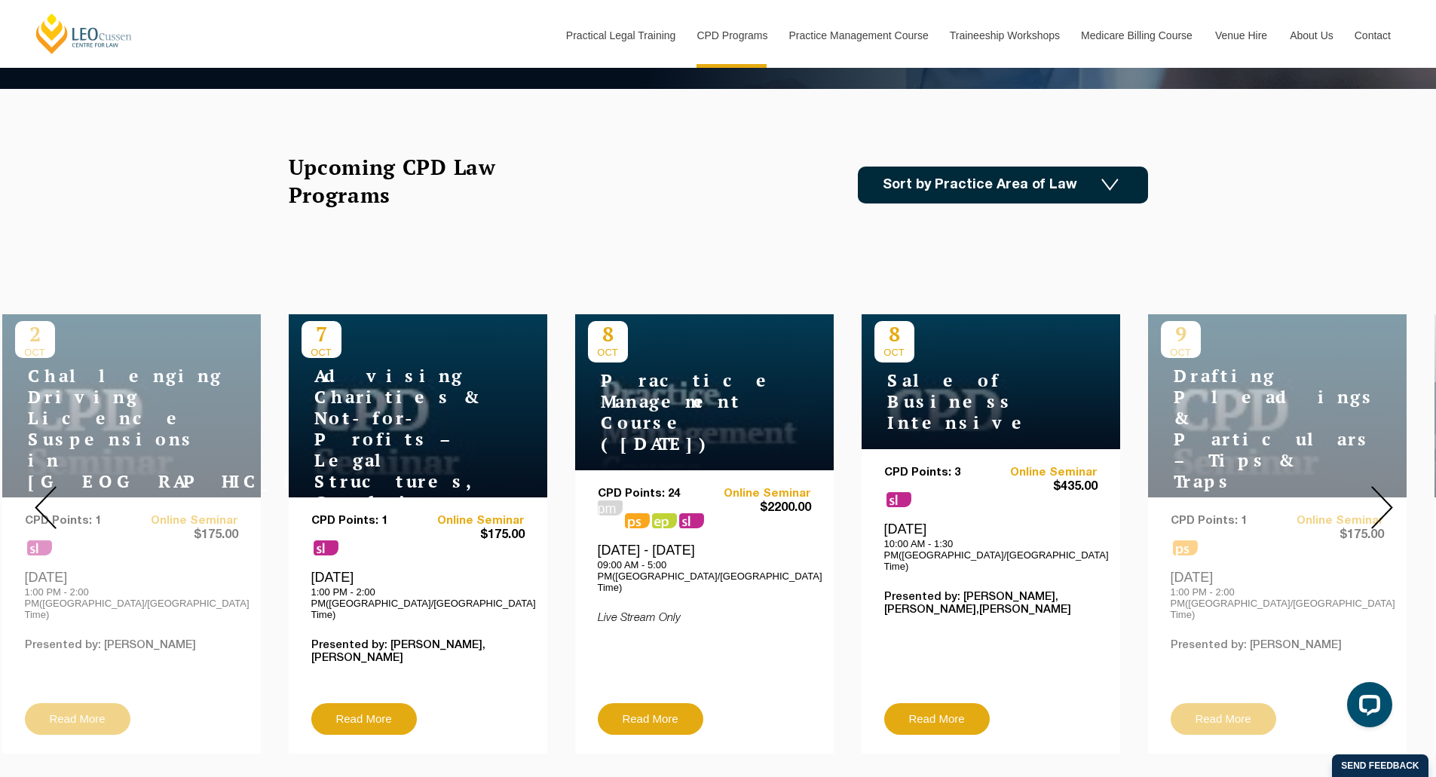
click at [1379, 486] on img at bounding box center [1383, 507] width 22 height 43
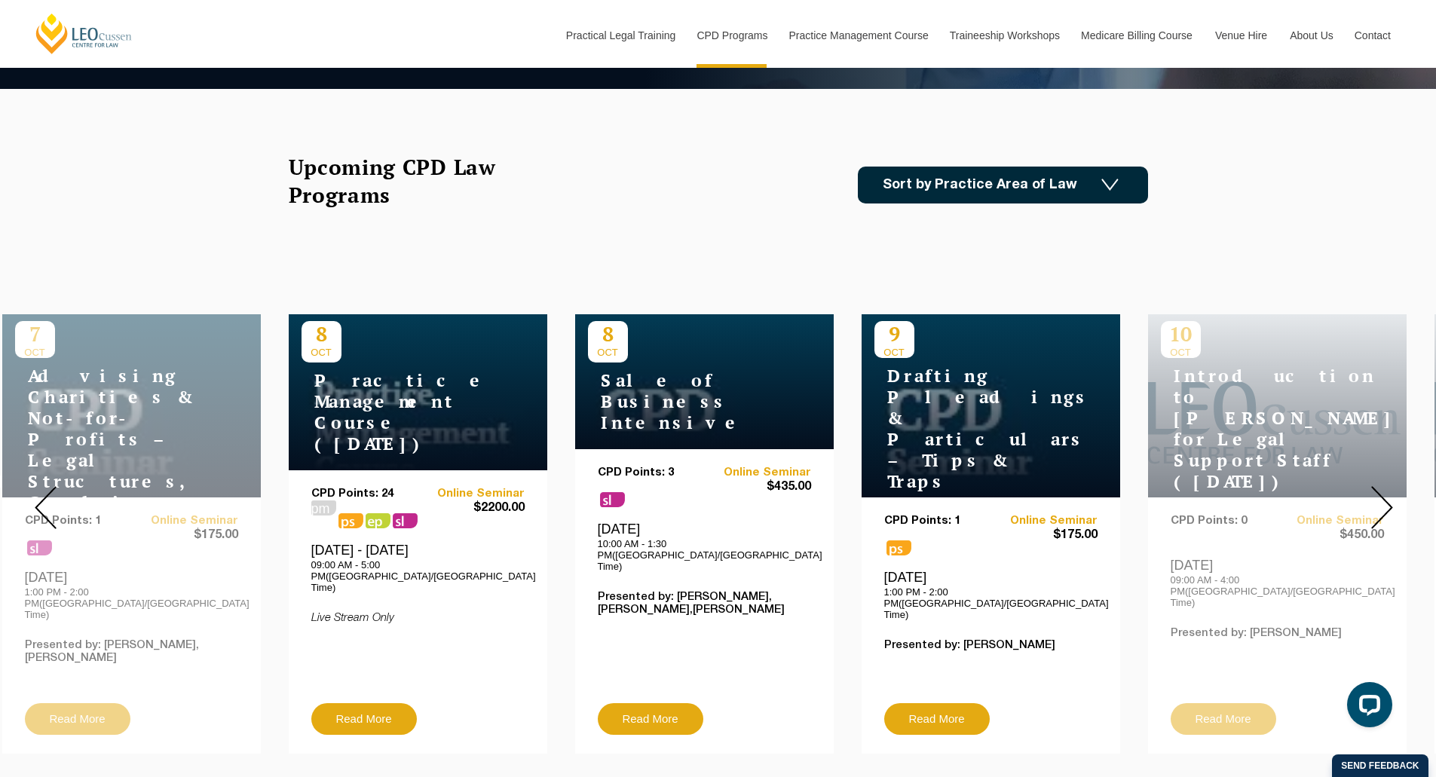
click at [1379, 486] on img at bounding box center [1383, 507] width 22 height 43
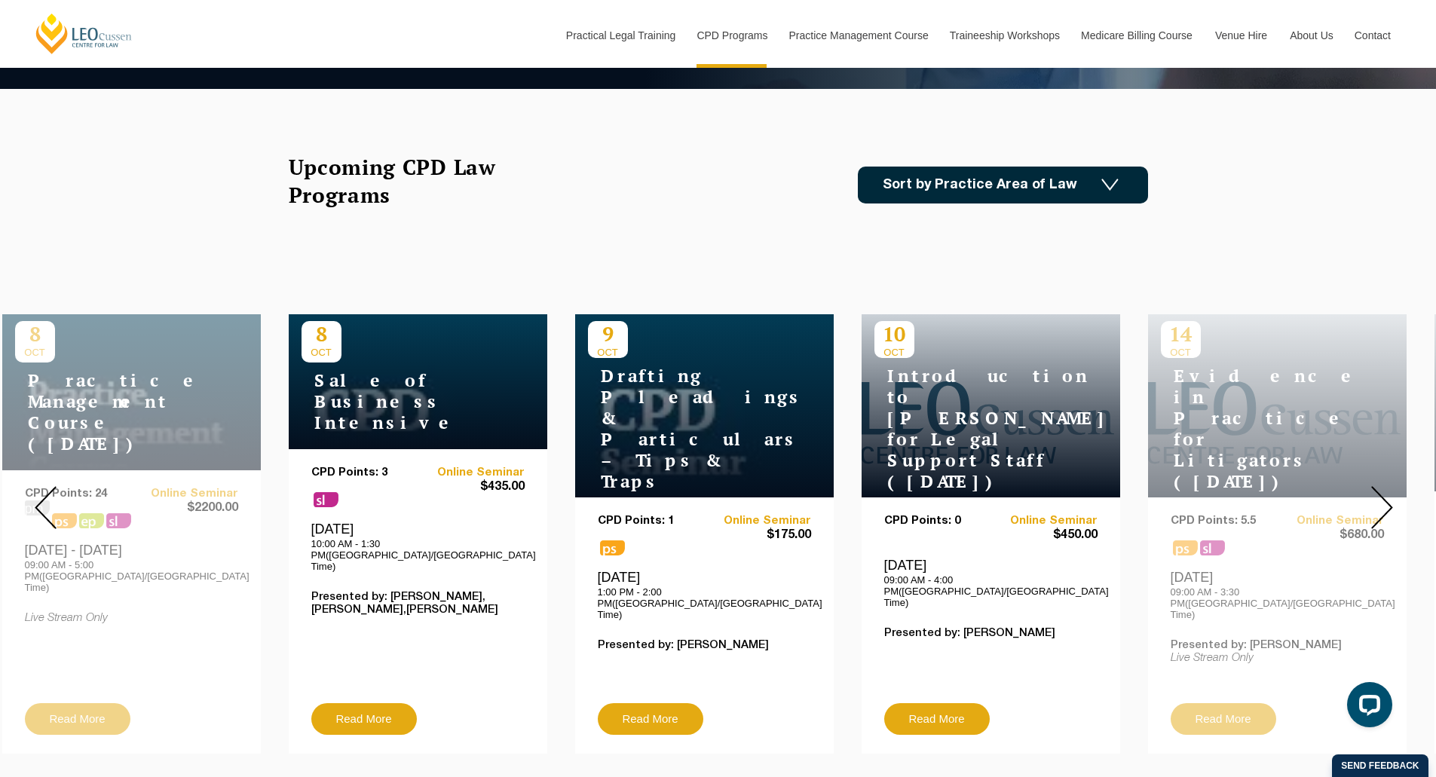
click at [1379, 486] on img at bounding box center [1383, 507] width 22 height 43
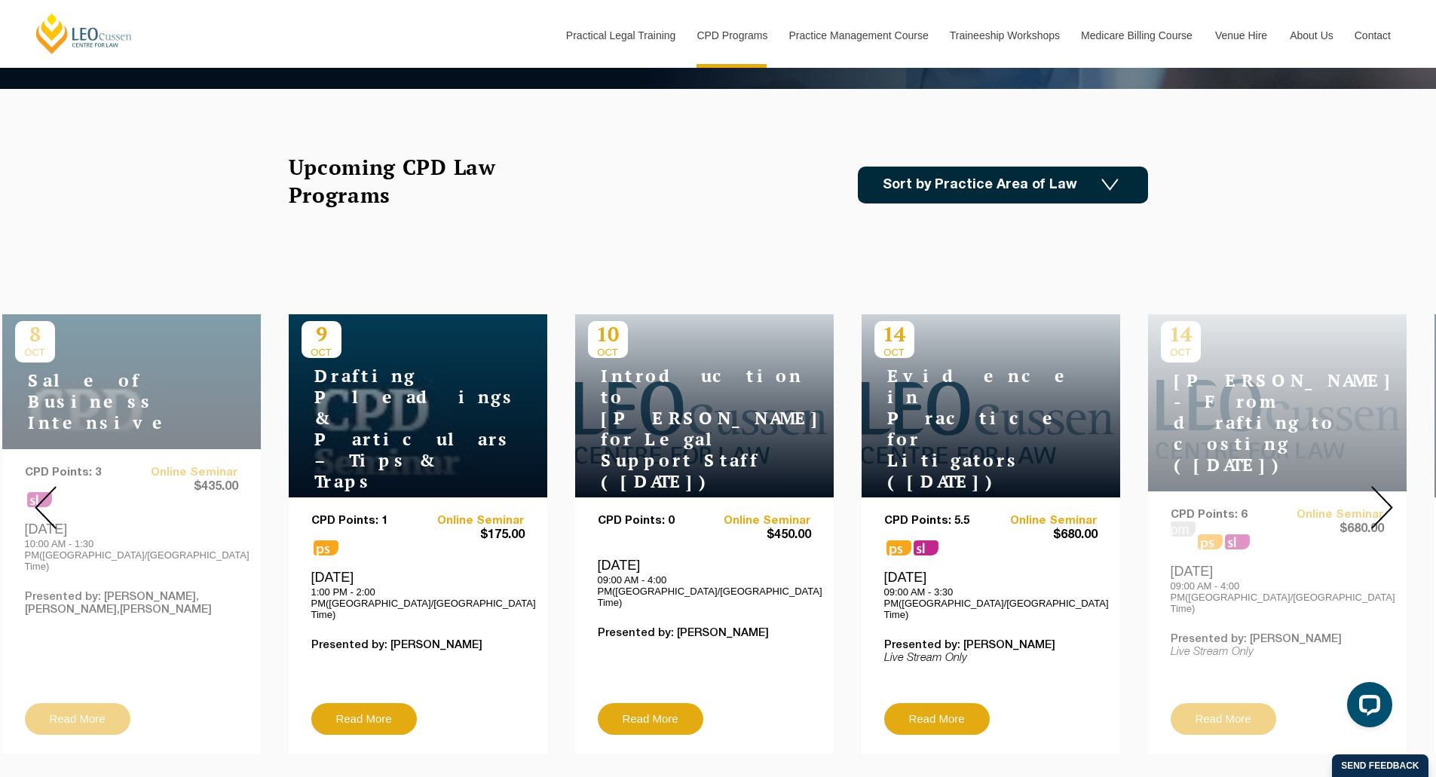
click at [1379, 486] on img at bounding box center [1383, 507] width 22 height 43
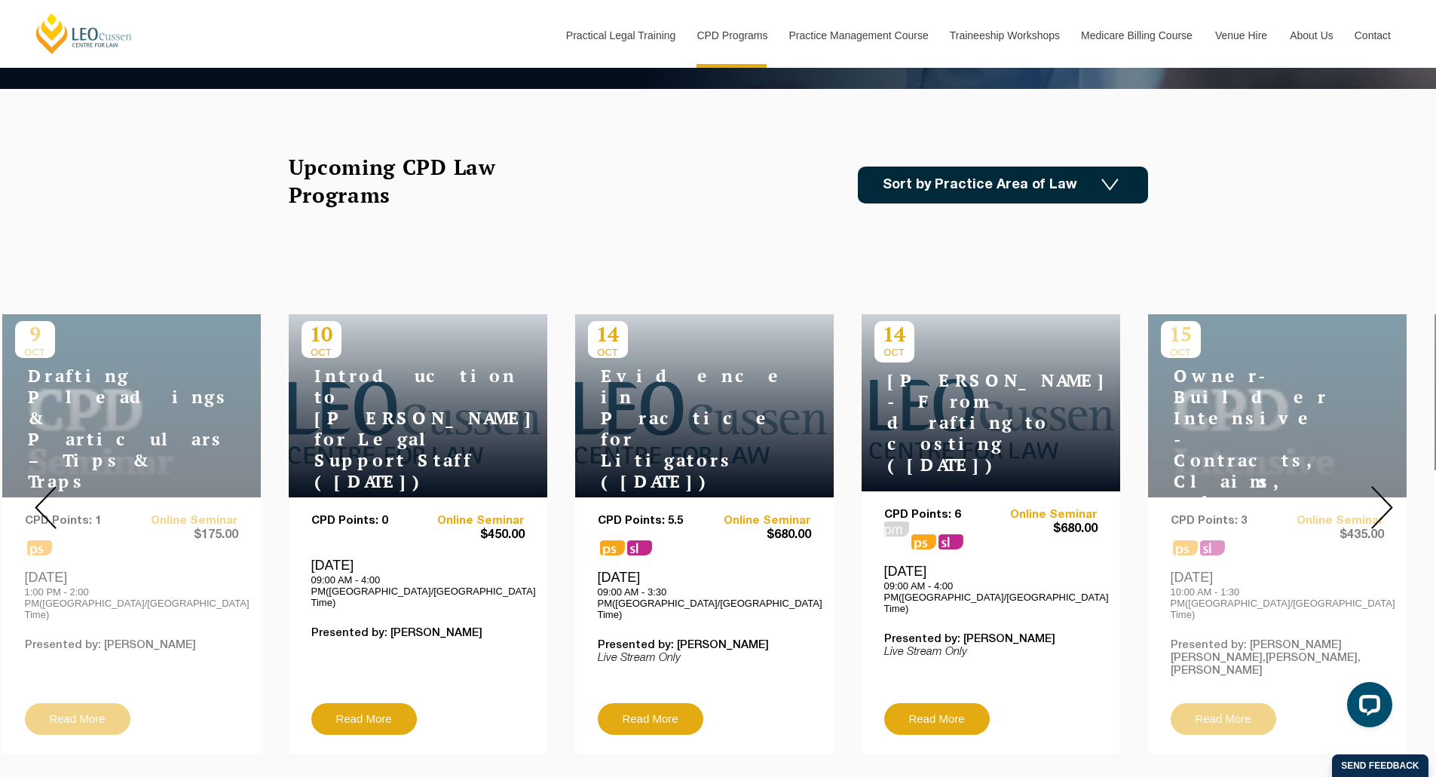
click at [1034, 204] on div "Upcoming CPD Law Programs Sort by Practice Area of Law Building & Construction …" at bounding box center [719, 184] width 860 height 63
click at [1045, 196] on link "Sort by Practice Area of Law" at bounding box center [1003, 185] width 290 height 37
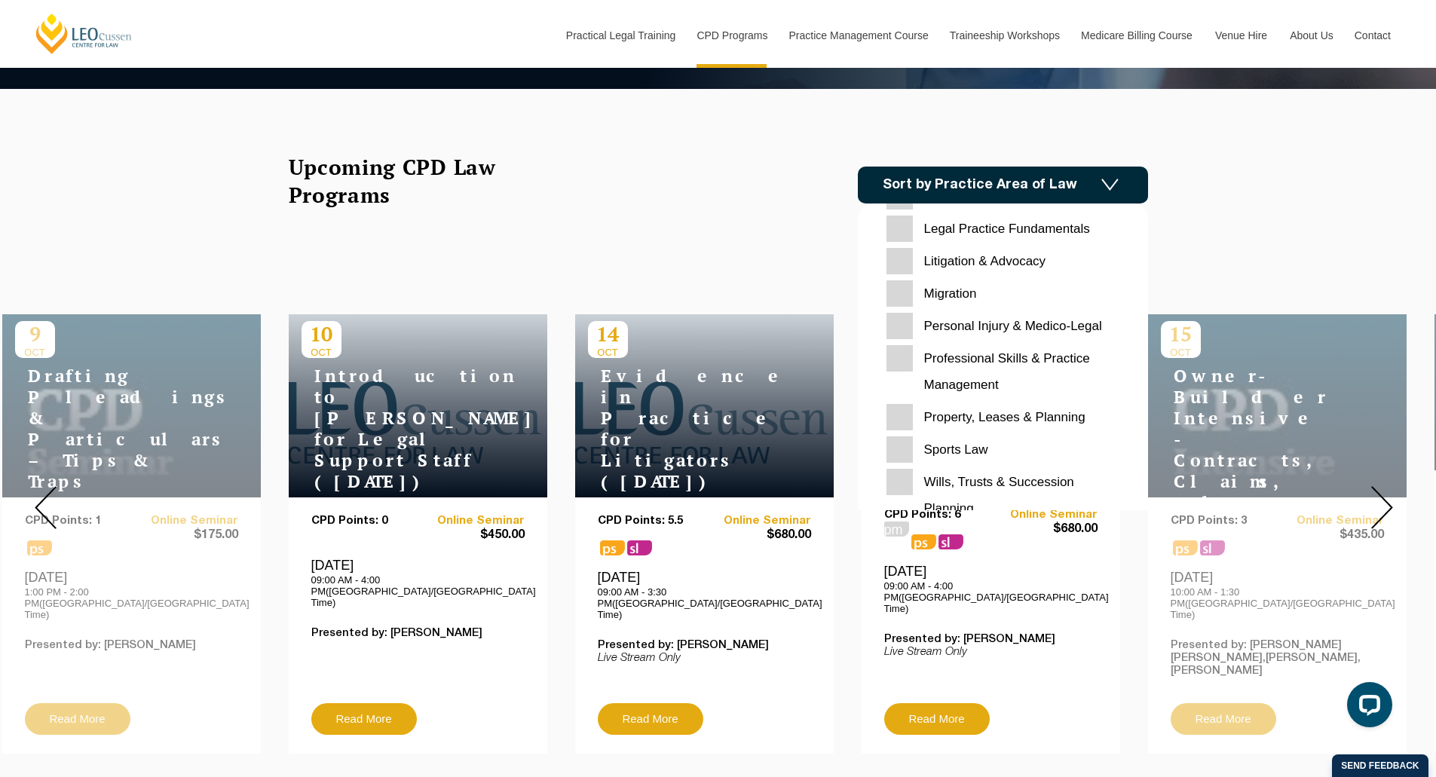
scroll to position [476, 0]
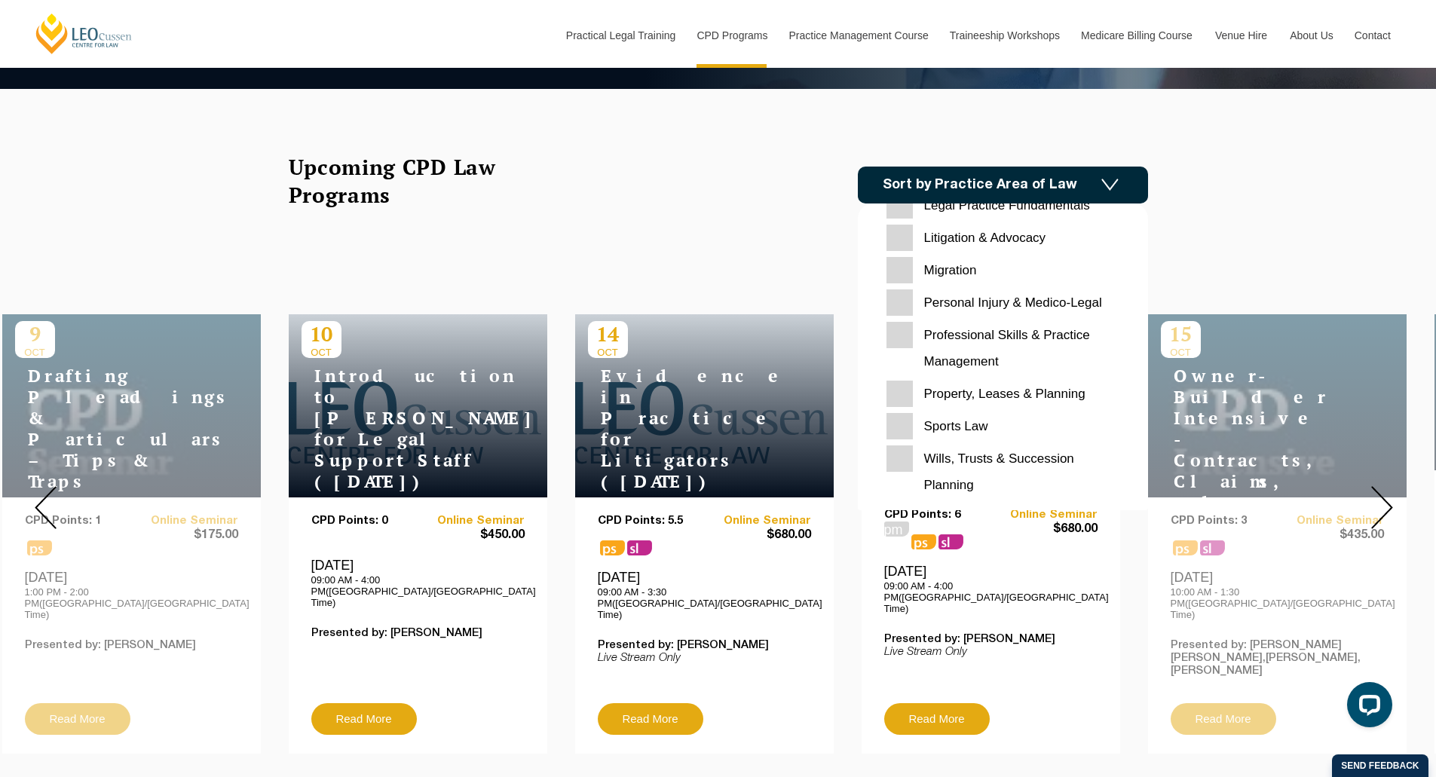
click at [906, 459] on Planning "Wills, Trusts & Succession Planning" at bounding box center [1003, 472] width 233 height 53
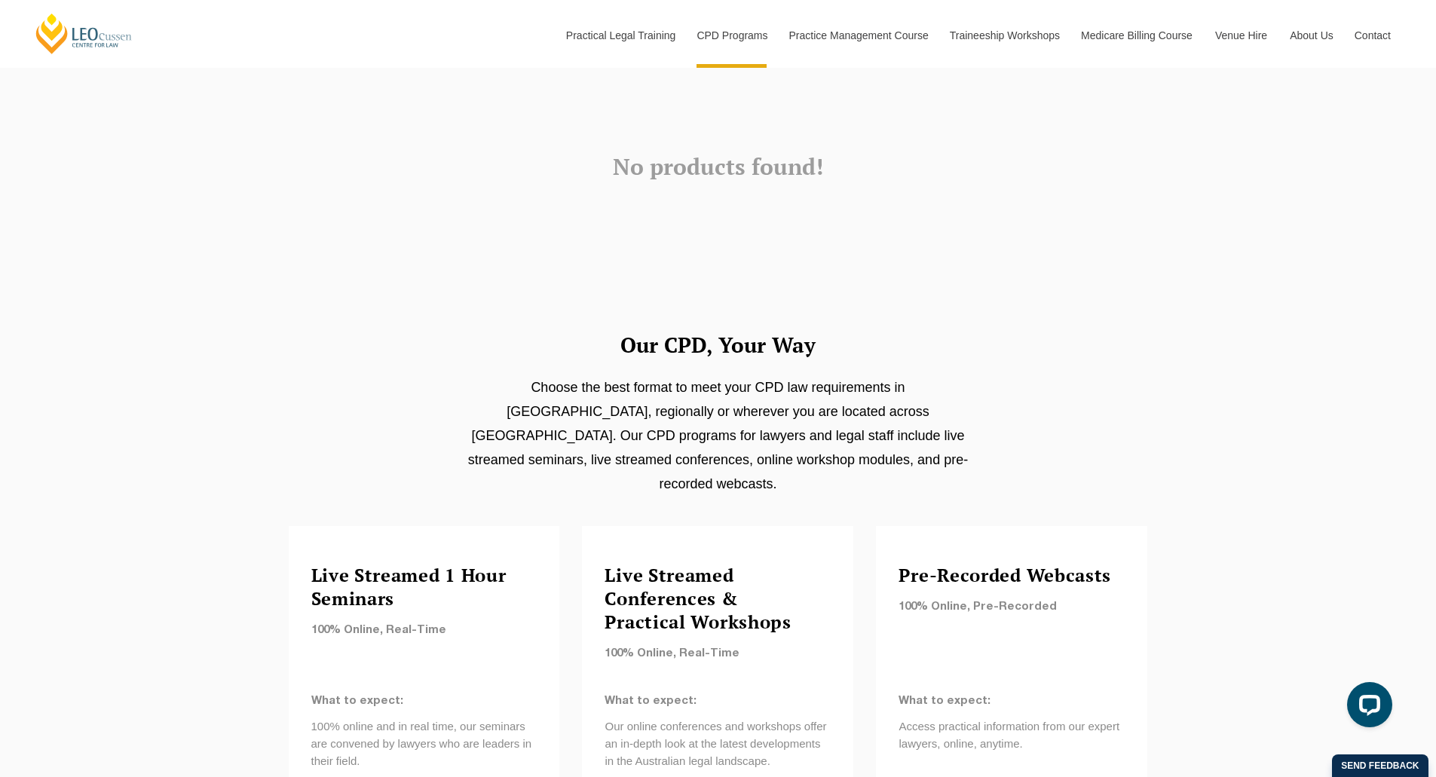
scroll to position [679, 0]
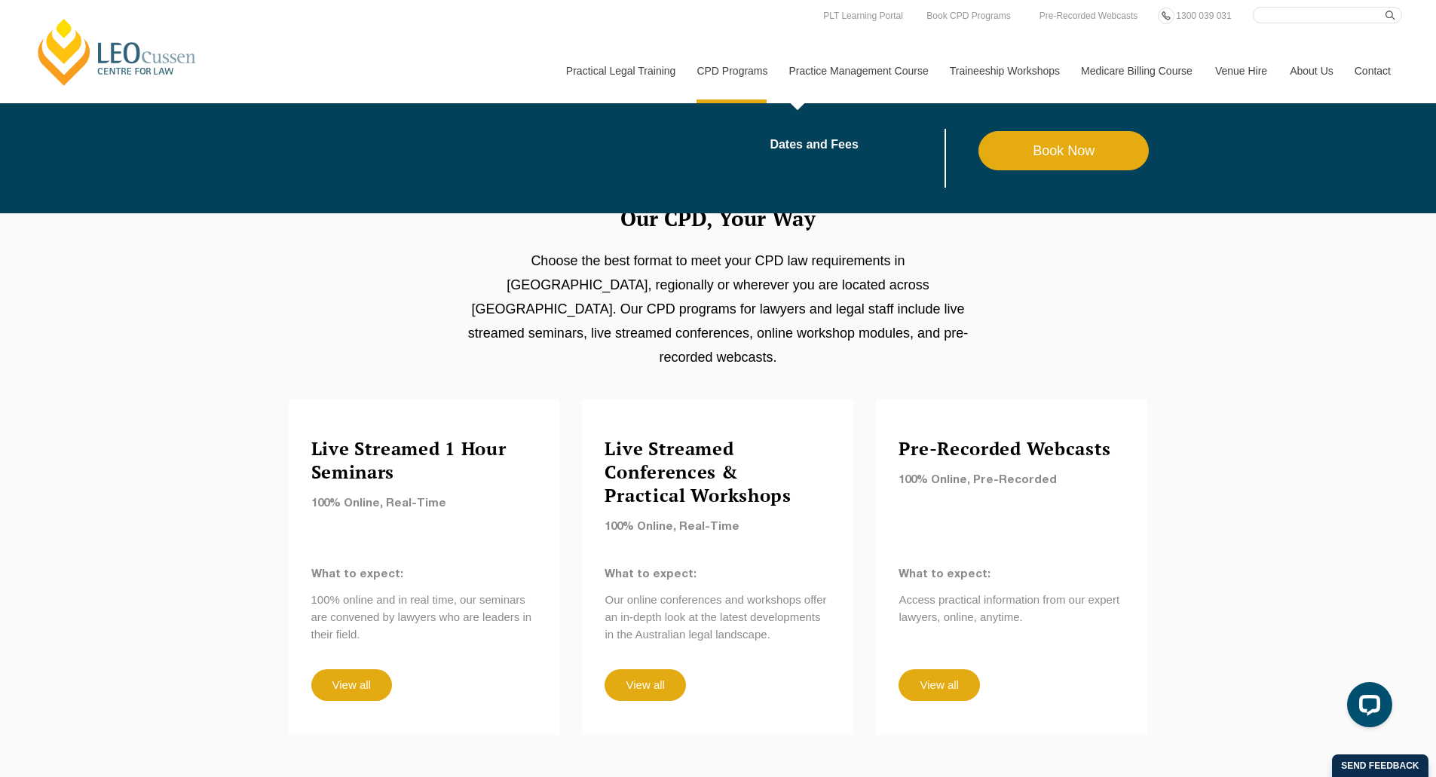
click at [833, 70] on link "Practice Management Course" at bounding box center [858, 70] width 161 height 65
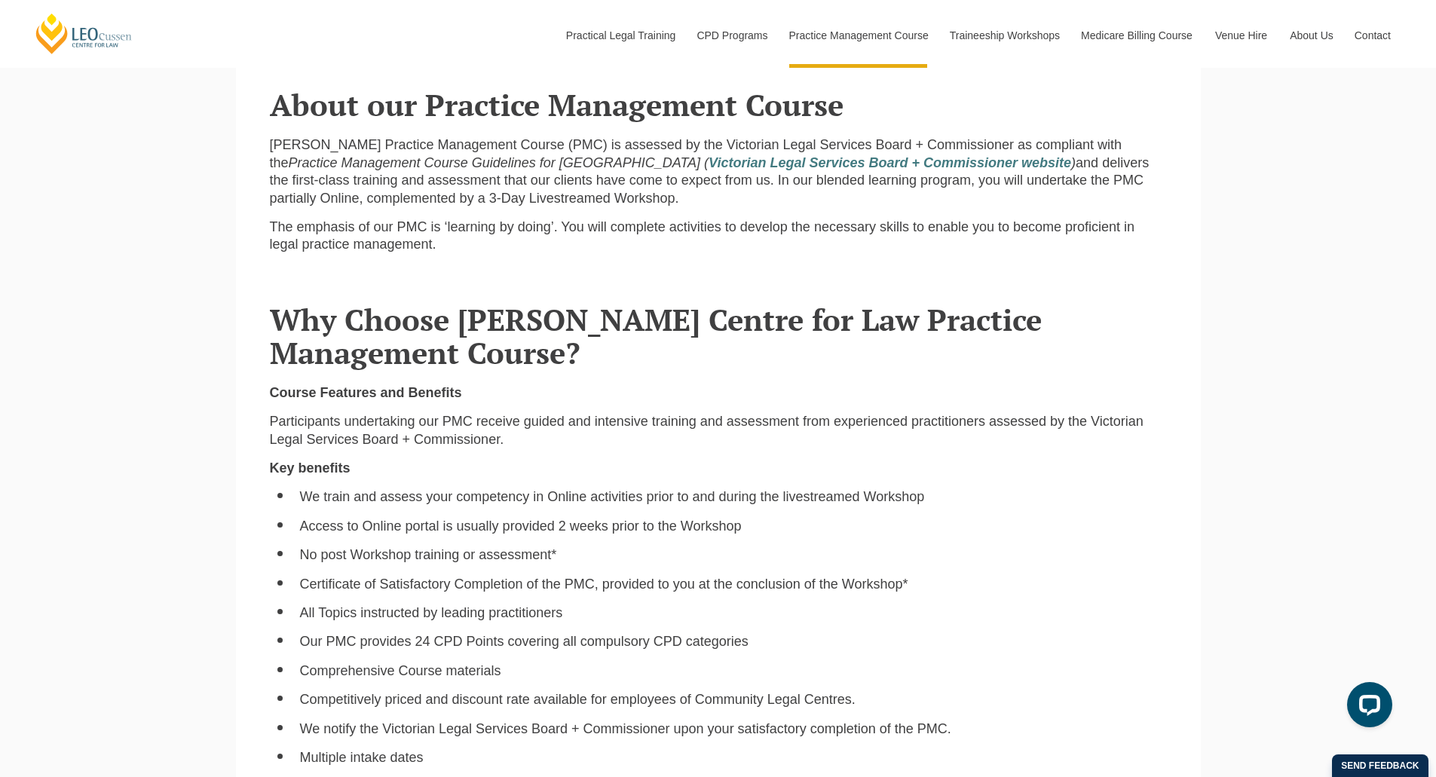
scroll to position [829, 0]
